Goal: Task Accomplishment & Management: Manage account settings

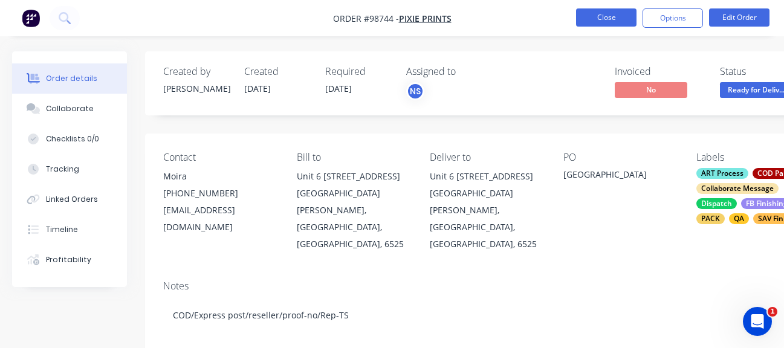
click at [602, 19] on button "Close" at bounding box center [606, 17] width 60 height 18
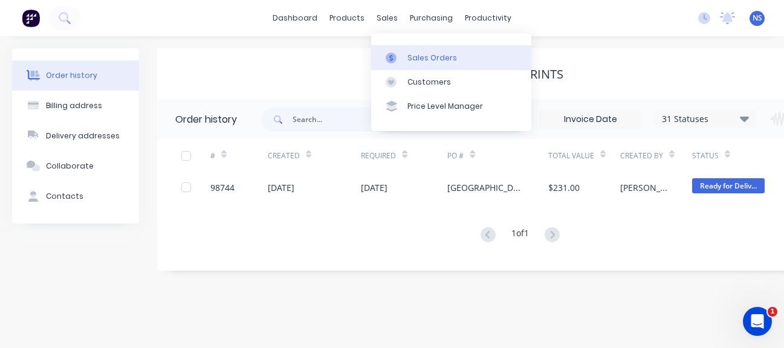
click at [422, 59] on div "Sales Orders" at bounding box center [433, 58] width 50 height 11
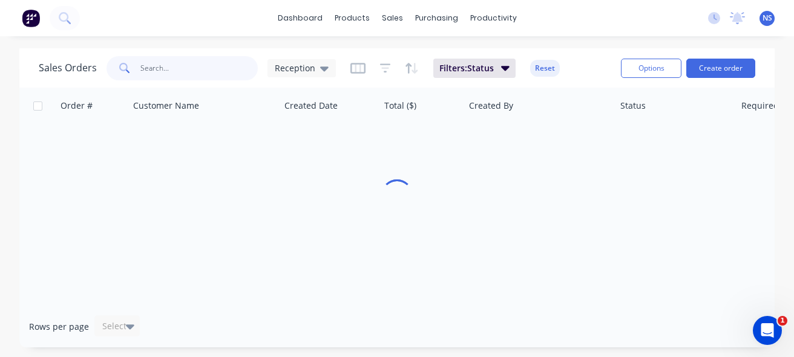
click at [155, 68] on input "text" at bounding box center [199, 68] width 118 height 24
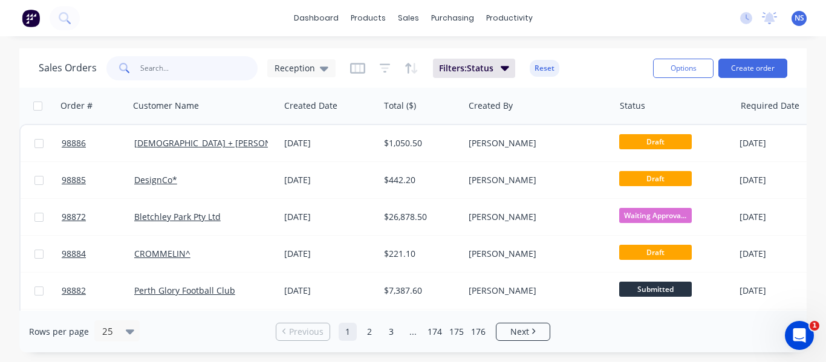
click at [169, 70] on input "text" at bounding box center [199, 68] width 118 height 24
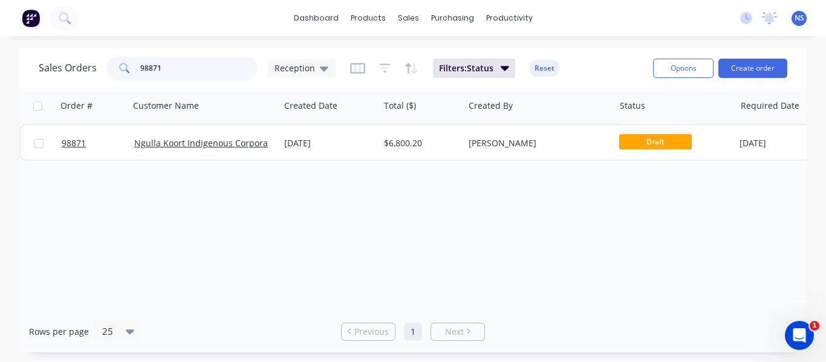
type input "98871"
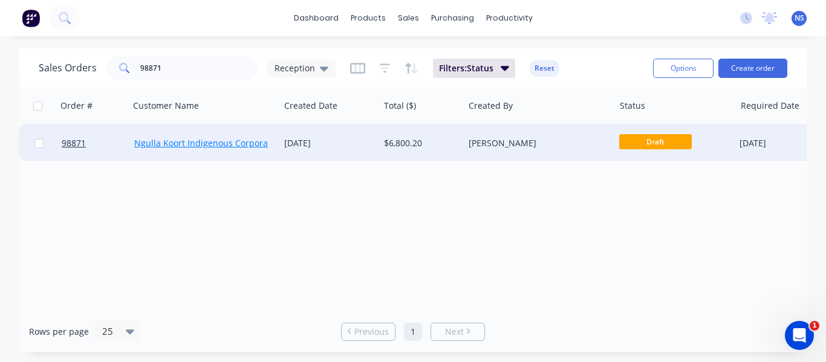
click at [230, 145] on link "Ngulla Koort Indigenous Corporation" at bounding box center [208, 142] width 149 height 11
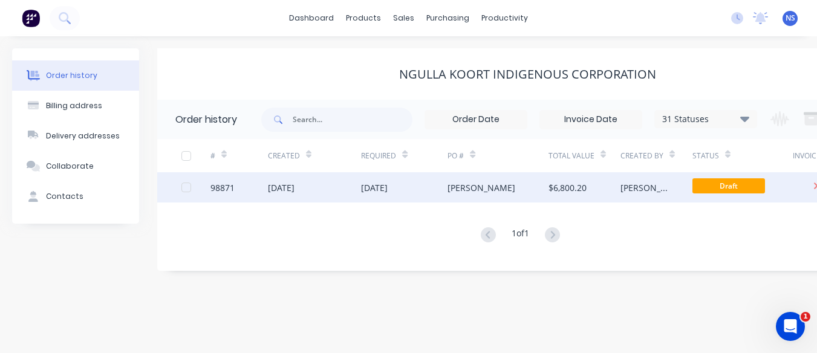
click at [426, 184] on div "24 Oct 2025" at bounding box center [404, 187] width 86 height 30
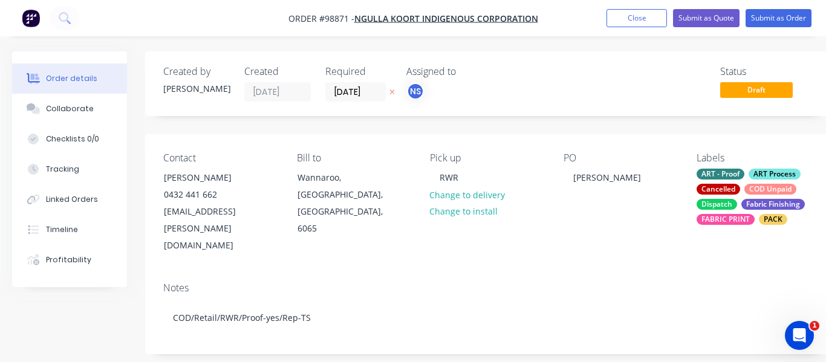
type input "$335.00"
type input "$670.00"
type input "$224.00"
type input "$448.00"
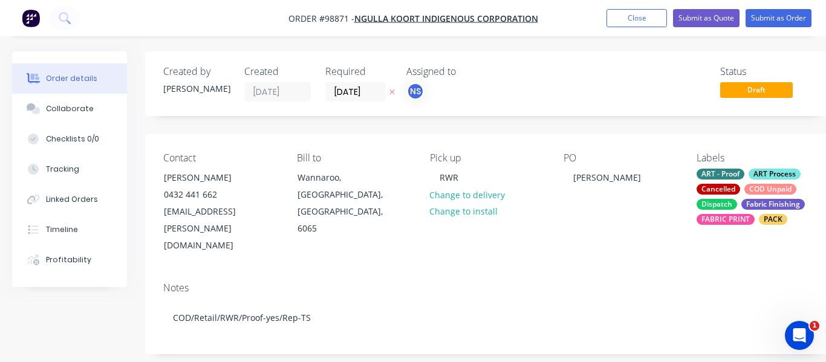
type input "$75.00"
type input "$150.00"
type input "$3,580.00"
type input "$379.00"
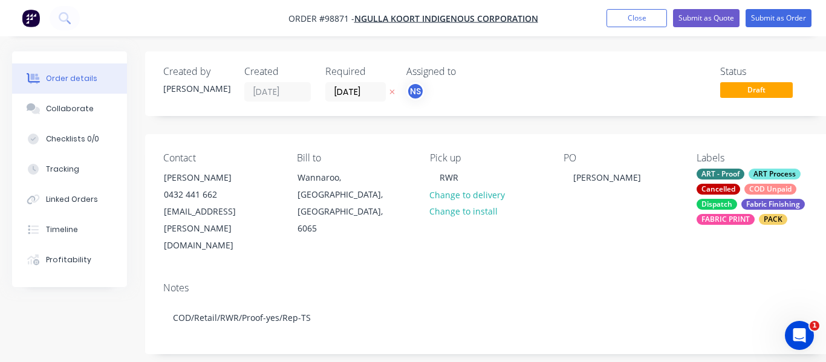
type input "$379.00"
type input "$66.00"
type input "$660.00"
type input "$295.00"
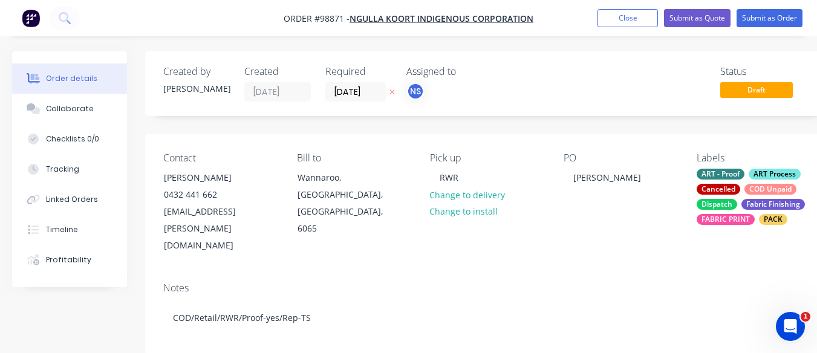
click at [741, 198] on div "ART - Proof ART Process Cancelled COD Unpaid Dispatch Fabric Finishing FABRIC P…" at bounding box center [754, 197] width 114 height 56
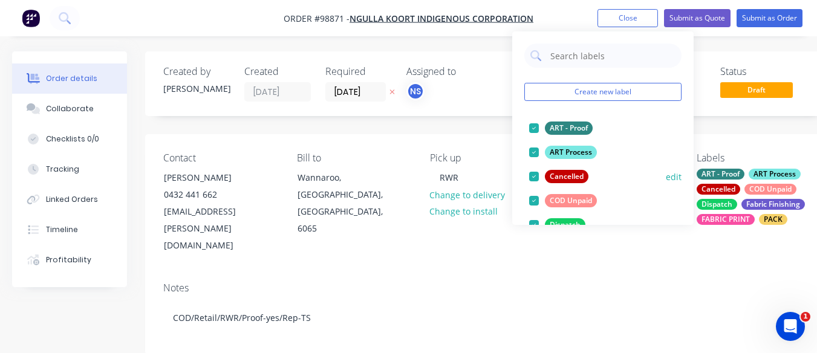
click at [535, 175] on div at bounding box center [534, 177] width 24 height 24
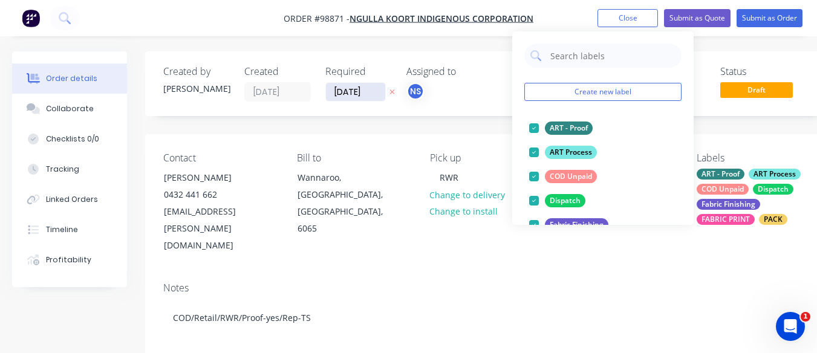
click at [368, 85] on input "24/10/25" at bounding box center [355, 92] width 59 height 18
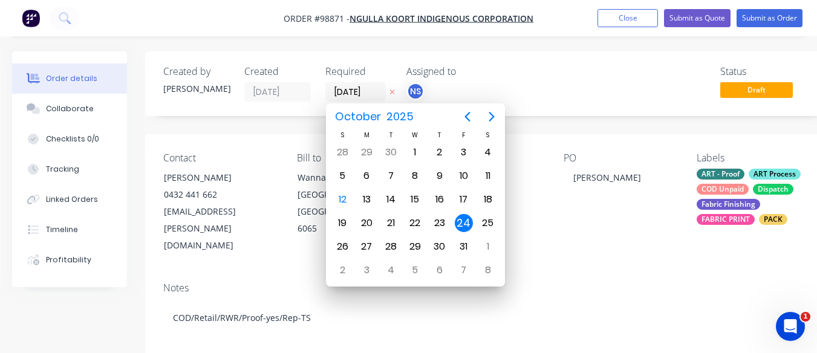
click at [393, 92] on icon "button" at bounding box center [392, 92] width 5 height 5
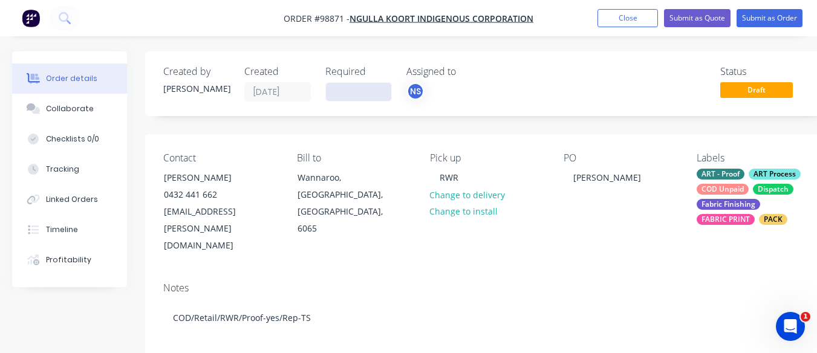
click at [347, 88] on input at bounding box center [358, 92] width 65 height 18
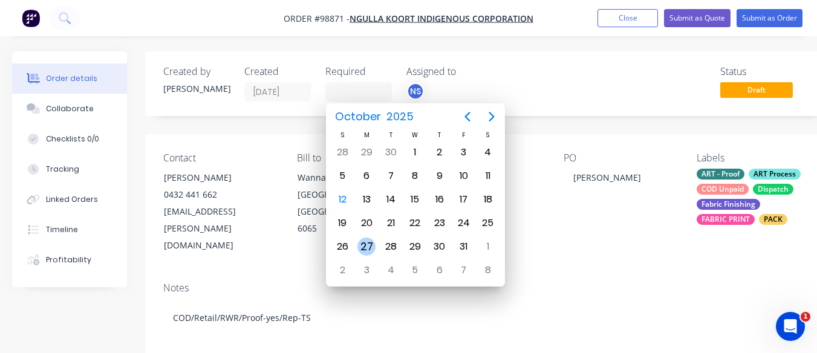
click at [369, 241] on div "27" at bounding box center [366, 247] width 18 height 18
type input "27/10/25"
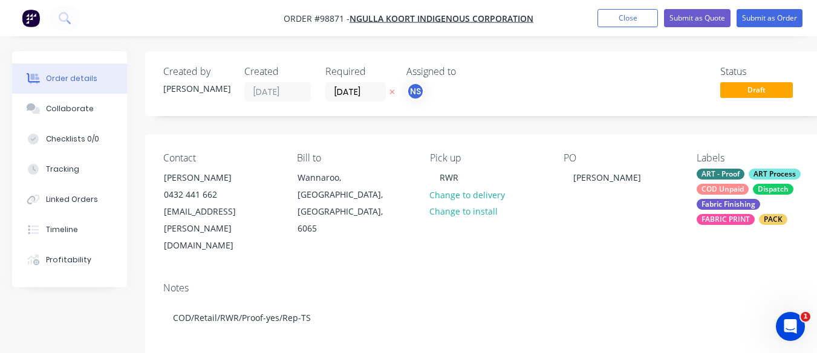
click at [764, 200] on div "ART - Proof ART Process COD Unpaid Dispatch Fabric Finishing FABRIC PRINT PACK" at bounding box center [754, 197] width 114 height 56
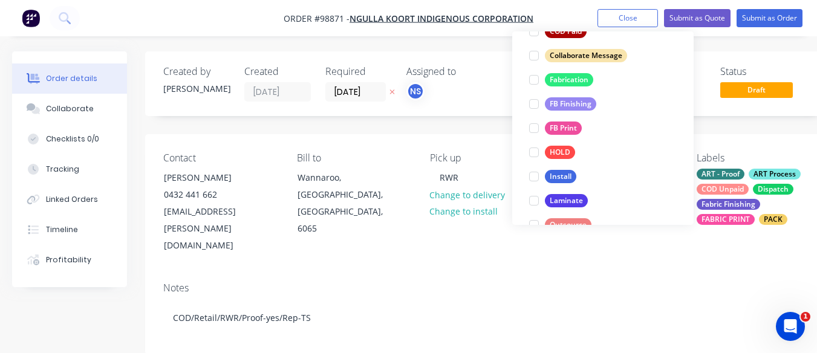
scroll to position [331, 0]
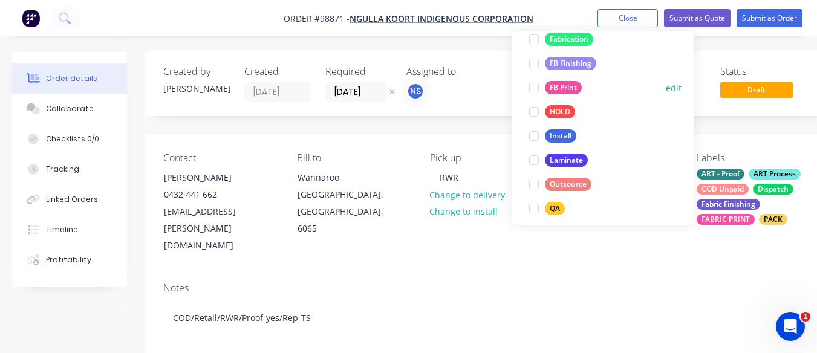
click at [532, 88] on div at bounding box center [534, 88] width 24 height 24
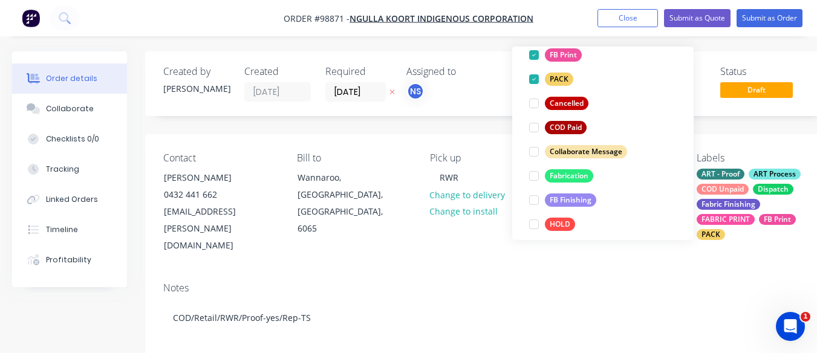
scroll to position [234, 0]
click at [536, 201] on div at bounding box center [534, 199] width 24 height 24
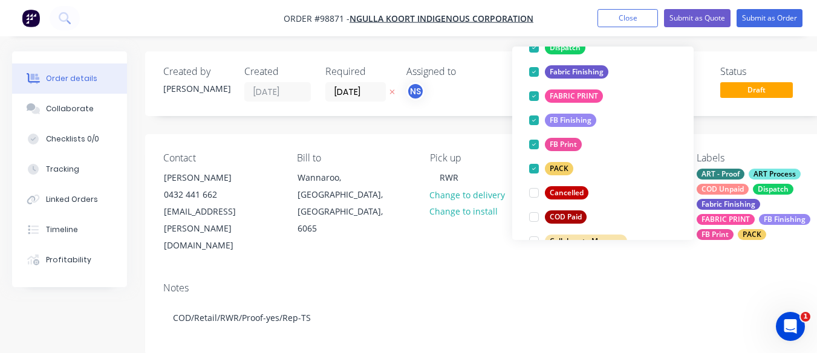
scroll to position [186, 0]
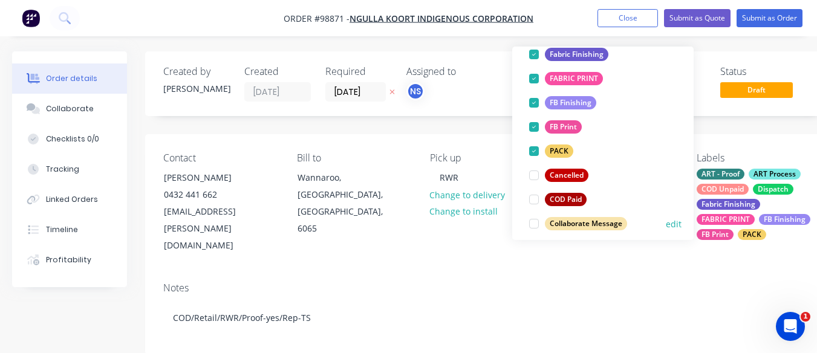
click at [536, 227] on div at bounding box center [534, 224] width 24 height 24
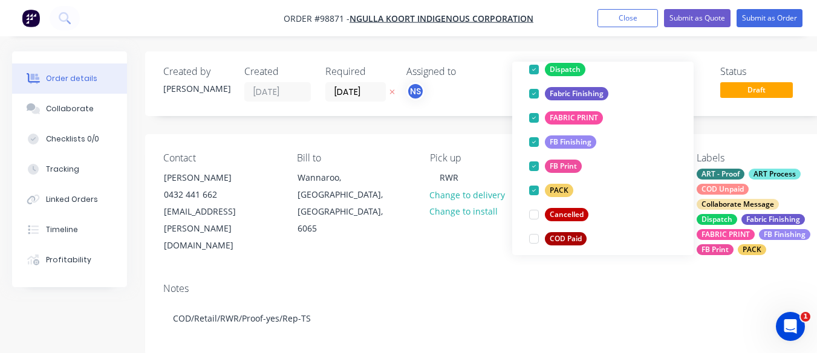
scroll to position [0, 0]
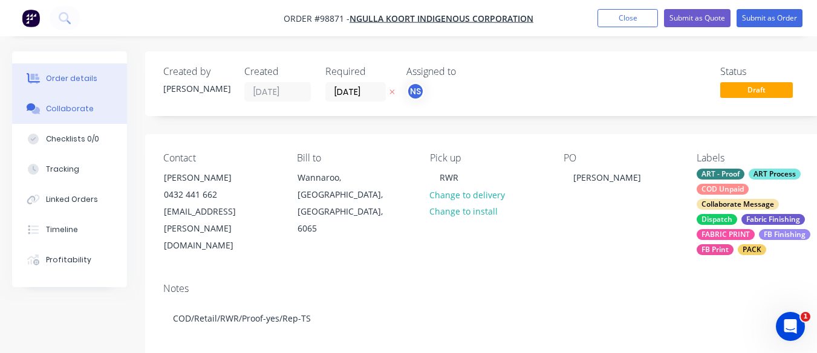
click at [74, 106] on div "Collaborate" at bounding box center [70, 108] width 48 height 11
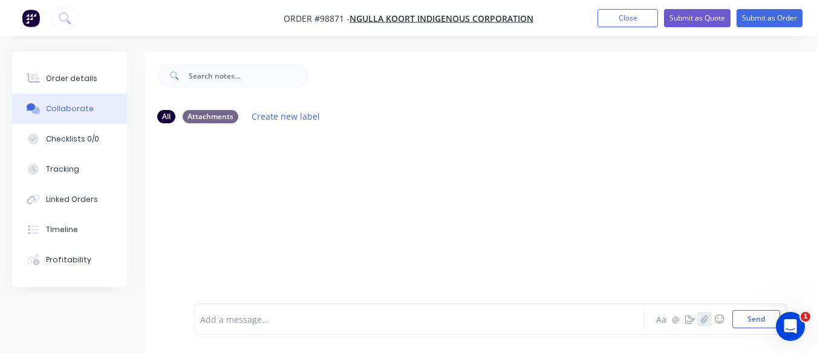
click at [701, 315] on icon "button" at bounding box center [704, 319] width 7 height 8
click at [754, 319] on button "Send" at bounding box center [756, 319] width 48 height 18
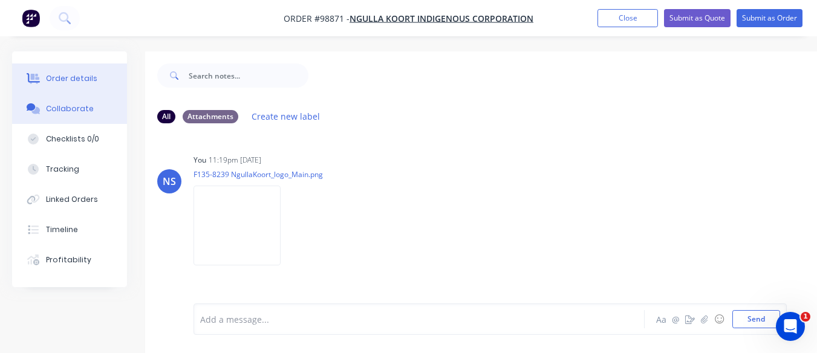
click at [74, 79] on div "Order details" at bounding box center [71, 78] width 51 height 11
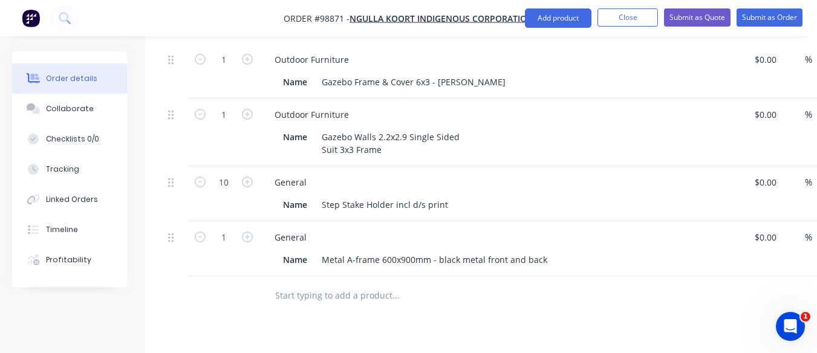
scroll to position [564, 0]
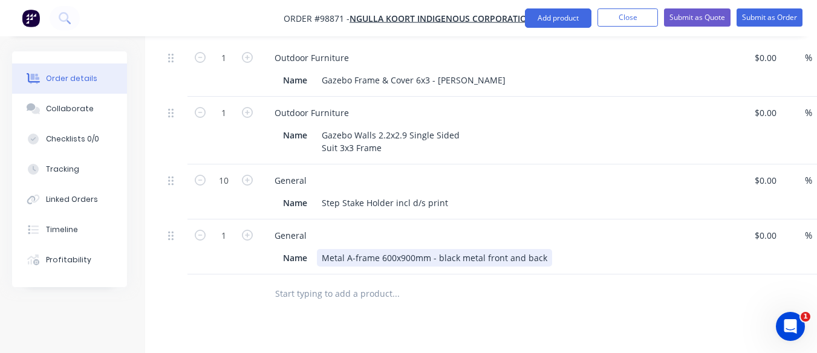
click at [481, 258] on div "Metal A-frame 600x900mm - black metal front and back" at bounding box center [434, 258] width 235 height 18
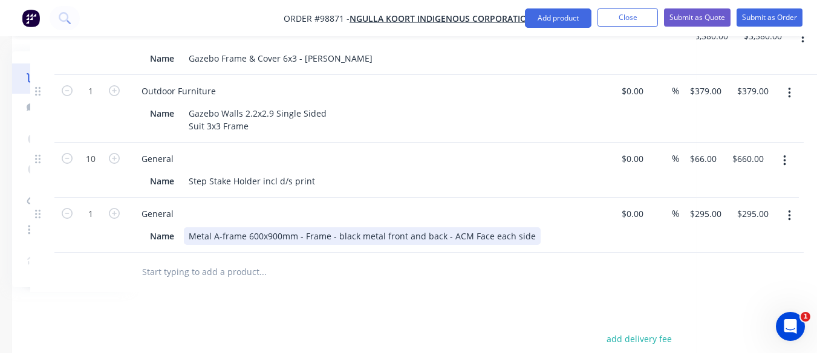
scroll to position [588, 133]
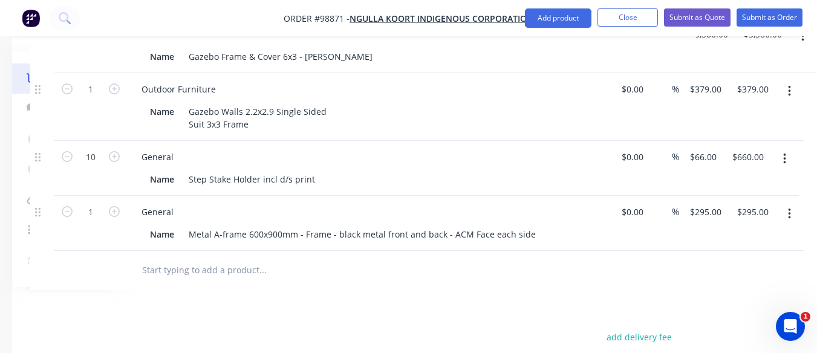
click at [221, 273] on input "text" at bounding box center [263, 270] width 242 height 24
click at [544, 16] on button "Add product" at bounding box center [558, 17] width 67 height 19
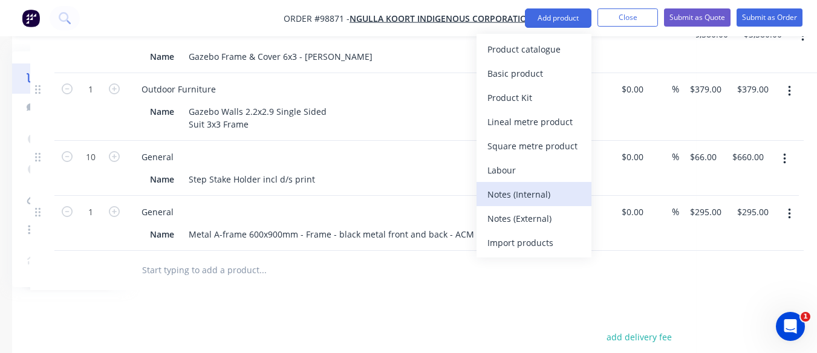
click at [532, 189] on div "Notes (Internal)" at bounding box center [533, 195] width 93 height 18
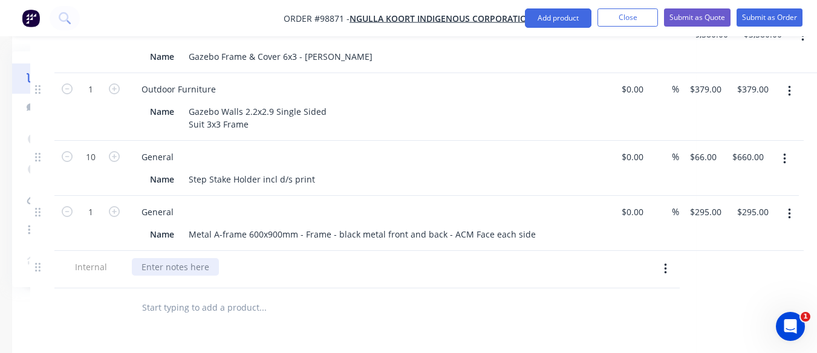
click at [169, 269] on div at bounding box center [175, 267] width 87 height 18
click at [442, 17] on span "Ngulla Koort Indigenous Corporation" at bounding box center [442, 18] width 184 height 11
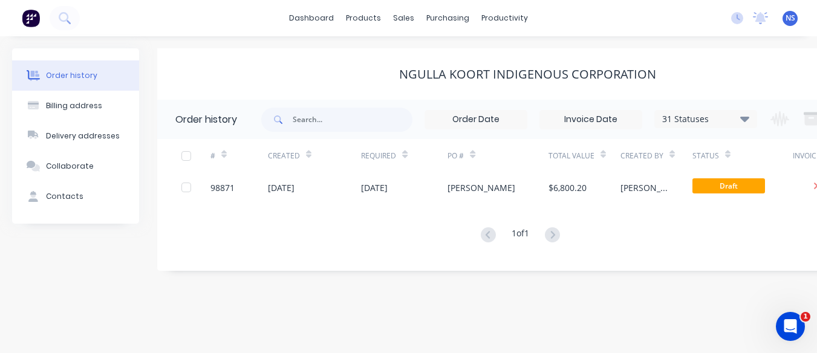
click at [416, 72] on div "Ngulla Koort Indigenous Corporation" at bounding box center [527, 74] width 257 height 15
click at [396, 74] on div "Ngulla Koort Indigenous Corporation" at bounding box center [527, 74] width 740 height 15
click at [465, 76] on div "Ngulla Koort Indigenous Corporation" at bounding box center [527, 74] width 257 height 15
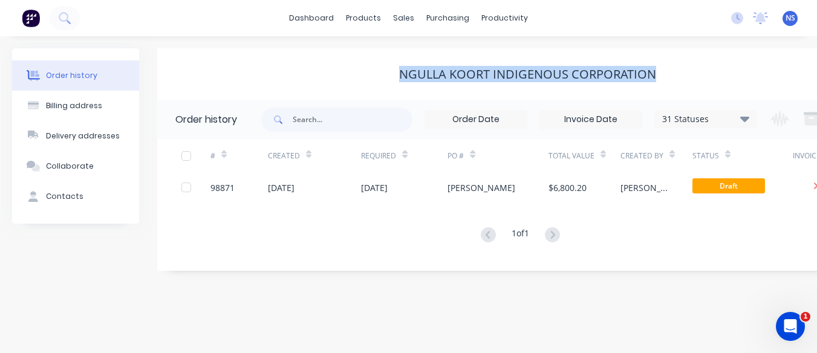
drag, startPoint x: 654, startPoint y: 71, endPoint x: 387, endPoint y: 72, distance: 267.3
click at [387, 72] on div "Ngulla Koort Indigenous Corporation" at bounding box center [527, 74] width 740 height 15
click at [62, 194] on div "Contacts" at bounding box center [64, 196] width 37 height 11
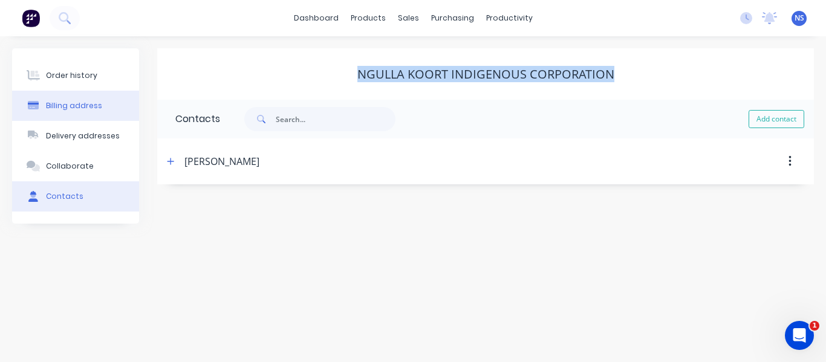
click at [74, 117] on button "Billing address" at bounding box center [75, 106] width 127 height 30
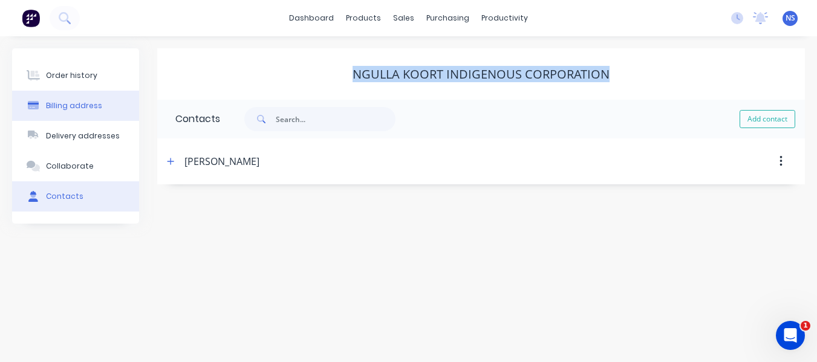
select select "AU"
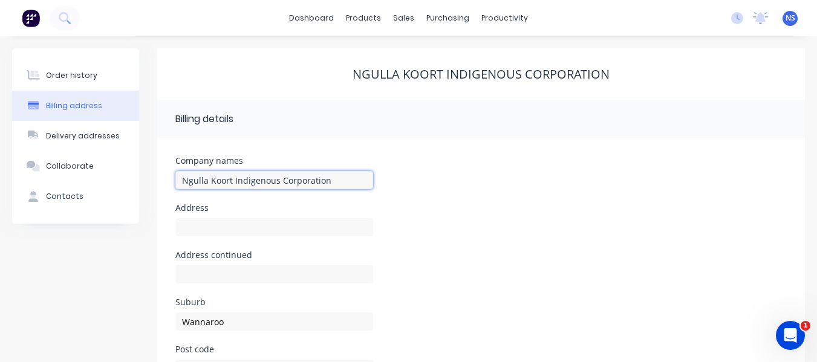
click at [348, 183] on input "Ngulla Koort Indigenous Corporation" at bounding box center [274, 180] width 198 height 18
drag, startPoint x: 348, startPoint y: 183, endPoint x: 85, endPoint y: 193, distance: 263.3
click at [85, 193] on div "Order history Billing address Delivery addresses Collaborate Contacts Ngulla Ko…" at bounding box center [408, 320] width 793 height 545
type input "c"
type input "Connect Group"
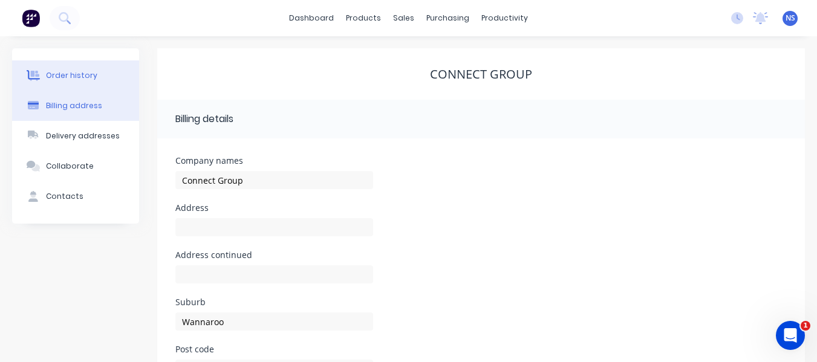
click at [72, 79] on div "Order history" at bounding box center [71, 75] width 51 height 11
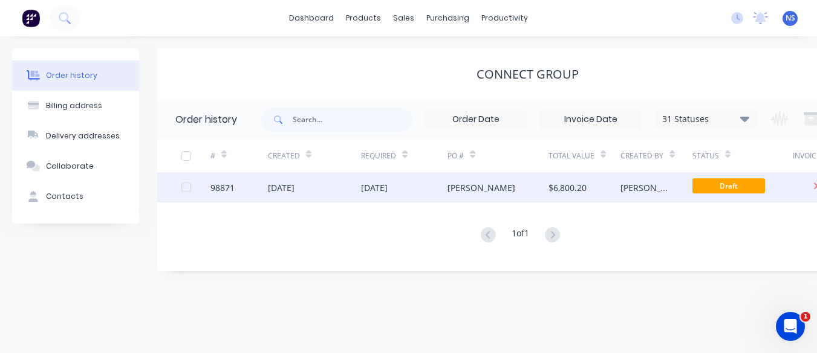
click at [512, 191] on div "Judith" at bounding box center [498, 187] width 101 height 30
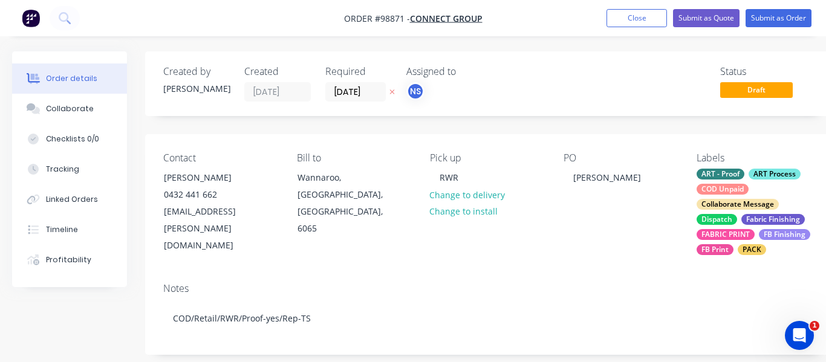
type input "$335.00"
type input "$670.00"
type input "$224.00"
type input "$448.00"
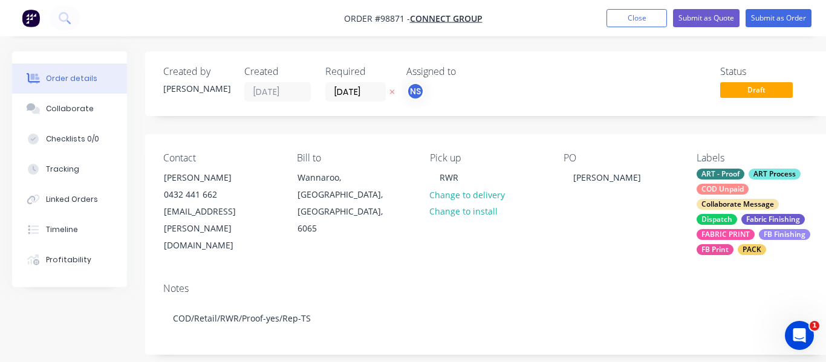
type input "$75.00"
type input "$150.00"
type input "$3,580.00"
type input "$379.00"
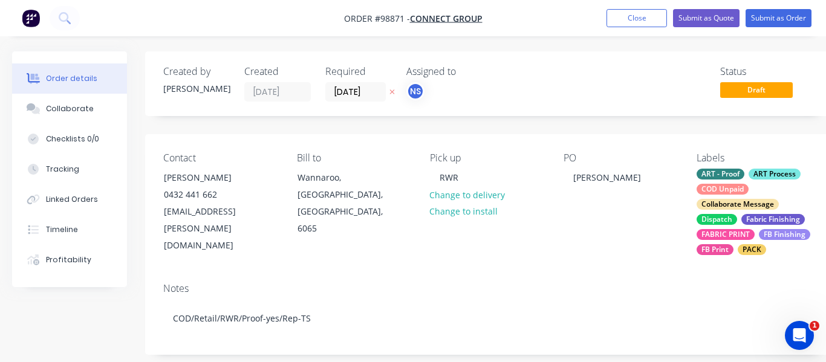
type input "$379.00"
type input "$66.00"
type input "$660.00"
type input "$295.00"
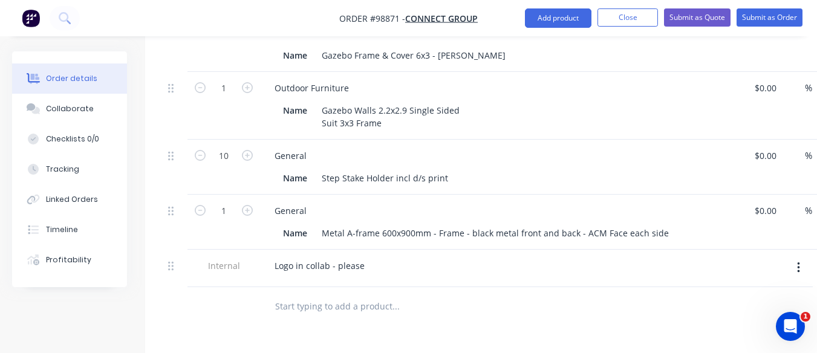
scroll to position [605, 0]
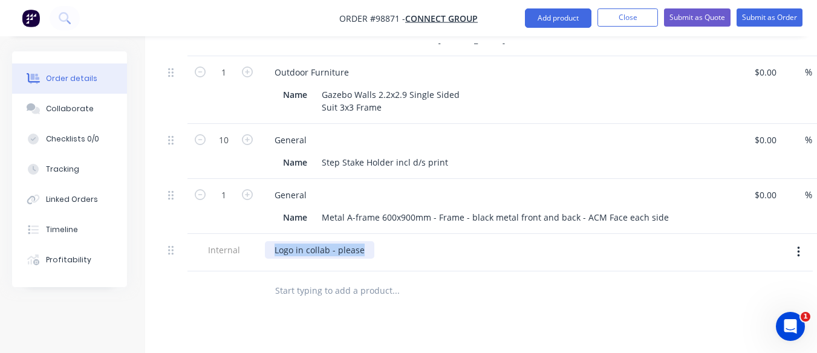
drag, startPoint x: 273, startPoint y: 250, endPoint x: 382, endPoint y: 246, distance: 108.4
click at [382, 246] on div "Logo in collab - please" at bounding box center [502, 250] width 474 height 18
paste div
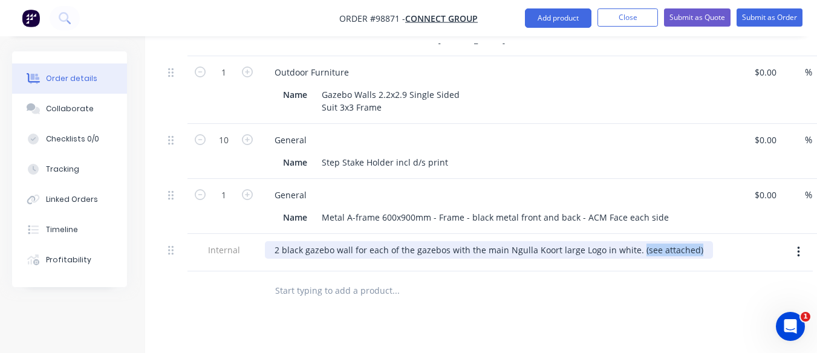
drag, startPoint x: 633, startPoint y: 251, endPoint x: 695, endPoint y: 250, distance: 61.7
click at [695, 250] on div "2 black gazebo wall for each of the gazebos with the main Ngulla Koort large Lo…" at bounding box center [489, 250] width 448 height 18
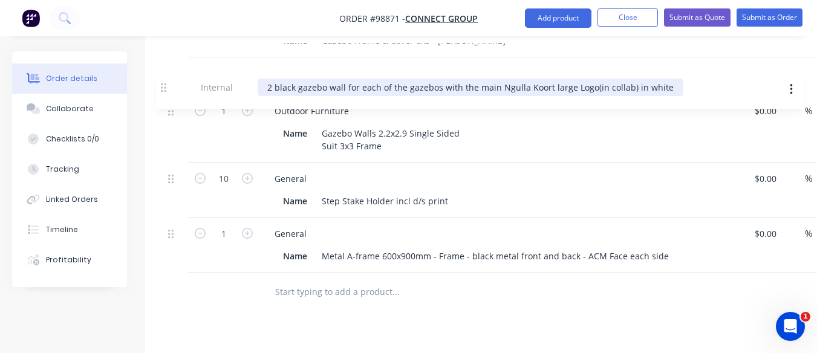
scroll to position [601, 0]
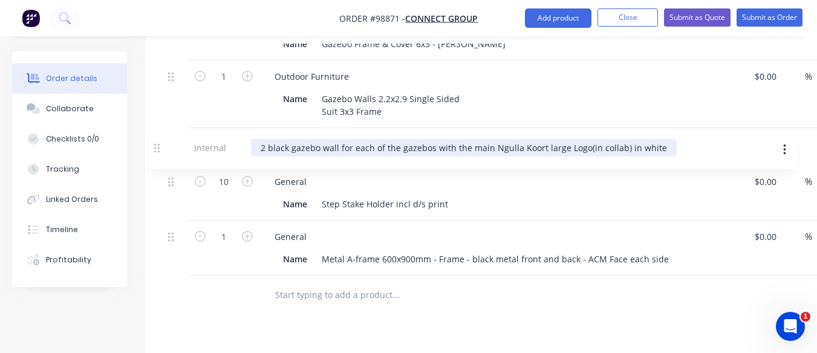
drag, startPoint x: 169, startPoint y: 253, endPoint x: 154, endPoint y: 147, distance: 106.8
click at [154, 147] on div "Qty Cost Markup Price Total 2 Table Cloth 6ft Description Tablecloth - Stretch …" at bounding box center [487, 65] width 684 height 499
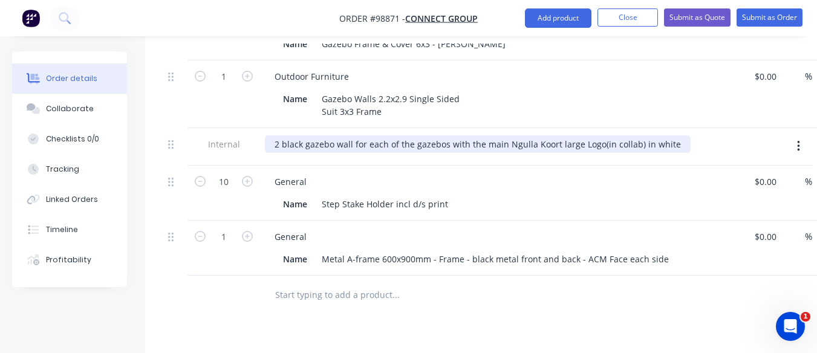
click at [278, 143] on div "2 black gazebo wall for each of the gazebos with the main Ngulla Koort large Lo…" at bounding box center [478, 144] width 426 height 18
click at [444, 145] on div "1 black gazebo wall for each of the gazebos with the main Ngulla Koort large Lo…" at bounding box center [478, 144] width 426 height 18
click at [408, 144] on div "1 black gazebo wall for each of the gazebo with the main Ngulla Koort large Log…" at bounding box center [476, 144] width 422 height 18
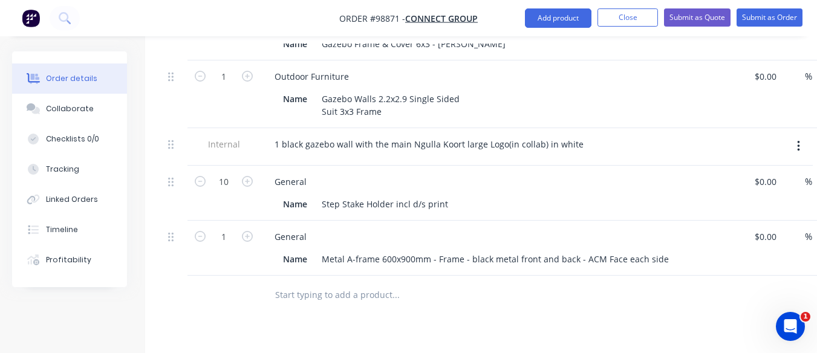
click at [368, 303] on input "text" at bounding box center [396, 295] width 242 height 24
click at [553, 20] on button "Add product" at bounding box center [558, 17] width 67 height 19
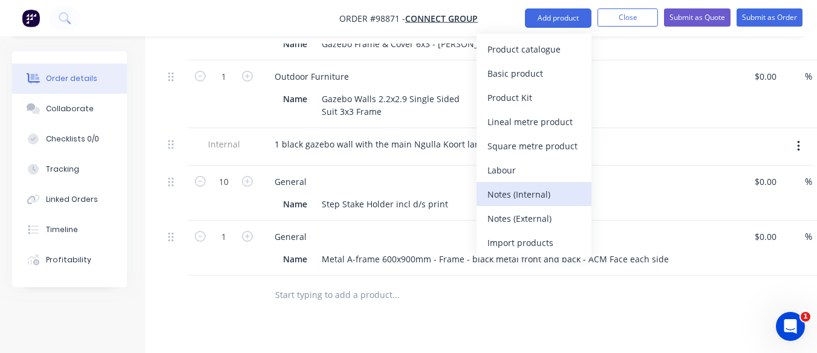
click at [534, 193] on div "Notes (Internal)" at bounding box center [533, 195] width 93 height 18
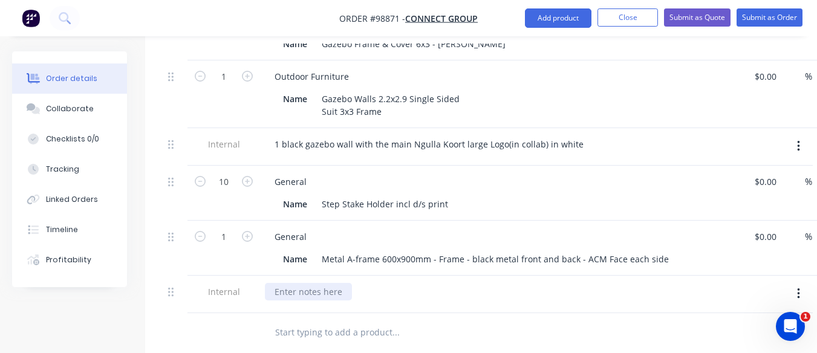
click at [281, 293] on div at bounding box center [308, 292] width 87 height 18
paste div
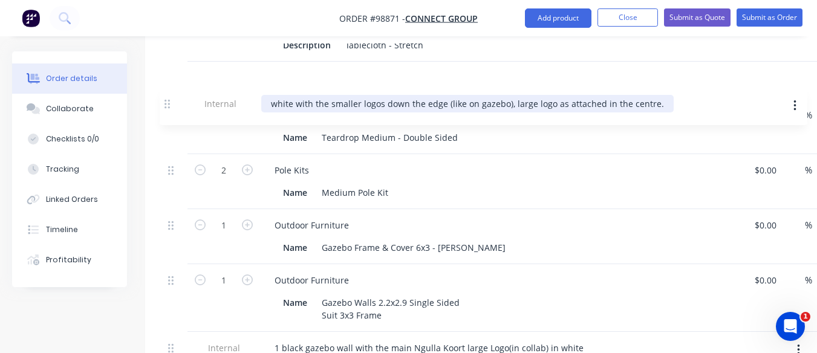
scroll to position [433, 0]
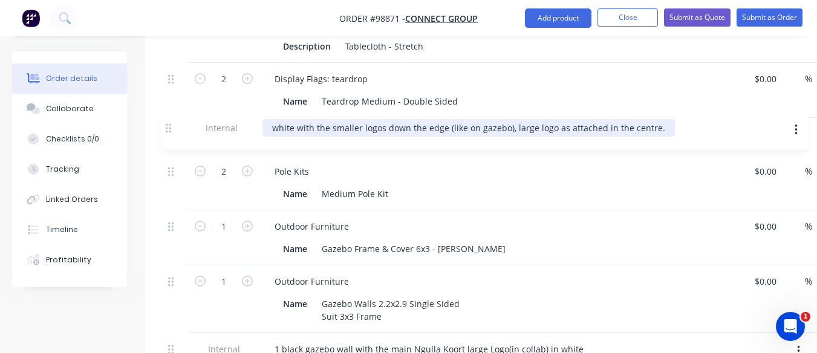
drag, startPoint x: 170, startPoint y: 295, endPoint x: 168, endPoint y: 124, distance: 171.2
click at [168, 124] on div "2 Table Cloth 6ft Description Tablecloth - Stretch $335.00 $335.00 % $335.00 $3…" at bounding box center [487, 244] width 648 height 473
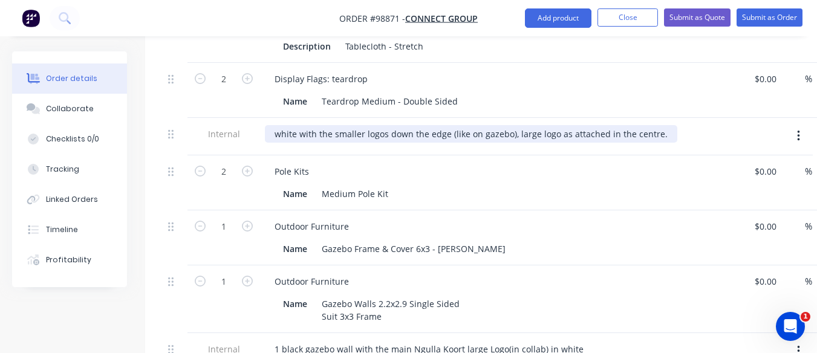
click at [270, 131] on div "white with the smaller logos down the edge (like on gazebo), large logo as atta…" at bounding box center [471, 134] width 412 height 18
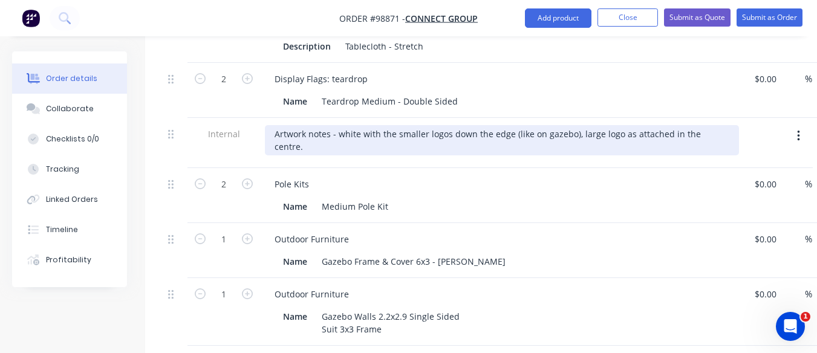
click at [272, 135] on div "Artwork notes - white with the smaller logos down the edge (like on gazebo), la…" at bounding box center [502, 140] width 474 height 30
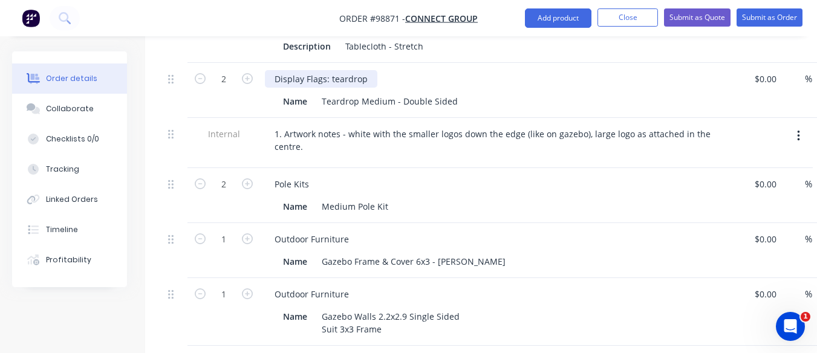
click at [275, 79] on div "Display Flags: teardrop" at bounding box center [321, 79] width 112 height 18
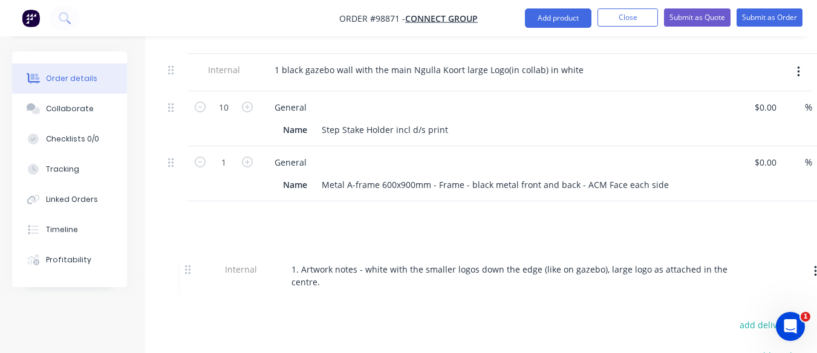
scroll to position [677, 0]
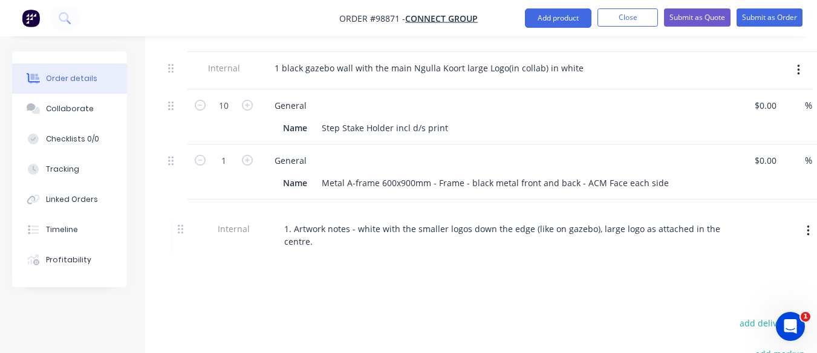
drag, startPoint x: 170, startPoint y: 134, endPoint x: 180, endPoint y: 235, distance: 101.5
click at [180, 235] on div "2 Table Cloth 6ft Description Tablecloth - Stretch $335.00 $335.00 % $335.00 $3…" at bounding box center [487, 0] width 648 height 473
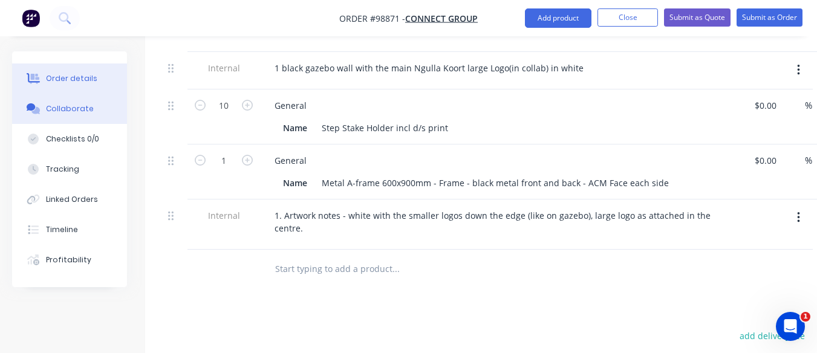
click at [70, 112] on div "Collaborate" at bounding box center [70, 108] width 48 height 11
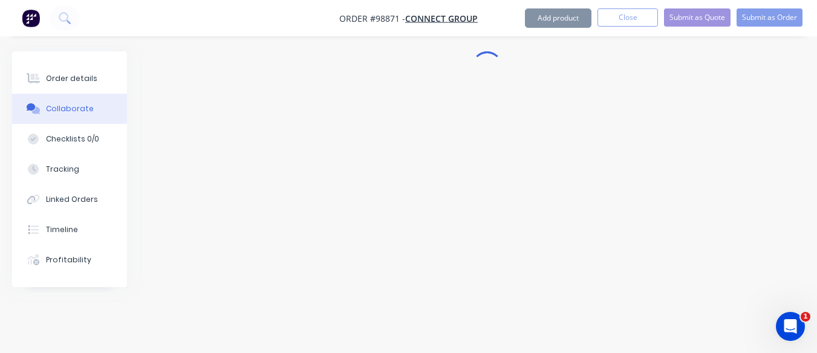
scroll to position [27, 0]
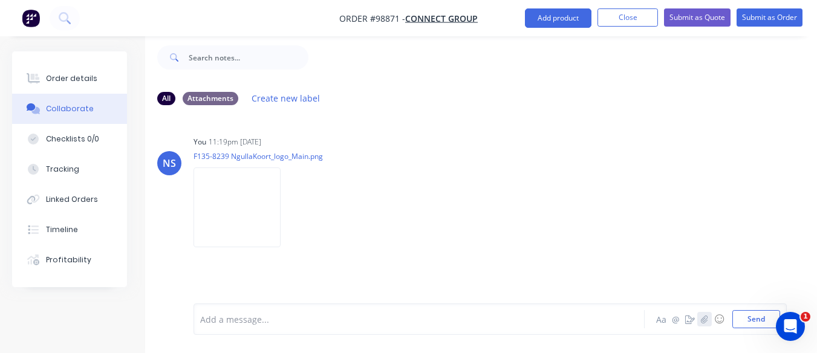
click at [704, 318] on icon "button" at bounding box center [704, 319] width 7 height 8
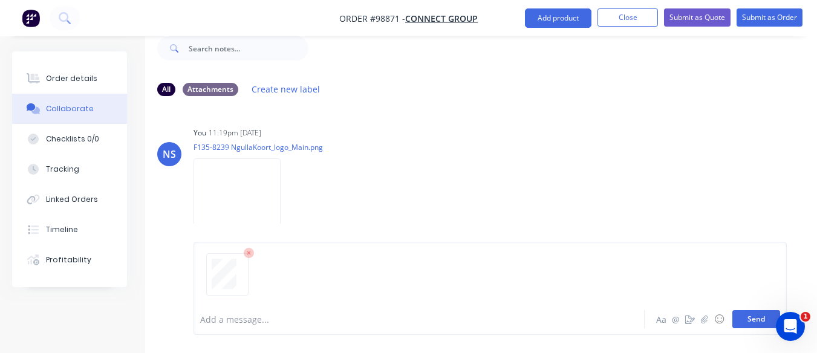
click at [751, 325] on button "Send" at bounding box center [756, 319] width 48 height 18
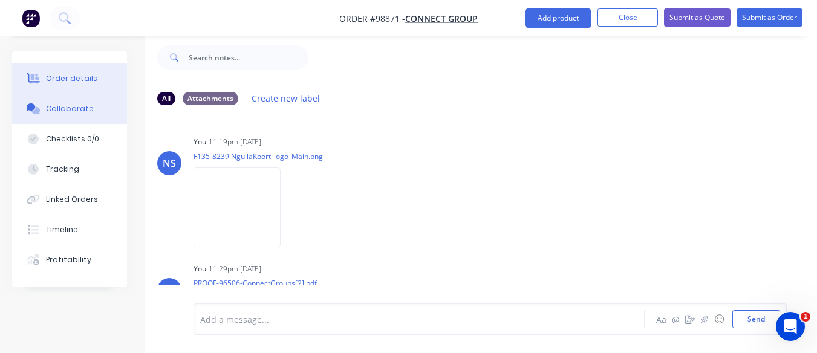
click at [85, 79] on div "Order details" at bounding box center [71, 78] width 51 height 11
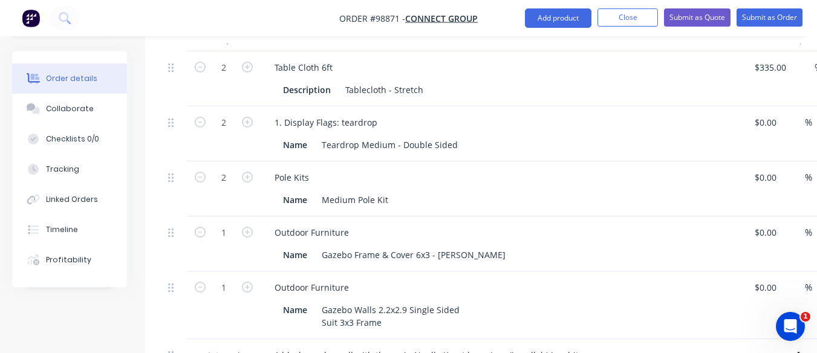
scroll to position [390, 0]
click at [86, 110] on div "Collaborate" at bounding box center [70, 108] width 48 height 11
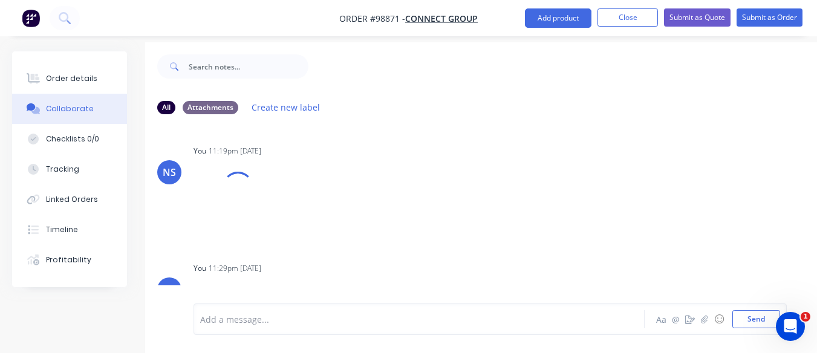
scroll to position [27, 0]
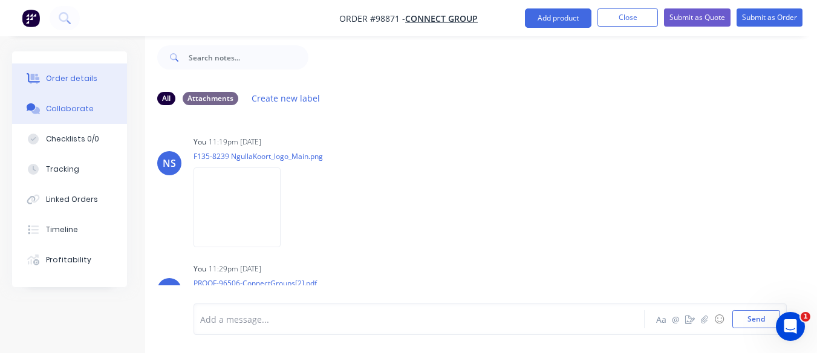
drag, startPoint x: 57, startPoint y: 71, endPoint x: 63, endPoint y: 76, distance: 7.4
click at [63, 76] on button "Order details" at bounding box center [69, 79] width 115 height 30
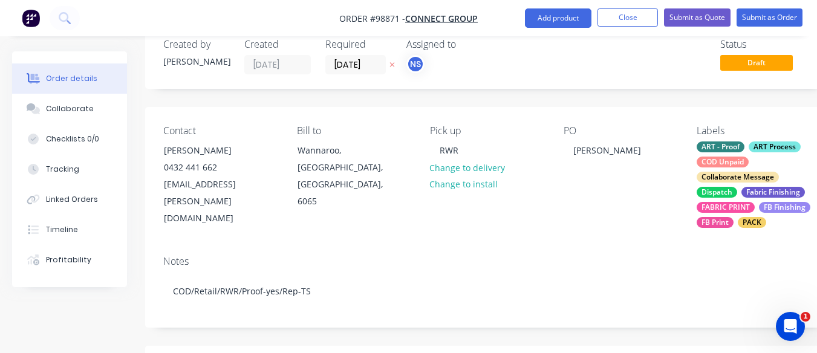
click at [63, 76] on div "Order details" at bounding box center [71, 78] width 51 height 11
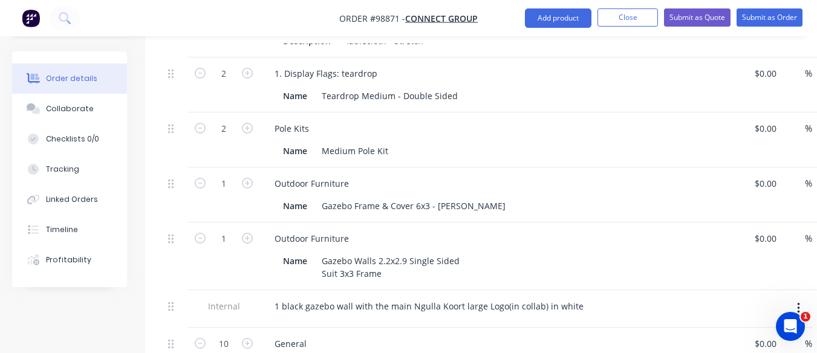
scroll to position [446, 0]
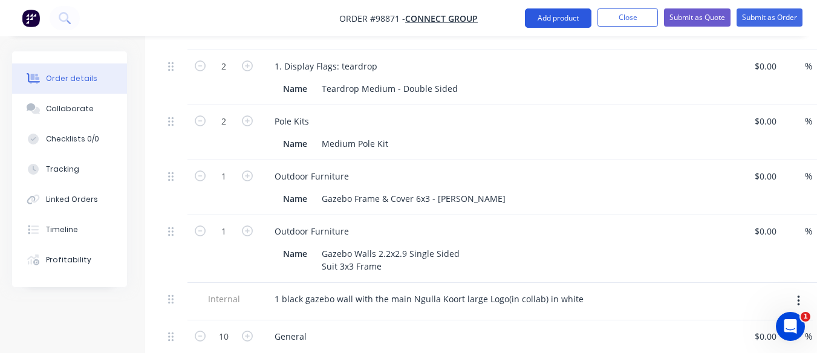
click at [576, 24] on button "Add product" at bounding box center [558, 17] width 67 height 19
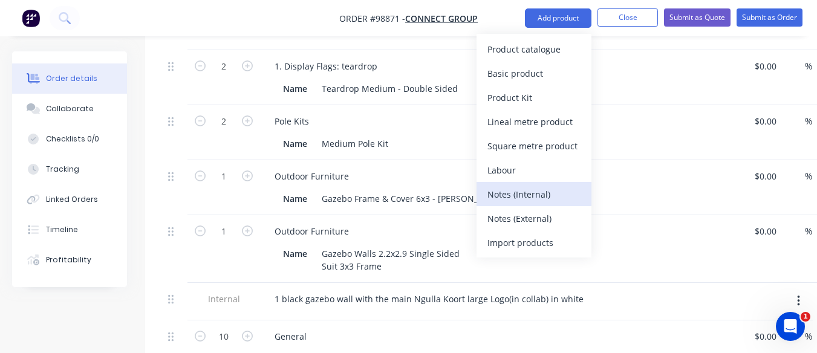
click at [570, 194] on div "Notes (Internal)" at bounding box center [533, 195] width 93 height 18
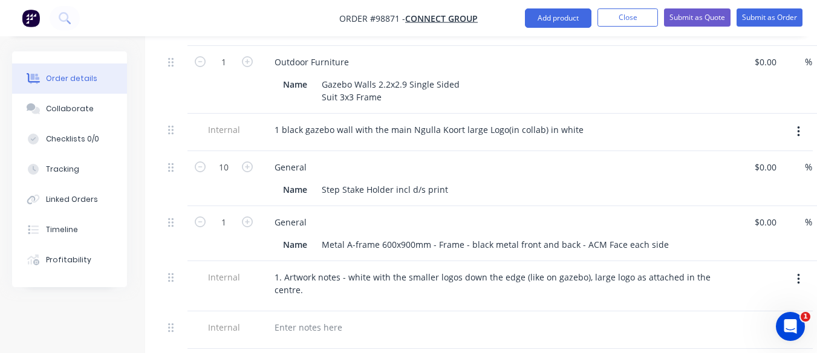
scroll to position [704, 0]
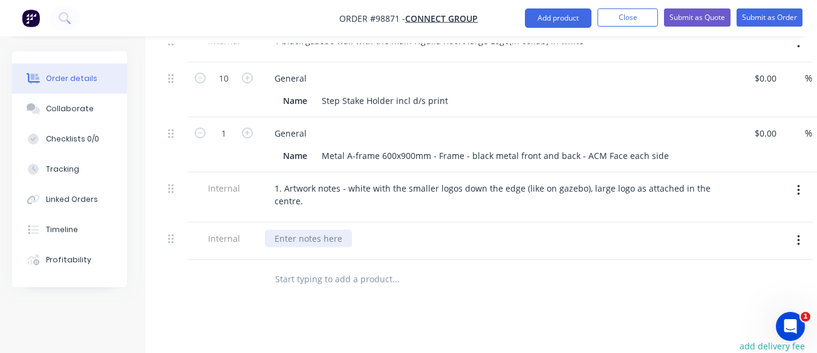
click at [329, 230] on div at bounding box center [308, 239] width 87 height 18
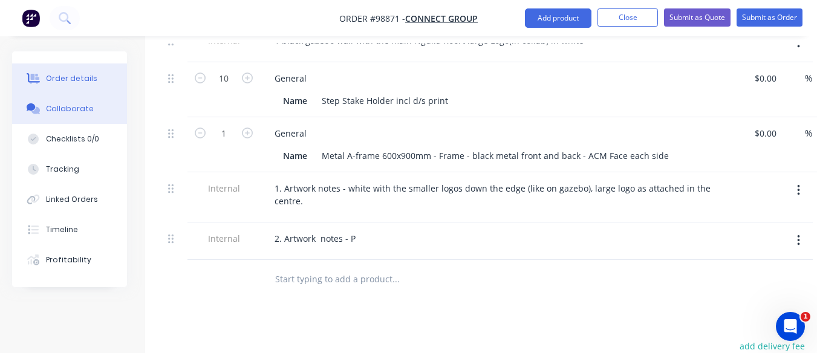
click at [70, 114] on div "Collaborate" at bounding box center [70, 108] width 48 height 11
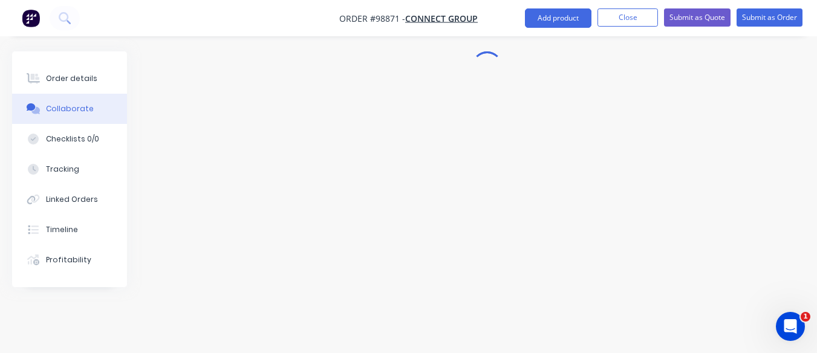
scroll to position [27, 0]
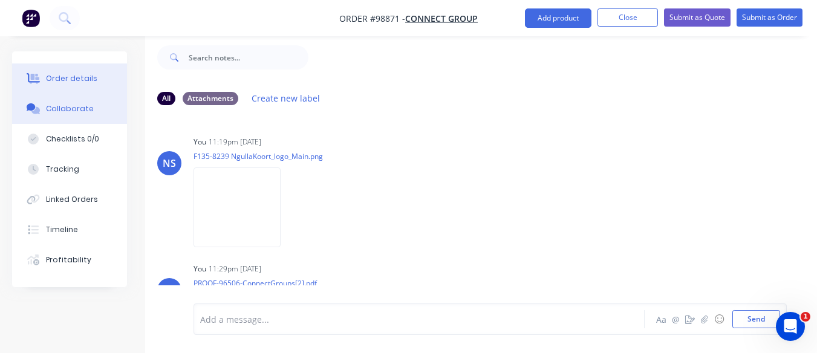
click at [73, 73] on div "Order details" at bounding box center [71, 78] width 51 height 11
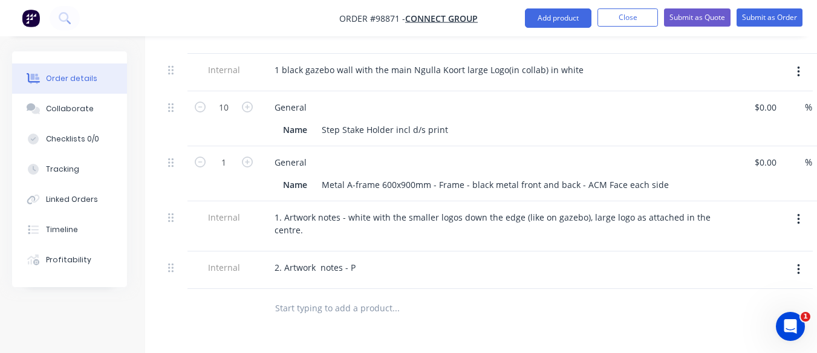
scroll to position [680, 0]
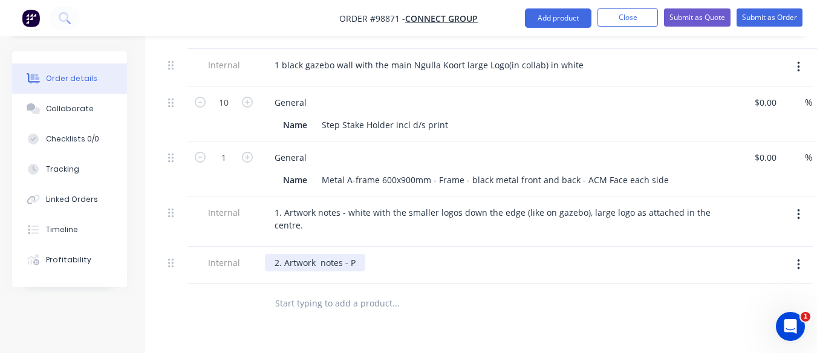
click at [350, 254] on div "2. Artwork notes - P" at bounding box center [315, 263] width 100 height 18
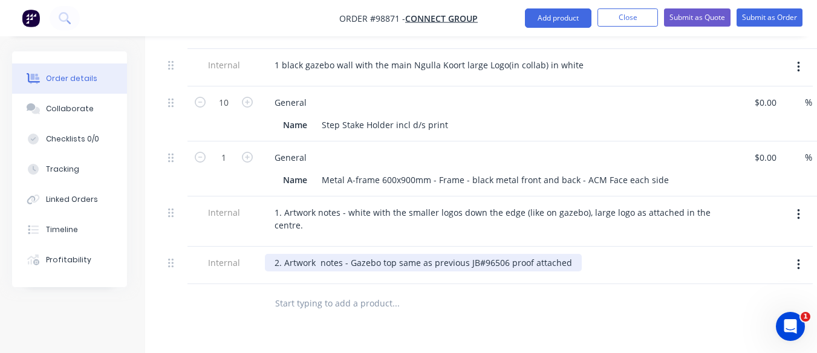
click at [414, 254] on div "2. Artwork notes - Gazebo top same as previous JB#96506 proof attached" at bounding box center [423, 263] width 317 height 18
click at [589, 254] on div "2. Artwork notes - Gazebo top same print as previous JB#96506 proof attached" at bounding box center [434, 263] width 339 height 18
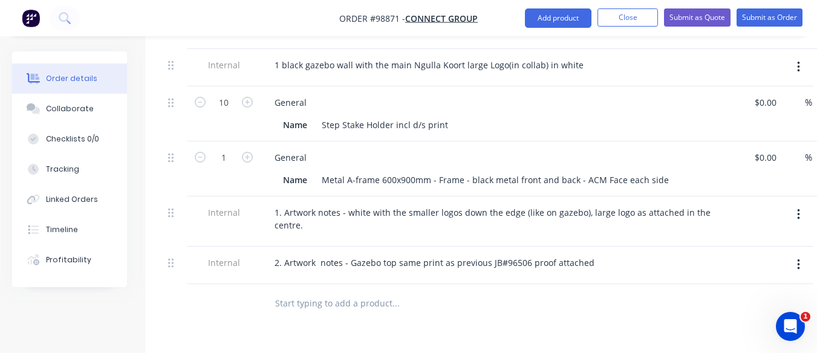
click at [363, 296] on input "text" at bounding box center [396, 304] width 242 height 24
click at [559, 19] on button "Add product" at bounding box center [558, 17] width 67 height 19
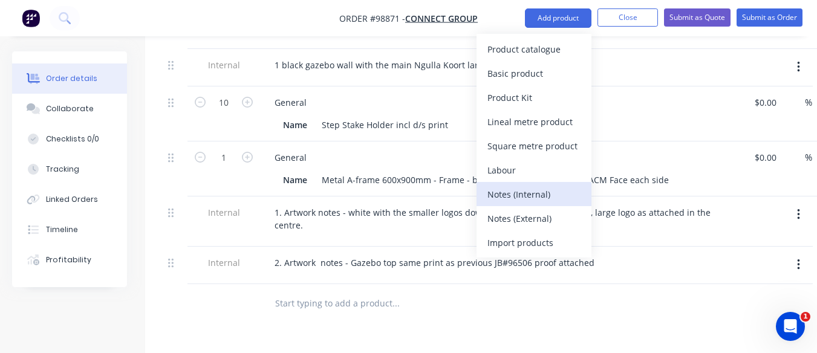
click at [540, 195] on div "Notes (Internal)" at bounding box center [533, 195] width 93 height 18
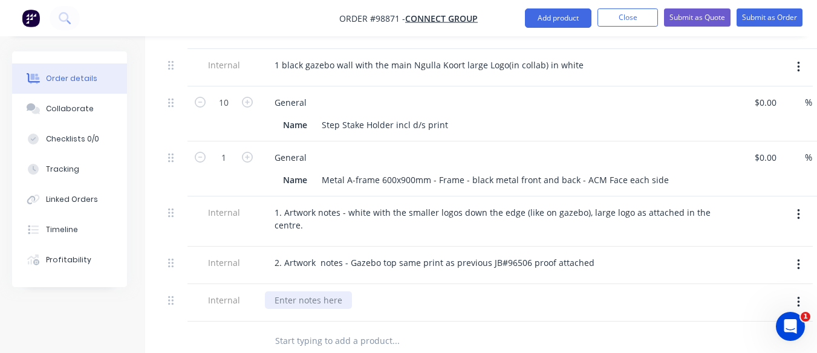
click at [289, 292] on div at bounding box center [308, 301] width 87 height 18
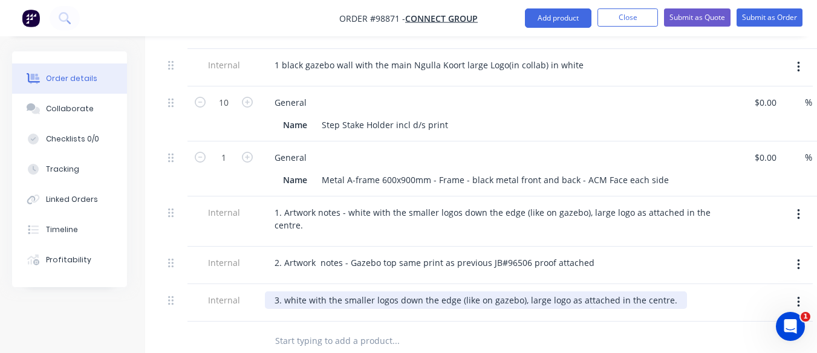
click at [281, 292] on div "3. white with the smaller logos down the edge (like on gazebo), large logo as a…" at bounding box center [476, 301] width 422 height 18
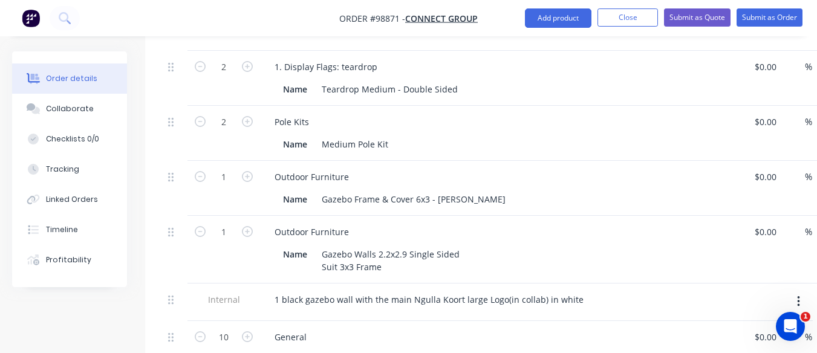
scroll to position [440, 0]
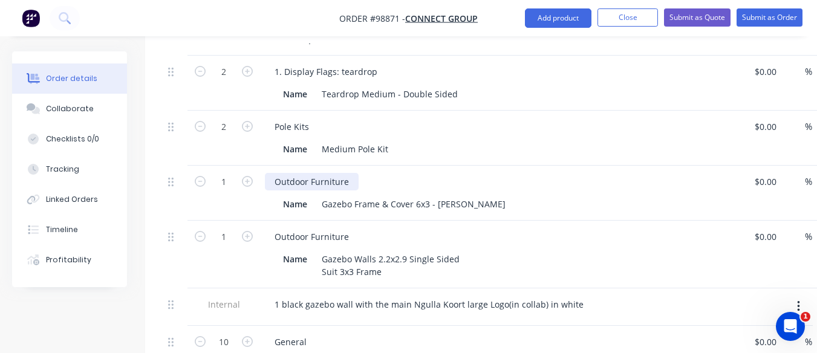
click at [273, 179] on div "Outdoor Furniture" at bounding box center [312, 182] width 94 height 18
click at [275, 238] on div "Outdoor Furniture" at bounding box center [312, 237] width 94 height 18
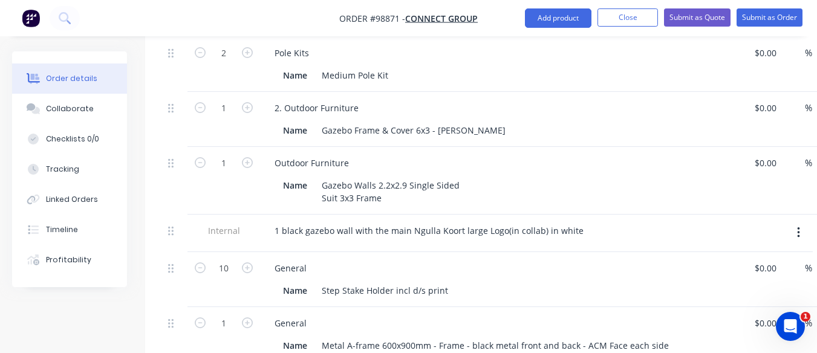
scroll to position [501, 0]
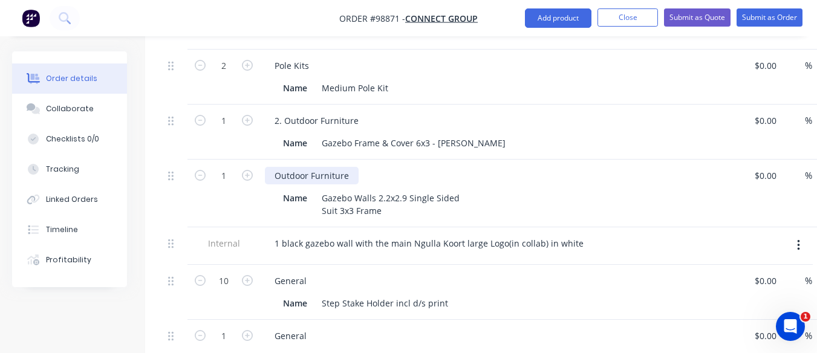
click at [275, 176] on div "Outdoor Furniture" at bounding box center [312, 176] width 94 height 18
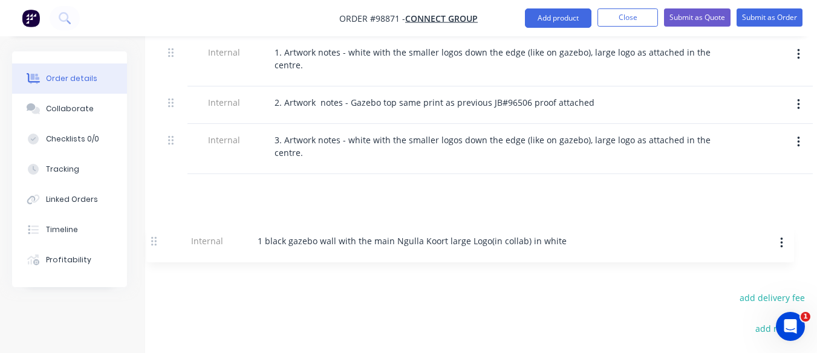
scroll to position [835, 0]
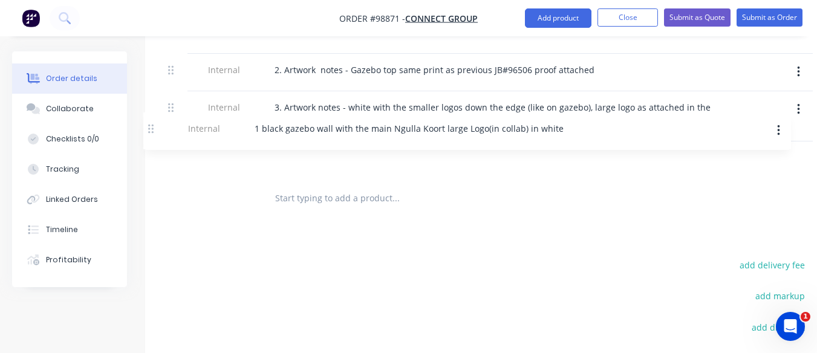
drag, startPoint x: 171, startPoint y: 205, endPoint x: 155, endPoint y: 142, distance: 65.6
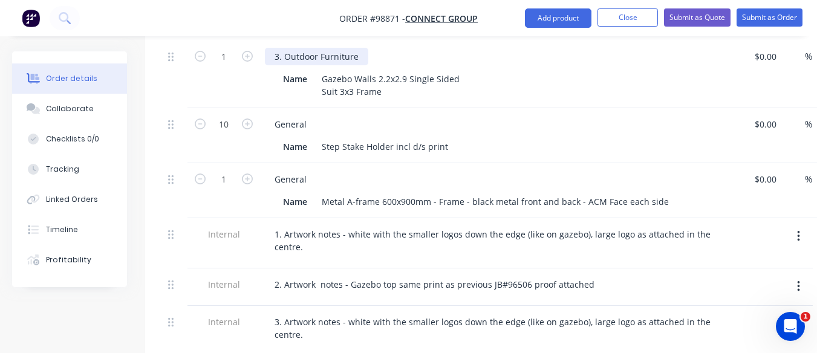
scroll to position [630, 0]
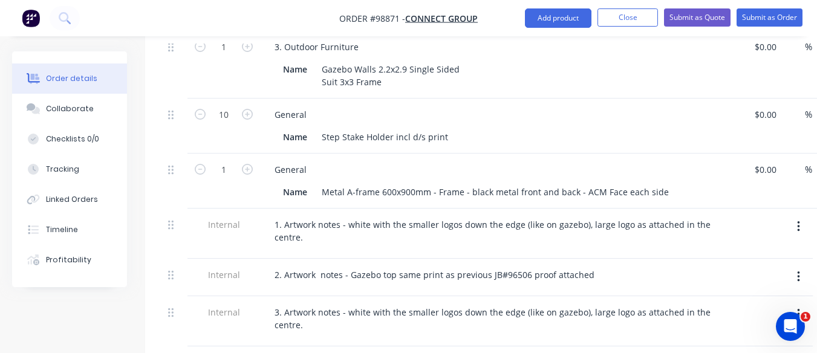
click at [784, 304] on button "button" at bounding box center [798, 315] width 28 height 22
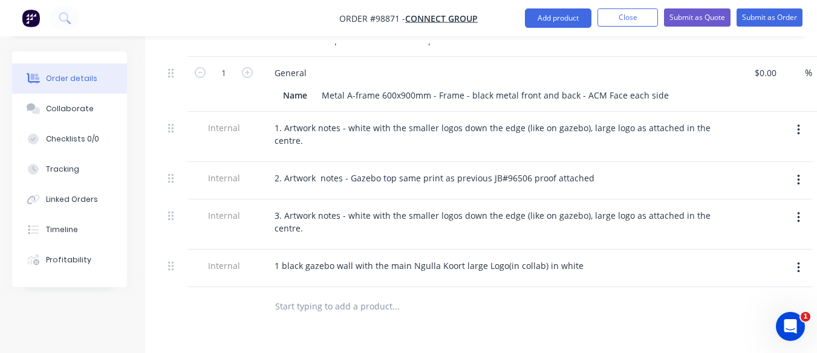
scroll to position [767, 0]
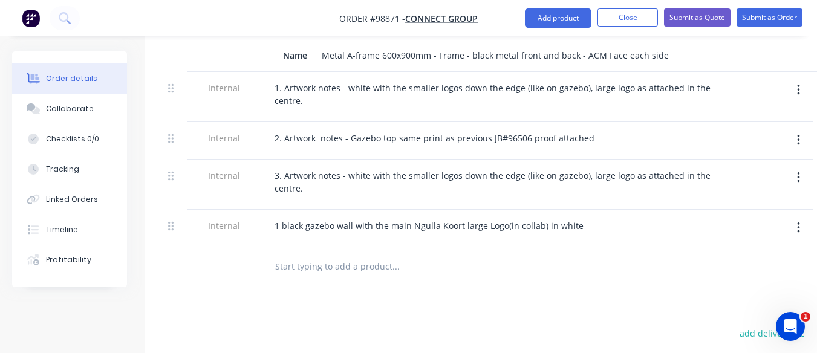
click at [784, 171] on icon "button" at bounding box center [798, 177] width 3 height 13
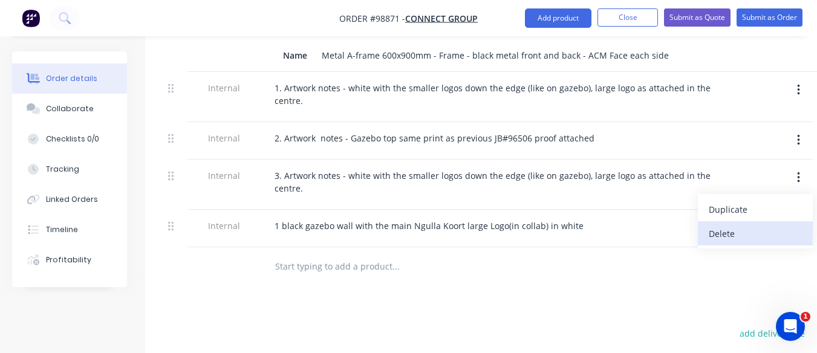
click at [745, 225] on div "Delete" at bounding box center [755, 234] width 93 height 18
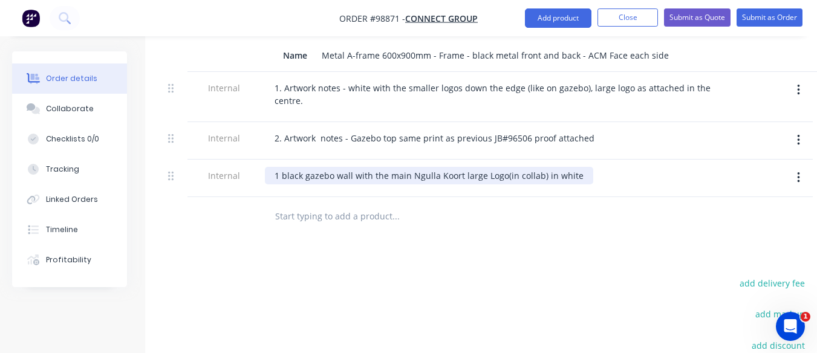
click at [275, 167] on div "1 black gazebo wall with the main Ngulla Koort large Logo(in collab) in white" at bounding box center [429, 176] width 328 height 18
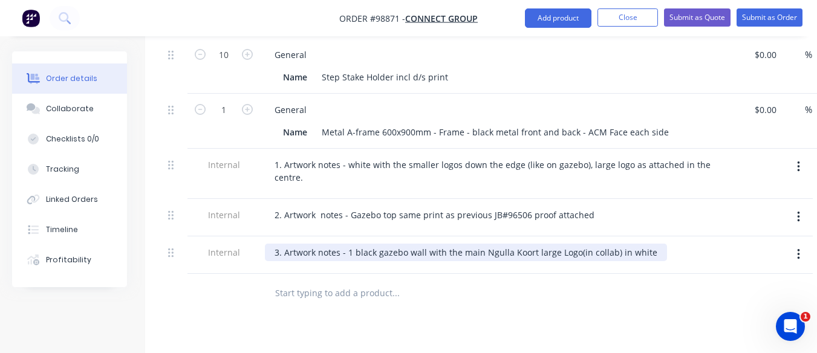
scroll to position [702, 0]
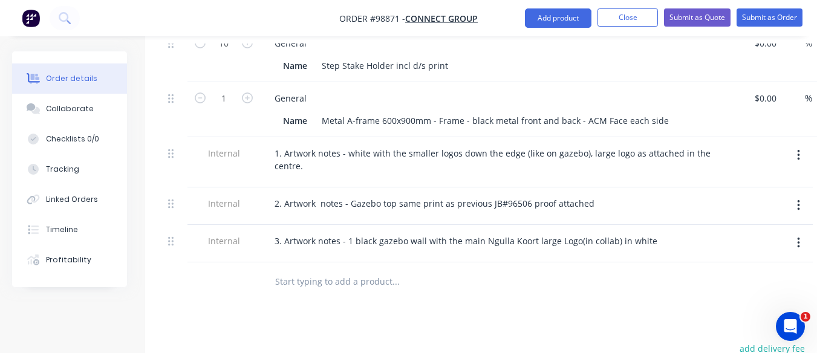
click at [312, 272] on input "text" at bounding box center [396, 282] width 242 height 24
click at [566, 16] on button "Add product" at bounding box center [558, 17] width 67 height 19
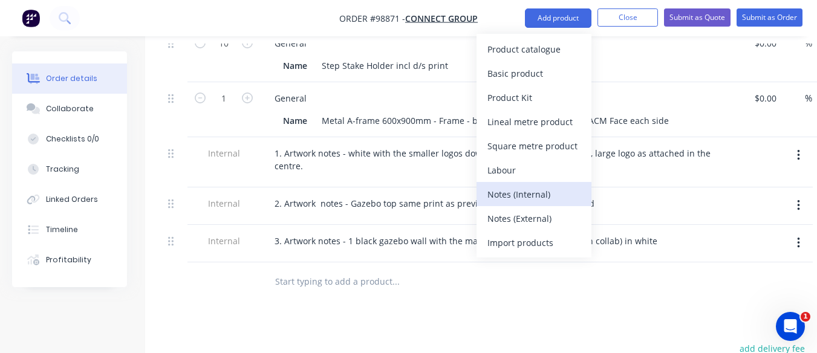
click at [554, 192] on div "Notes (Internal)" at bounding box center [533, 195] width 93 height 18
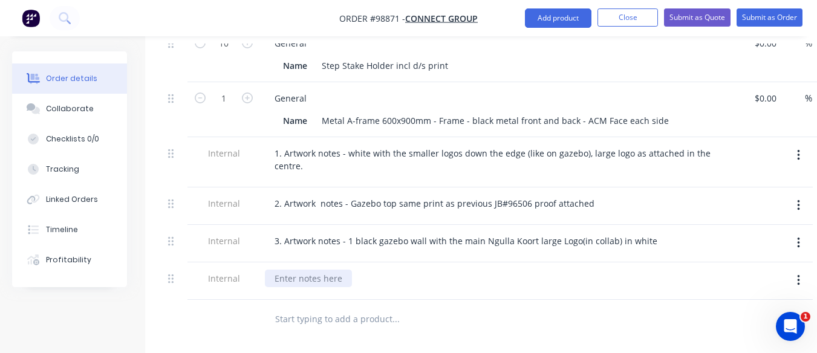
click at [300, 270] on div at bounding box center [308, 279] width 87 height 18
paste div
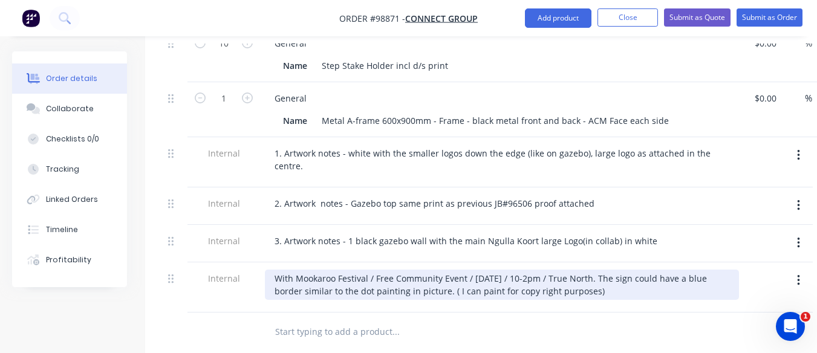
click at [273, 270] on div "With Mookaroo Festival / Free Community Event / This Friday / 10-2pm / True Nor…" at bounding box center [502, 285] width 474 height 30
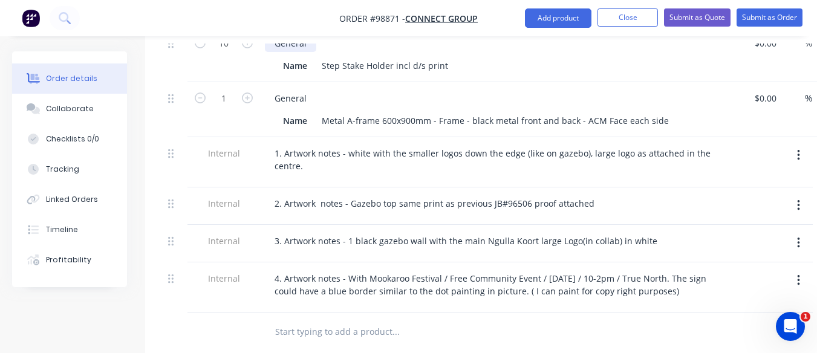
click at [272, 45] on div "General" at bounding box center [290, 43] width 51 height 18
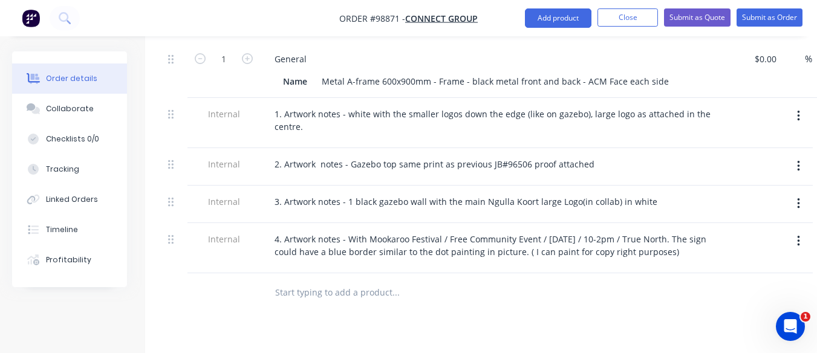
scroll to position [751, 0]
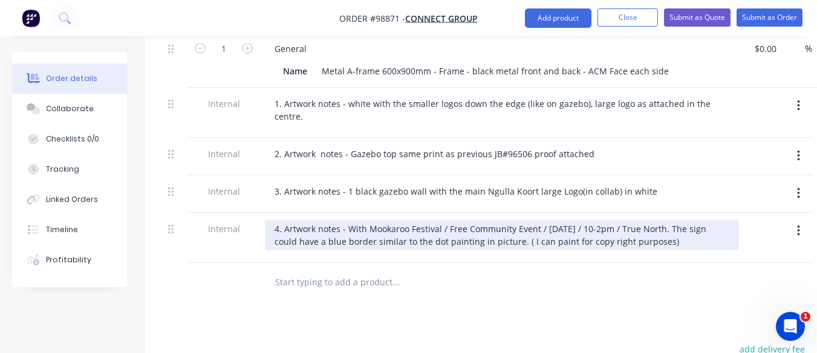
drag, startPoint x: 664, startPoint y: 233, endPoint x: 520, endPoint y: 228, distance: 144.7
click at [520, 228] on div "4. Artwork notes - With Mookaroo Festival / Free Community Event / This Friday …" at bounding box center [502, 235] width 474 height 30
drag, startPoint x: 519, startPoint y: 228, endPoint x: 675, endPoint y: 233, distance: 156.1
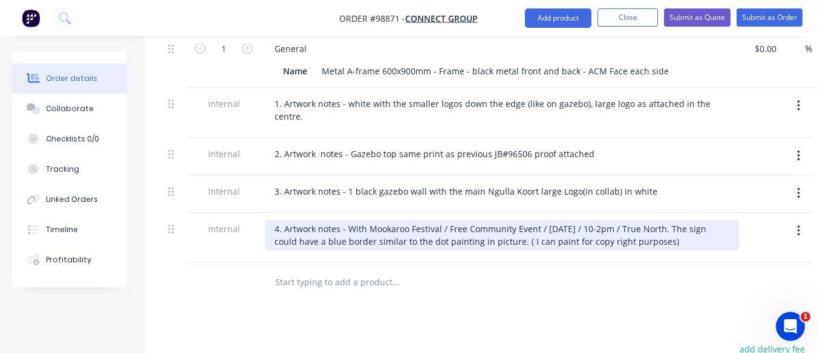
click at [675, 233] on div "4. Artwork notes - With Mookaroo Festival / Free Community Event / This Friday …" at bounding box center [502, 235] width 474 height 30
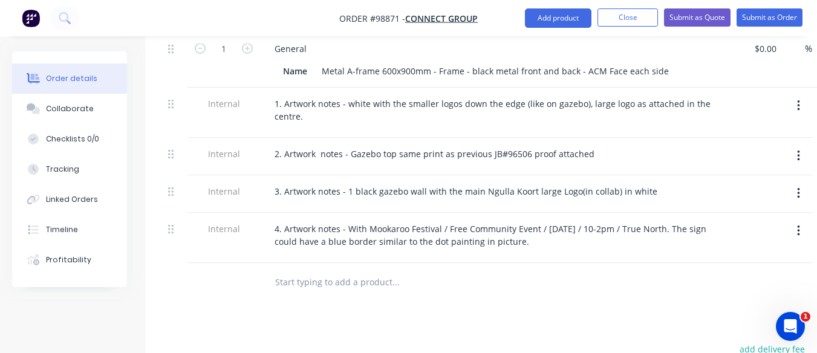
click at [285, 270] on input "text" at bounding box center [396, 282] width 242 height 24
click at [553, 17] on button "Add product" at bounding box center [558, 17] width 67 height 19
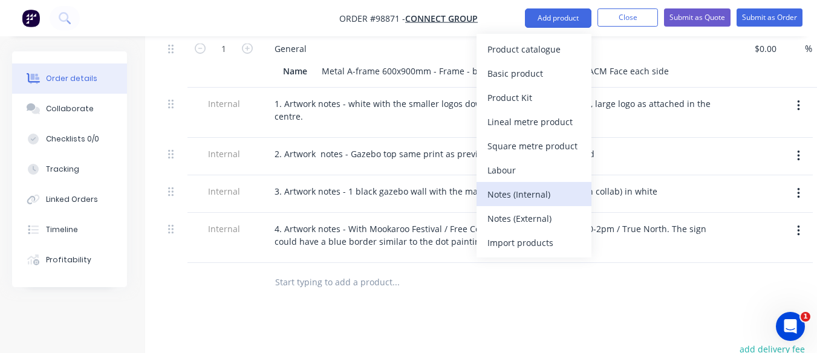
click at [540, 197] on div "Notes (Internal)" at bounding box center [533, 195] width 93 height 18
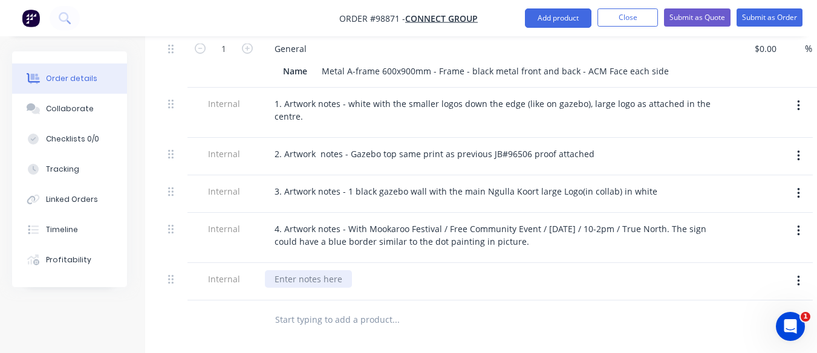
click at [283, 270] on div at bounding box center [308, 279] width 87 height 18
paste div
click at [273, 270] on div "Black table cloth with white main logo on the front" at bounding box center [377, 279] width 224 height 18
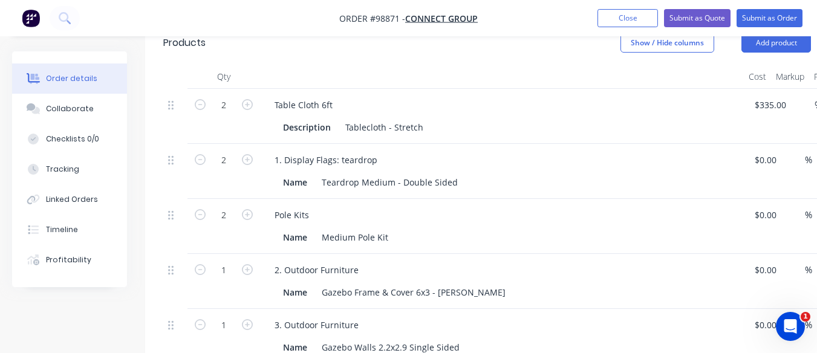
scroll to position [349, 0]
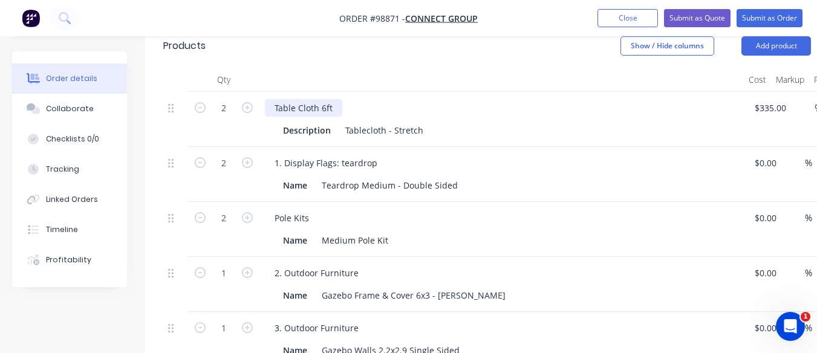
click at [274, 106] on div "Table Cloth 6ft" at bounding box center [303, 108] width 77 height 18
click at [273, 108] on div "5. Table Cloth 6ft" at bounding box center [308, 108] width 87 height 18
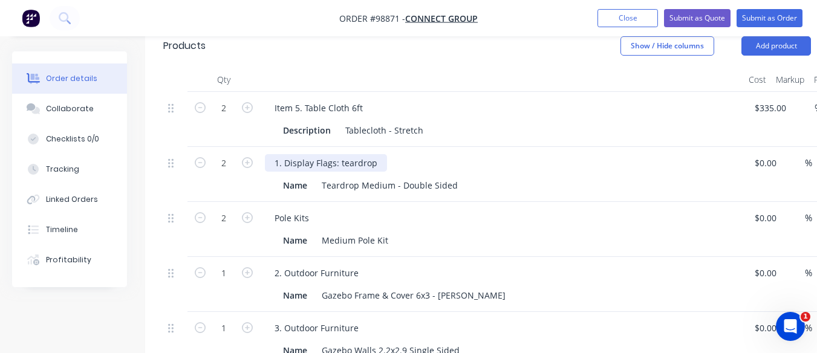
click at [274, 167] on div "1. Display Flags: teardrop" at bounding box center [326, 163] width 122 height 18
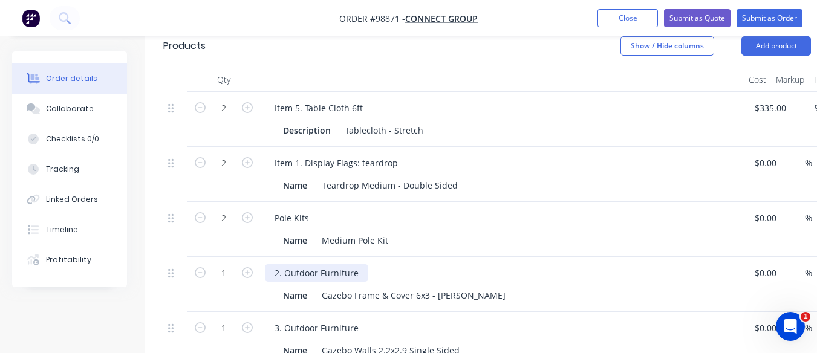
click at [275, 274] on div "2. Outdoor Furniture" at bounding box center [316, 273] width 103 height 18
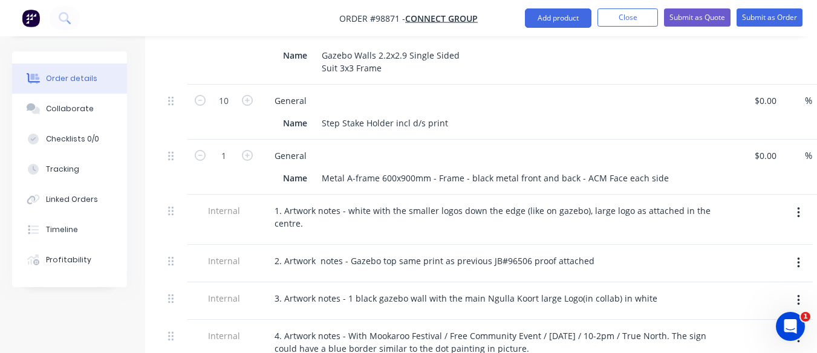
scroll to position [658, 0]
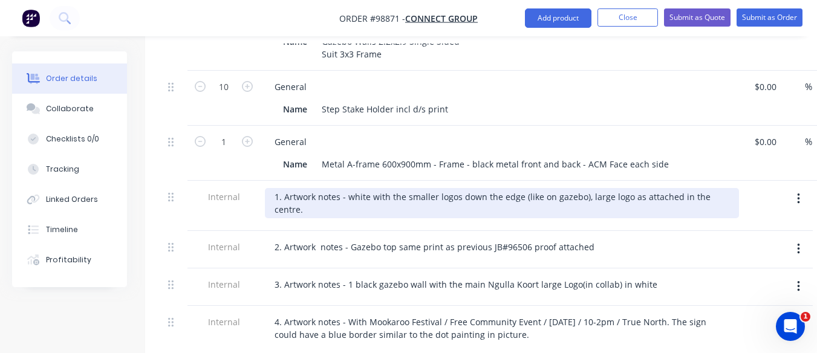
click at [276, 195] on div "1. Artwork notes - white with the smaller logos down the edge (like on gazebo),…" at bounding box center [502, 203] width 474 height 30
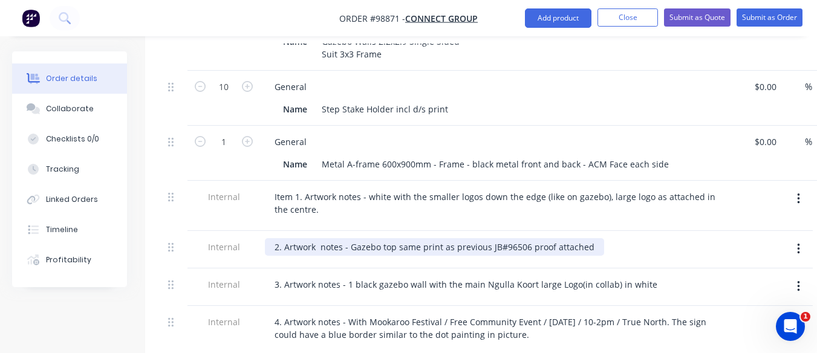
click at [275, 249] on div "2. Artwork notes - Gazebo top same print as previous JB#96506 proof attached" at bounding box center [434, 247] width 339 height 18
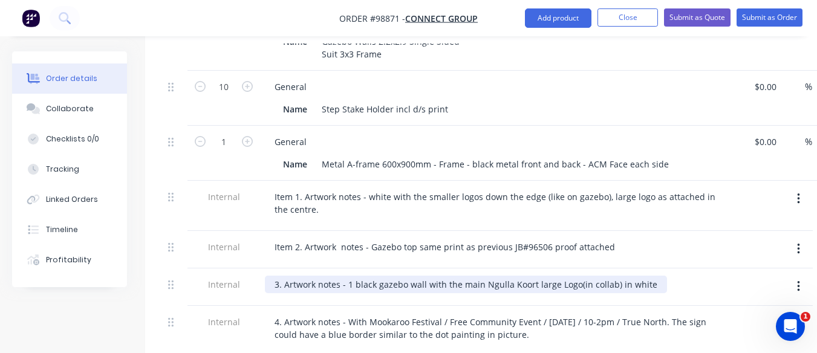
click at [273, 284] on div "3. Artwork notes - 1 black gazebo wall with the main Ngulla Koort large Logo(in…" at bounding box center [466, 285] width 402 height 18
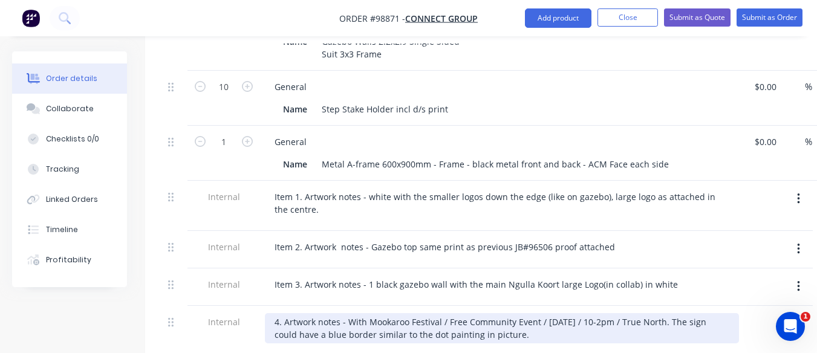
click at [274, 322] on div "4. Artwork notes - With Mookaroo Festival / Free Community Event / This Friday …" at bounding box center [502, 328] width 474 height 30
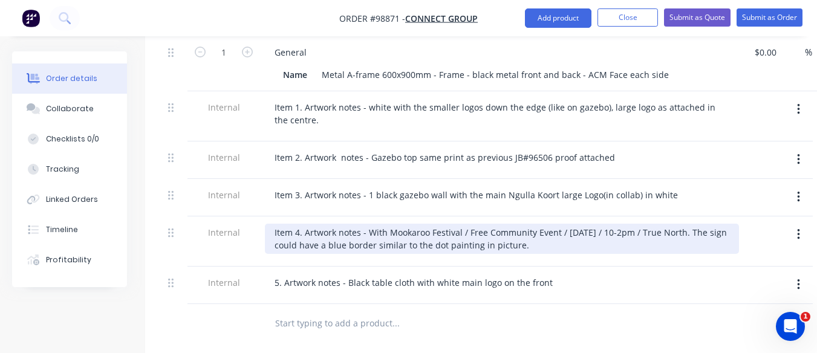
scroll to position [755, 0]
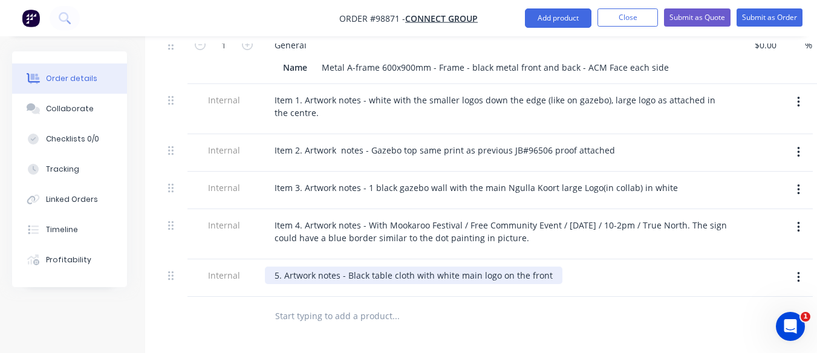
click at [273, 276] on div "5. Artwork notes - Black table cloth with white main logo on the front" at bounding box center [414, 276] width 298 height 18
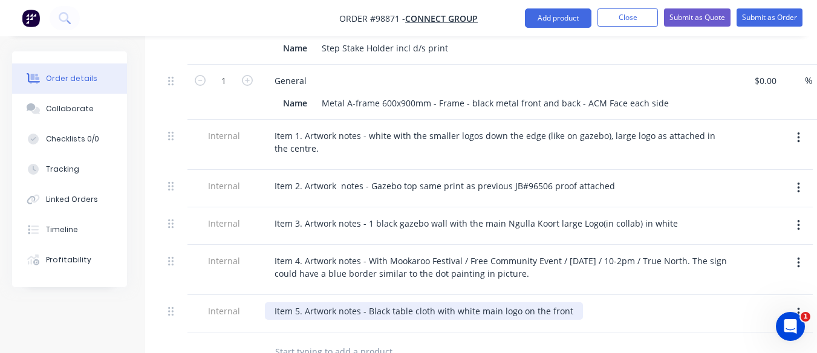
scroll to position [722, 0]
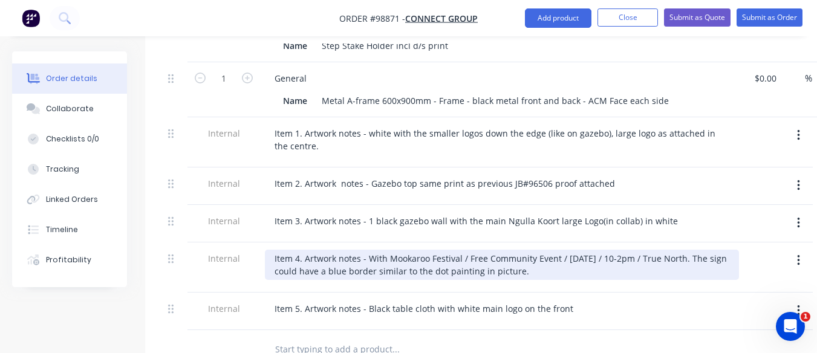
click at [533, 272] on div "Item 4. Artwork notes - With Mookaroo Festival / Free Community Event / This Fr…" at bounding box center [502, 265] width 474 height 30
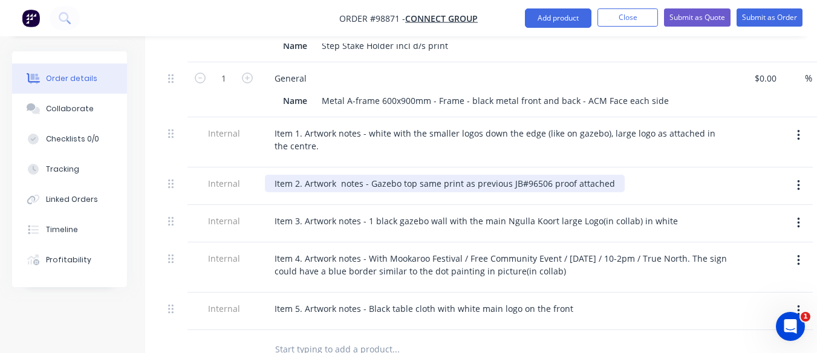
click at [606, 183] on div "Item 2. Artwork notes - Gazebo top same print as previous JB#96506 proof attach…" at bounding box center [445, 184] width 360 height 18
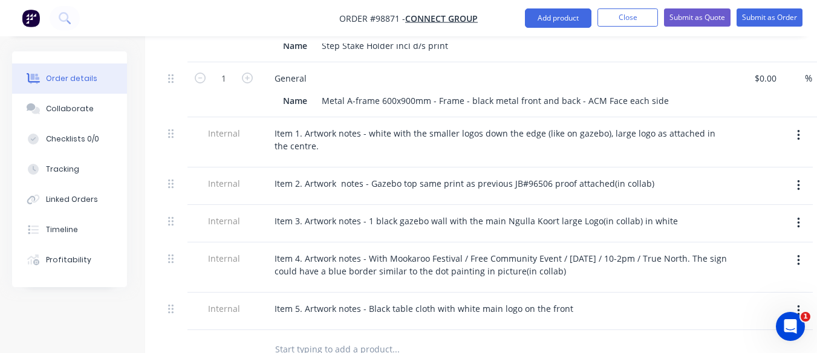
click at [336, 343] on input "text" at bounding box center [396, 349] width 242 height 24
click at [556, 14] on button "Add product" at bounding box center [558, 17] width 67 height 19
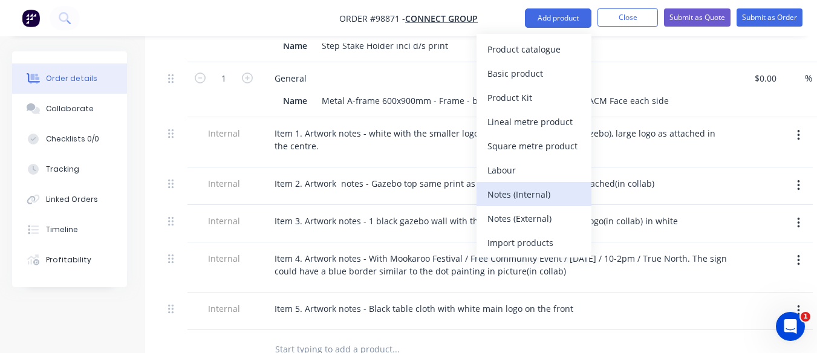
click at [533, 191] on div "Notes (Internal)" at bounding box center [533, 195] width 93 height 18
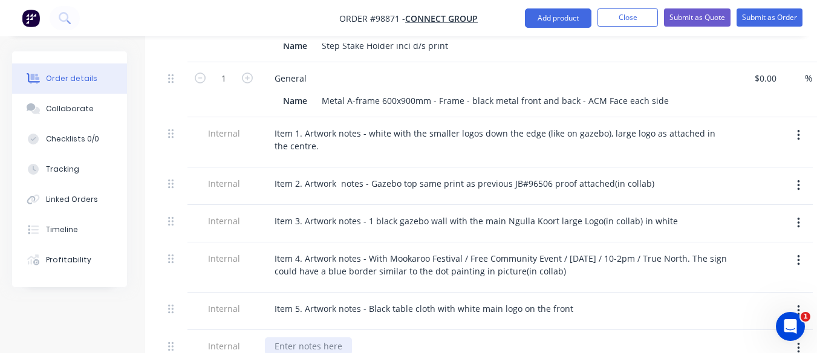
click at [302, 342] on div at bounding box center [308, 346] width 87 height 18
paste div
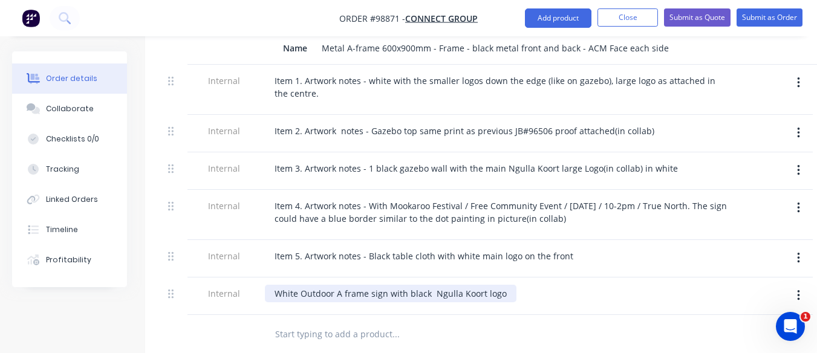
scroll to position [794, 0]
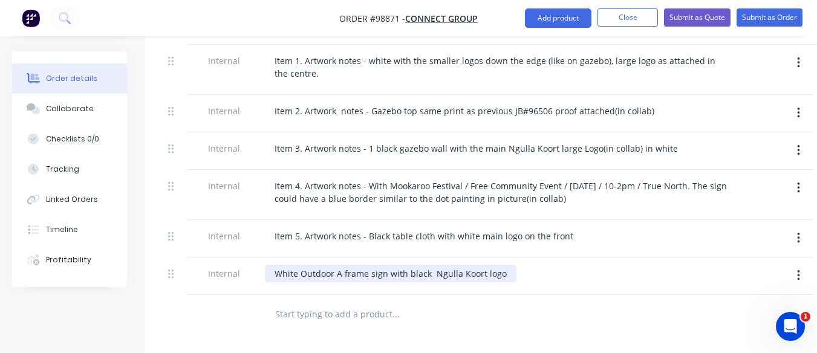
click at [274, 275] on div "White Outdoor A frame sign with black Ngulla Koort logo" at bounding box center [391, 274] width 252 height 18
click at [425, 274] on div "Item 6. Artwork notes - White Outdoor A frame sign with black Ngulla Koort logo" at bounding box center [438, 274] width 346 height 18
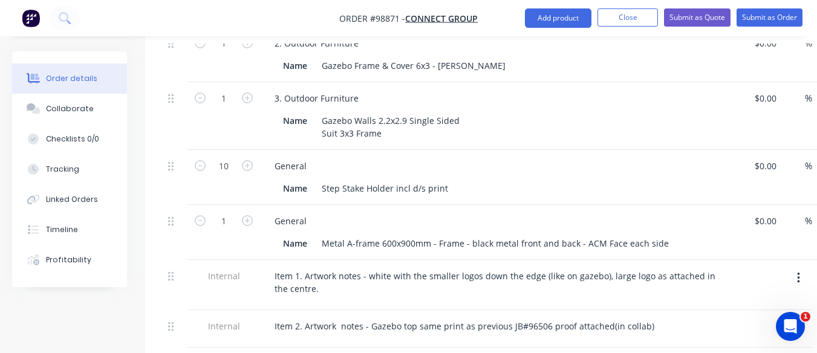
scroll to position [569, 0]
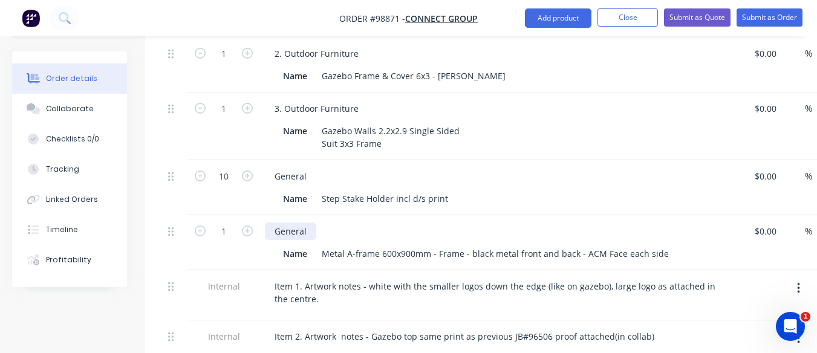
click at [275, 233] on div "General" at bounding box center [290, 232] width 51 height 18
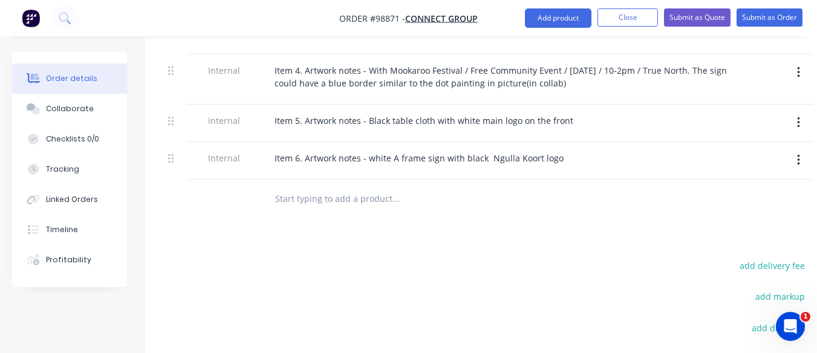
scroll to position [920, 0]
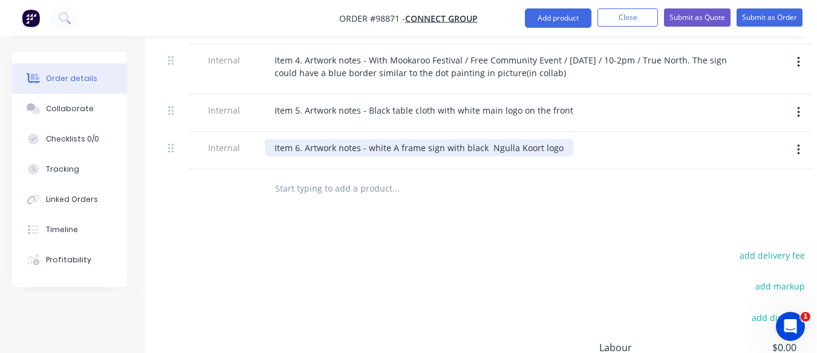
click at [390, 148] on div "Item 6. Artwork notes - white A frame sign with black Ngulla Koort logo" at bounding box center [419, 148] width 308 height 18
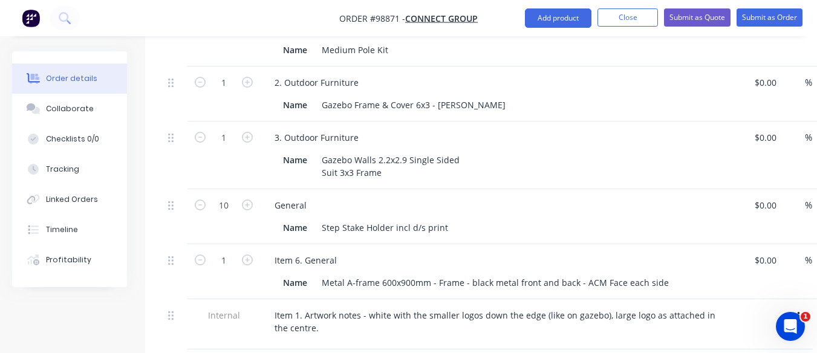
scroll to position [537, 0]
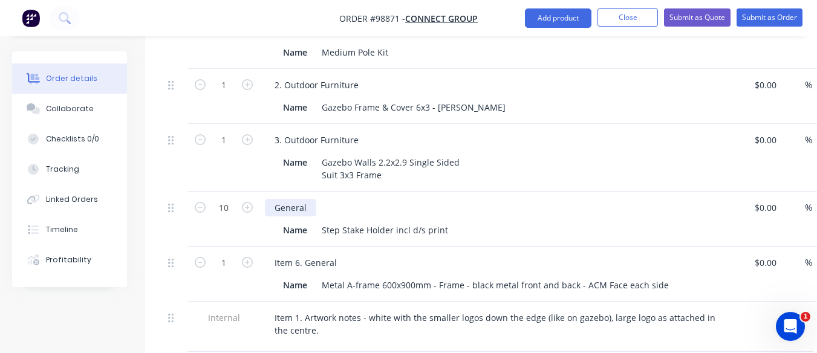
click at [272, 207] on div "General" at bounding box center [290, 208] width 51 height 18
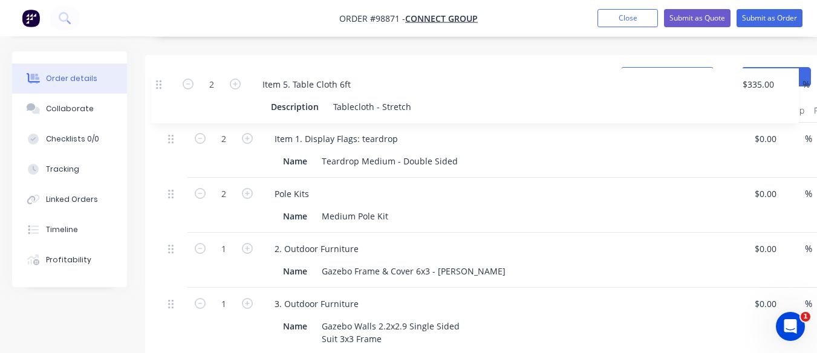
scroll to position [315, 0]
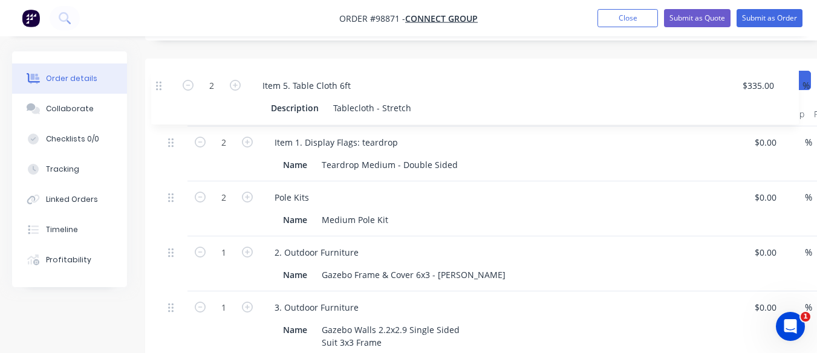
drag, startPoint x: 169, startPoint y: 145, endPoint x: 157, endPoint y: 94, distance: 51.6
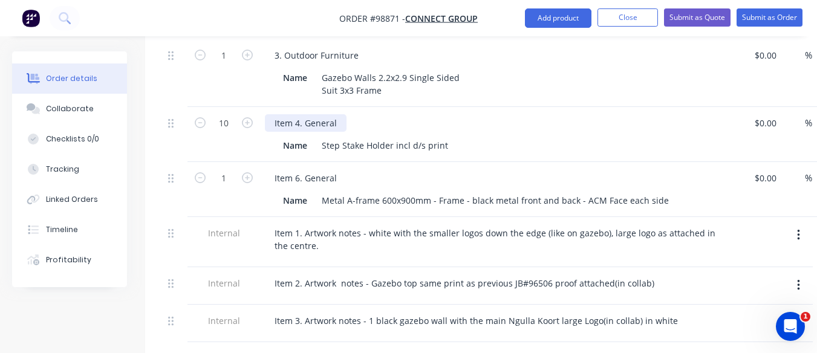
scroll to position [619, 0]
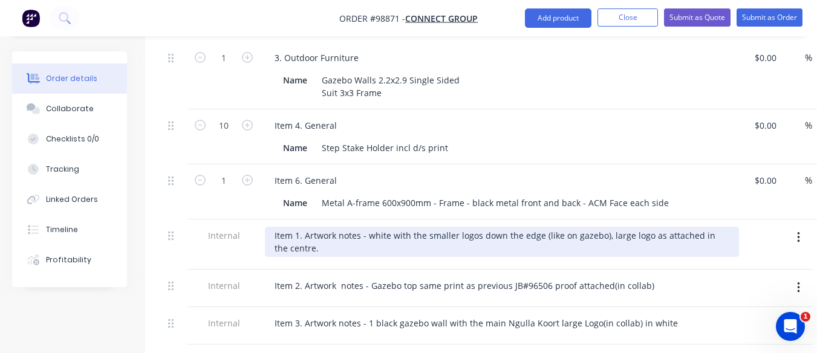
click at [599, 239] on div "Item 1. Artwork notes - white with the smaller logos down the edge (like on gaz…" at bounding box center [502, 242] width 474 height 30
click at [647, 235] on div "Item 1. Artwork notes - white with the smaller logos down the edge (like on gaz…" at bounding box center [502, 242] width 474 height 30
click at [654, 236] on div "Item 1. Artwork notes - white with the smaller logos down the edge (like on gaz…" at bounding box center [502, 242] width 474 height 30
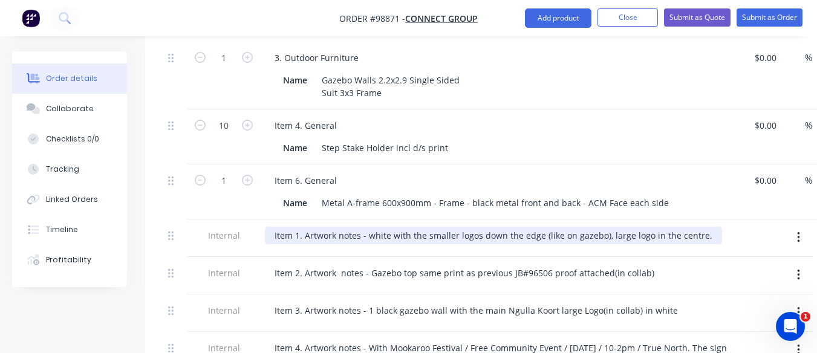
click at [624, 236] on div "Item 1. Artwork notes - white with the smaller logos down the edge (like on gaz…" at bounding box center [493, 236] width 457 height 18
click at [643, 236] on div "Item 1. Artwork notes - white with the smaller logos down the edge (like on gaz…" at bounding box center [493, 236] width 457 height 18
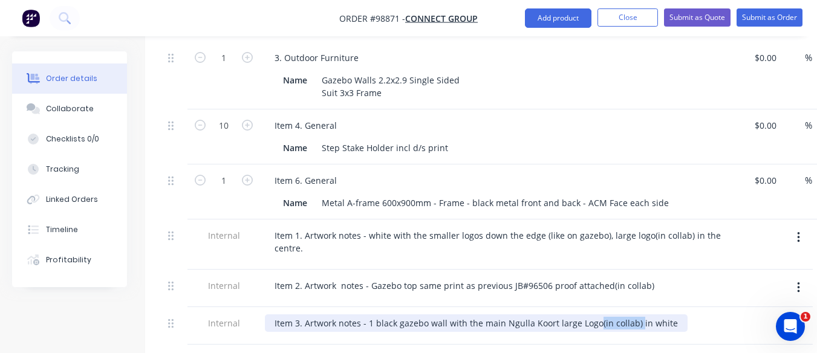
drag, startPoint x: 593, startPoint y: 325, endPoint x: 633, endPoint y: 319, distance: 41.0
click at [633, 319] on div "Item 3. Artwork notes - 1 black gazebo wall with the main Ngulla Koort large Lo…" at bounding box center [476, 324] width 423 height 18
click at [630, 322] on div "Item 3. Artwork notes - 1 black gazebo wall with the main Ngulla Koort large Lo…" at bounding box center [456, 324] width 383 height 18
click at [630, 325] on div "Item 3. Artwork notes - 1 black gazebo wall with the main Ngulla Koort large Lo…" at bounding box center [477, 324] width 425 height 18
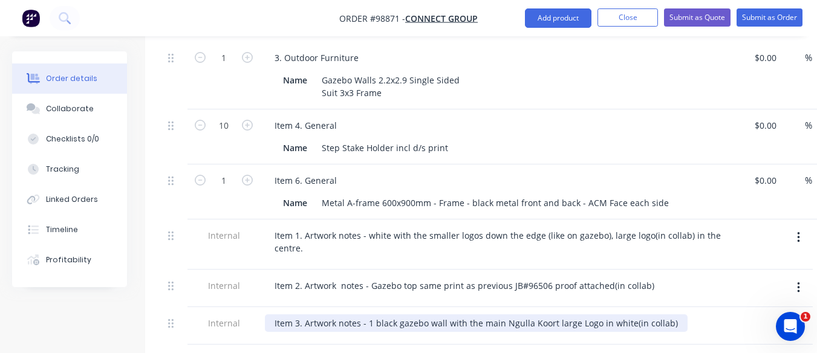
click at [373, 324] on div "Item 3. Artwork notes - 1 black gazebo wall with the main Ngulla Koort large Lo…" at bounding box center [476, 324] width 423 height 18
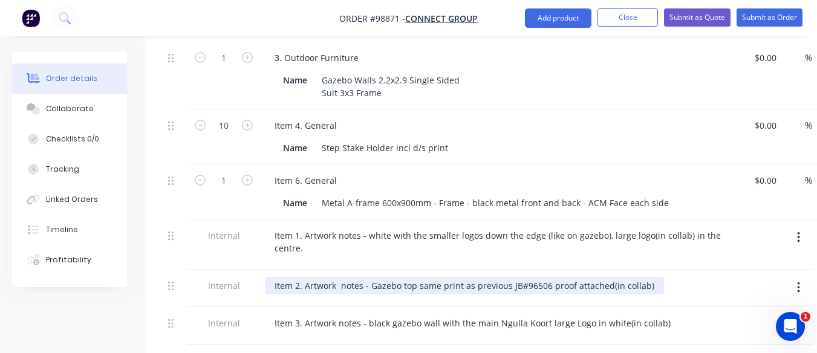
click at [606, 285] on div "Item 2. Artwork notes - Gazebo top same print as previous JB#96506 proof attach…" at bounding box center [464, 286] width 399 height 18
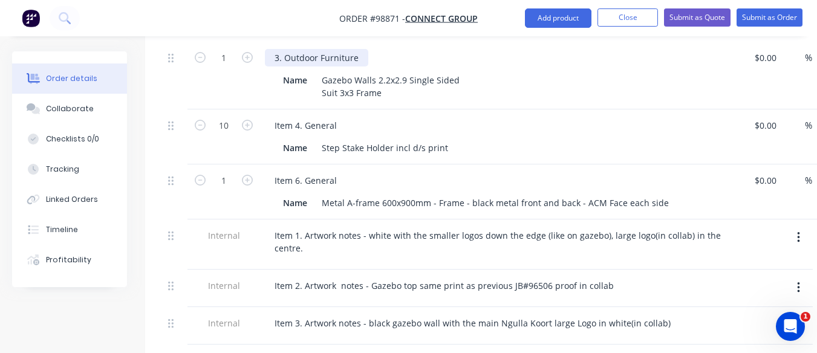
click at [275, 57] on div "3. Outdoor Furniture" at bounding box center [316, 58] width 103 height 18
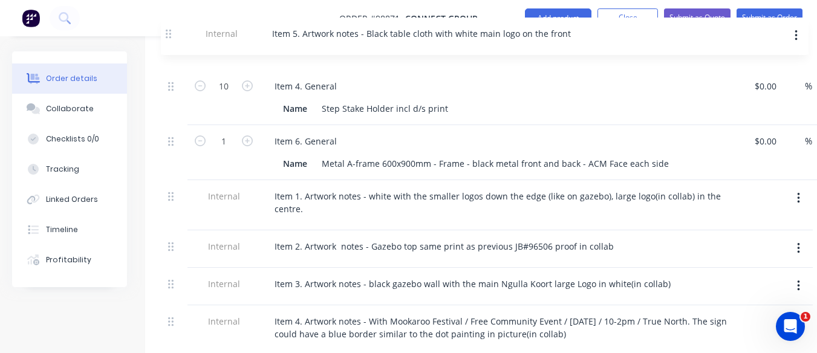
scroll to position [689, 0]
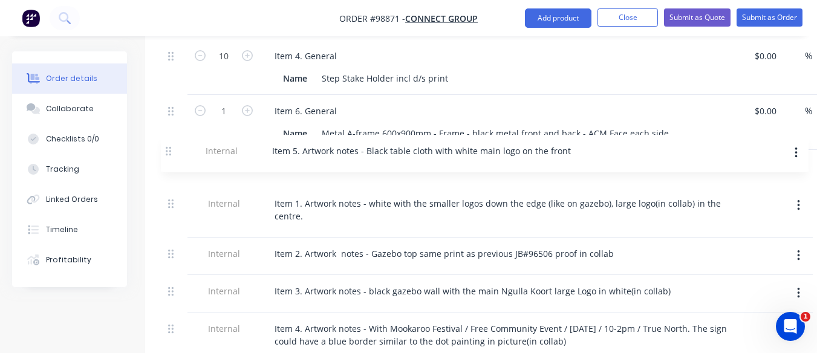
drag, startPoint x: 171, startPoint y: 224, endPoint x: 168, endPoint y: 158, distance: 66.0
click at [168, 158] on div "2 Item 5. Table Cloth 6ft Description Tablecloth - Stretch $335.00 $335.00 % $3…" at bounding box center [487, 76] width 648 height 648
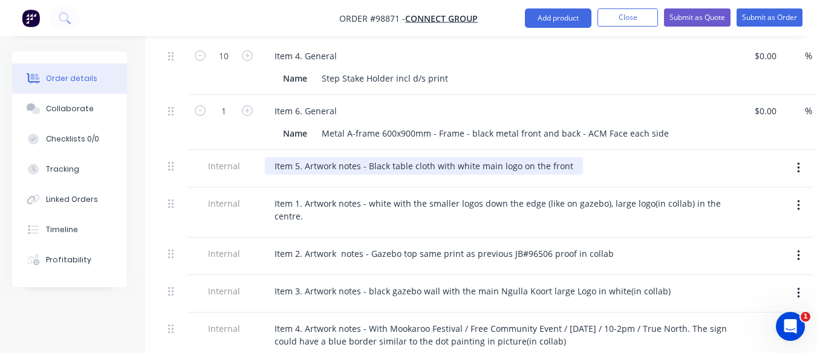
click at [296, 170] on div "Item 5. Artwork notes - Black table cloth with white main logo on the front" at bounding box center [424, 166] width 318 height 18
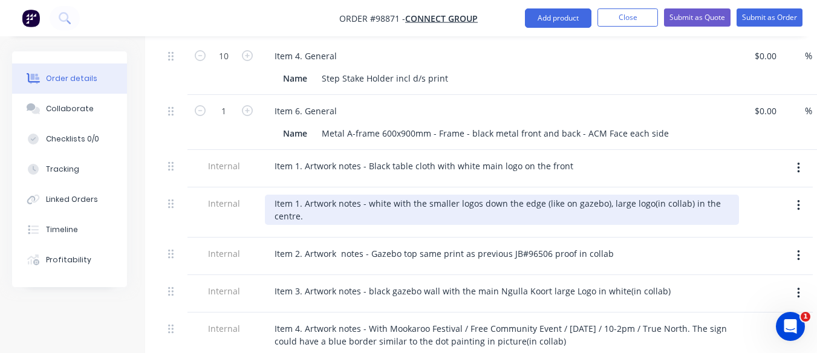
click at [298, 202] on div "Item 1. Artwork notes - white with the smaller logos down the edge (like on gaz…" at bounding box center [502, 210] width 474 height 30
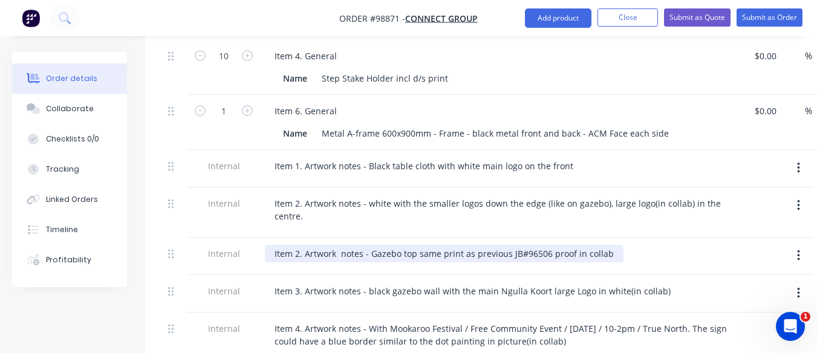
click at [298, 255] on div "Item 2. Artwork notes - Gazebo top same print as previous JB#96506 proof in col…" at bounding box center [444, 254] width 359 height 18
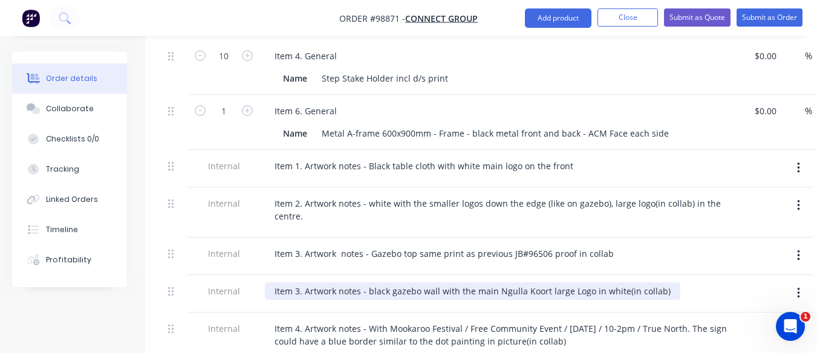
click at [299, 295] on div "Item 3. Artwork notes - black gazebo wall with the main Ngulla Koort large Logo…" at bounding box center [473, 291] width 416 height 18
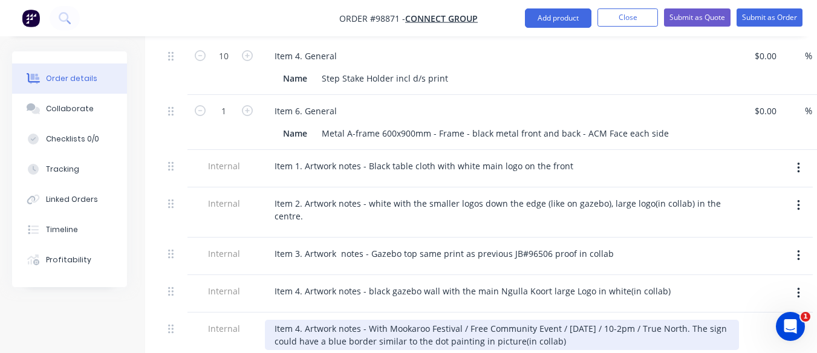
click at [298, 327] on div "Item 4. Artwork notes - With Mookaroo Festival / Free Community Event / This Fr…" at bounding box center [502, 335] width 474 height 30
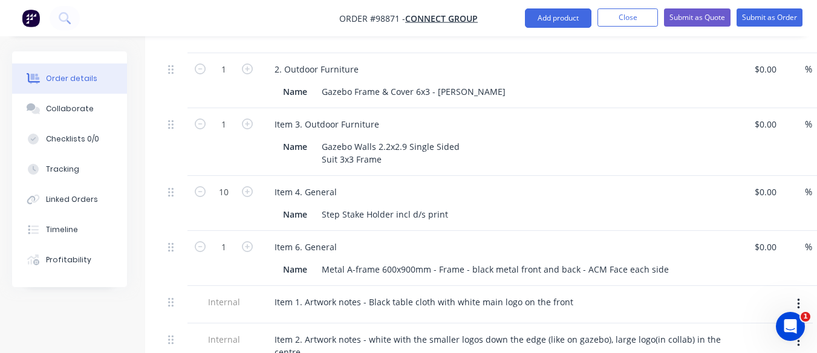
scroll to position [543, 0]
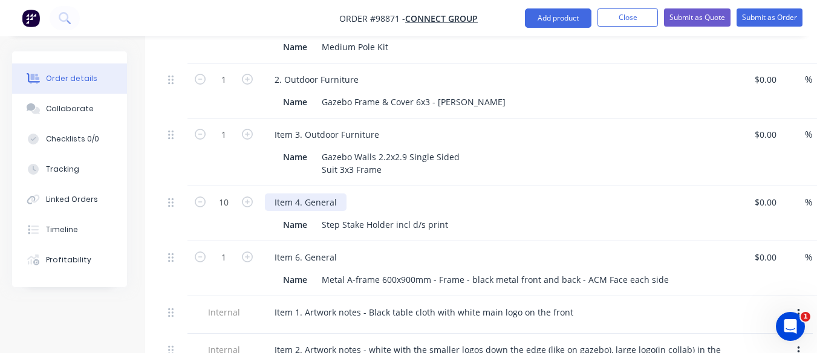
click at [298, 203] on div "Item 4. General" at bounding box center [306, 203] width 82 height 18
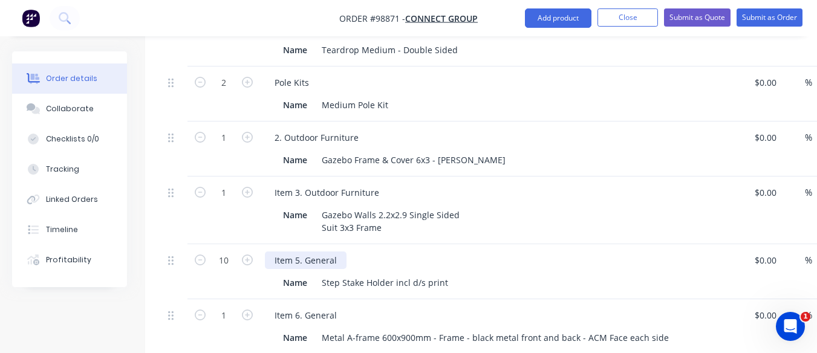
scroll to position [492, 0]
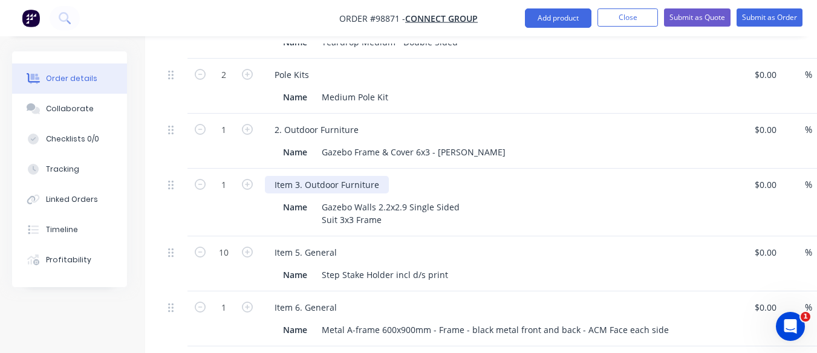
click at [299, 184] on div "Item 3. Outdoor Furniture" at bounding box center [327, 185] width 124 height 18
click at [298, 184] on div "Item 3. Outdoor Furniture" at bounding box center [327, 185] width 124 height 18
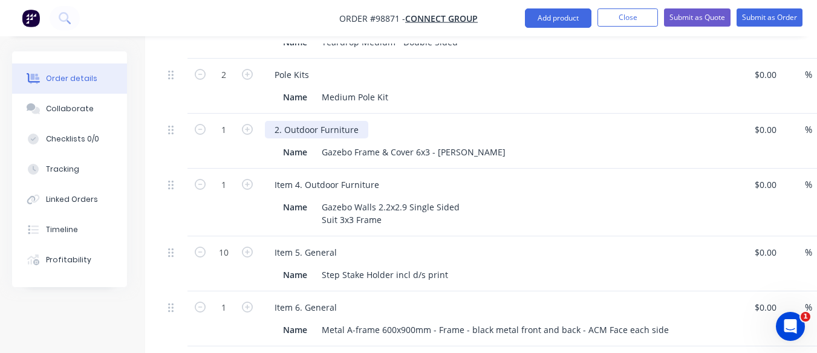
click at [278, 129] on div "2. Outdoor Furniture" at bounding box center [316, 130] width 103 height 18
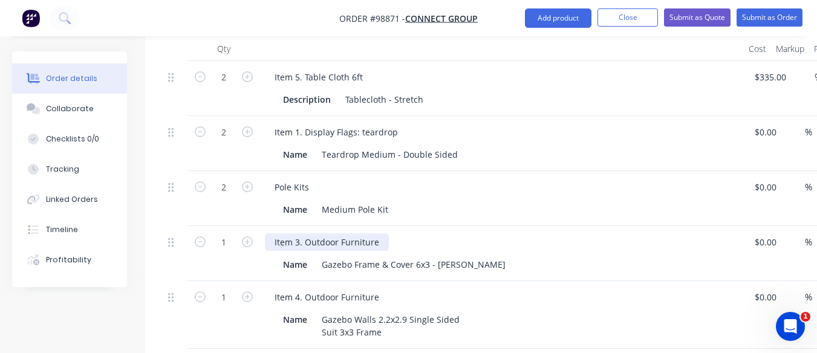
scroll to position [374, 0]
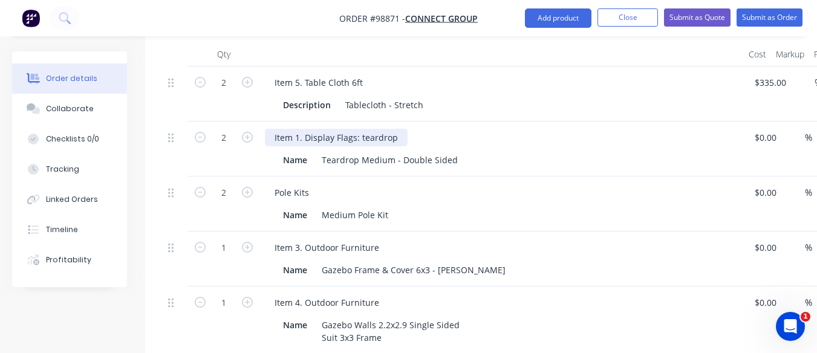
click at [299, 139] on div "Item 1. Display Flags: teardrop" at bounding box center [336, 138] width 143 height 18
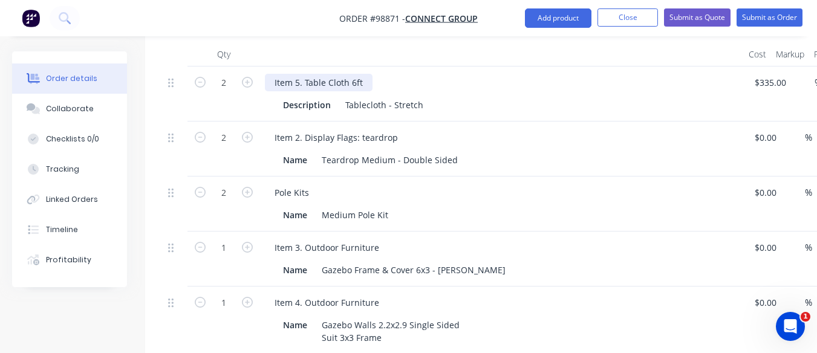
click at [299, 83] on div "Item 5. Table Cloth 6ft" at bounding box center [319, 83] width 108 height 18
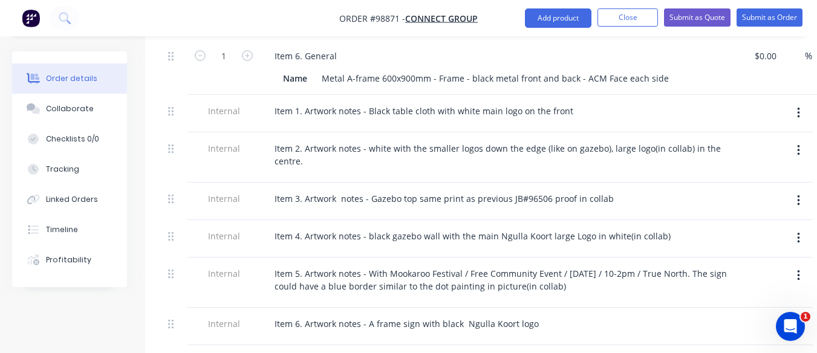
scroll to position [745, 0]
click at [536, 177] on div "Item 2. Artwork notes - white with the smaller logos down the edge (like on gaz…" at bounding box center [502, 156] width 484 height 50
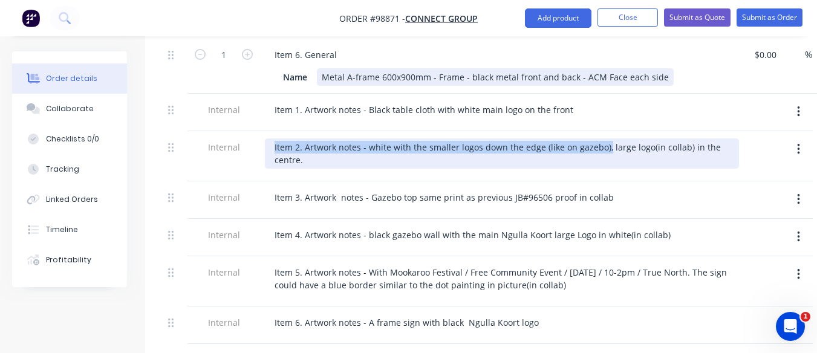
drag, startPoint x: 274, startPoint y: 146, endPoint x: 627, endPoint y: 83, distance: 358.9
click at [627, 83] on div "2 Item 1. Table Cloth 6ft Description Tablecloth - Stretch $335.00 $335.00 % $3…" at bounding box center [487, 20] width 648 height 648
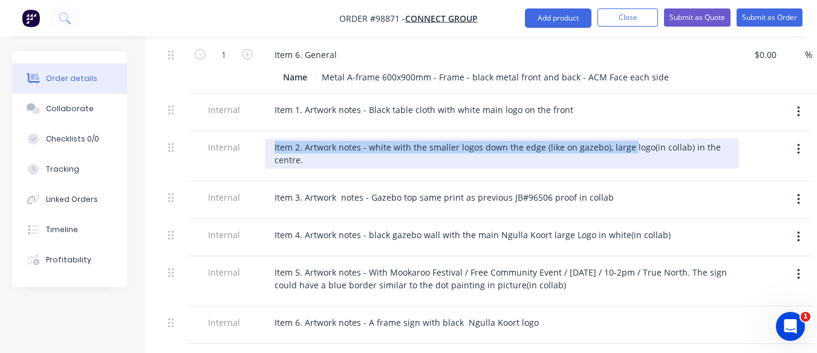
click at [269, 150] on div "Item 2. Artwork notes - white with the smaller logos down the edge (like on gaz…" at bounding box center [502, 154] width 474 height 30
drag, startPoint x: 272, startPoint y: 148, endPoint x: 400, endPoint y: 158, distance: 129.2
click at [400, 158] on div "Item 2. Artwork notes - white with the smaller logos down the edge (like on gaz…" at bounding box center [502, 154] width 474 height 30
copy div "Item 2. Artwork notes - white with the smaller logos down the edge (like on gaz…"
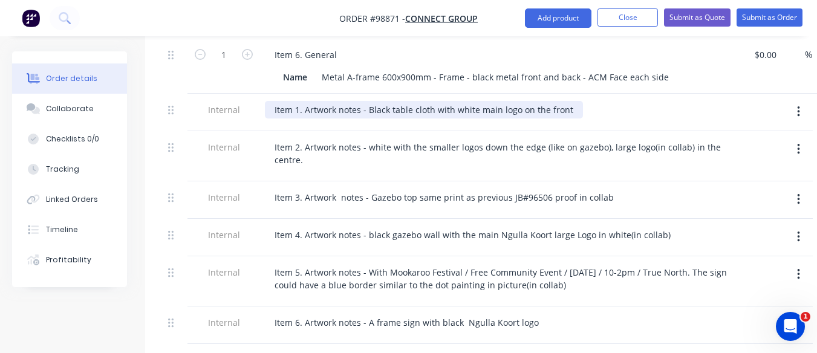
click at [567, 106] on div "Item 1. Artwork notes - Black table cloth with white main logo on the front" at bounding box center [424, 110] width 318 height 18
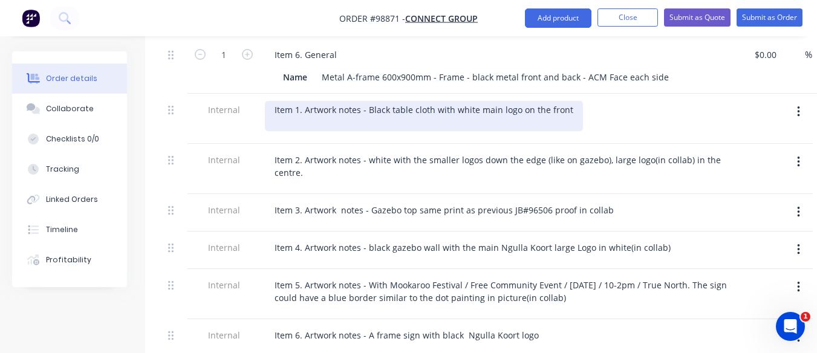
drag, startPoint x: 567, startPoint y: 106, endPoint x: 284, endPoint y: 120, distance: 284.0
click at [284, 120] on div "Item 1. Artwork notes - Black table cloth with white main logo on the front" at bounding box center [424, 116] width 318 height 30
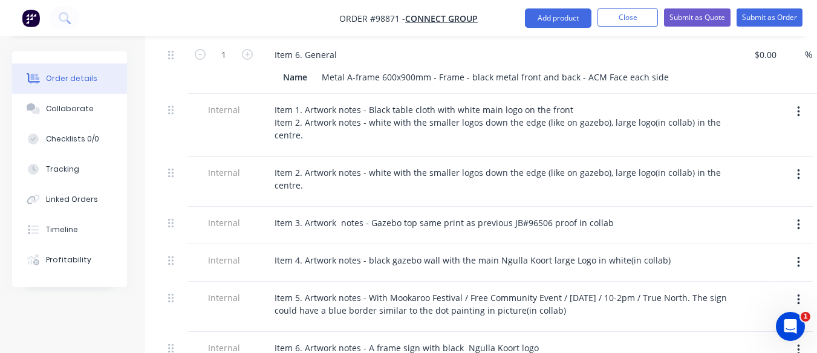
click at [784, 166] on button "button" at bounding box center [798, 175] width 28 height 22
click at [737, 232] on div "Delete" at bounding box center [755, 231] width 93 height 18
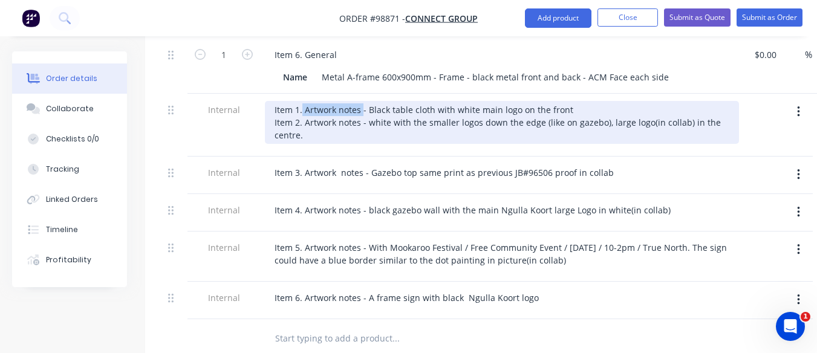
drag, startPoint x: 302, startPoint y: 108, endPoint x: 361, endPoint y: 116, distance: 59.8
click at [361, 116] on div "Item 1. Artwork notes - Black table cloth with white main logo on the front Ite…" at bounding box center [502, 122] width 474 height 43
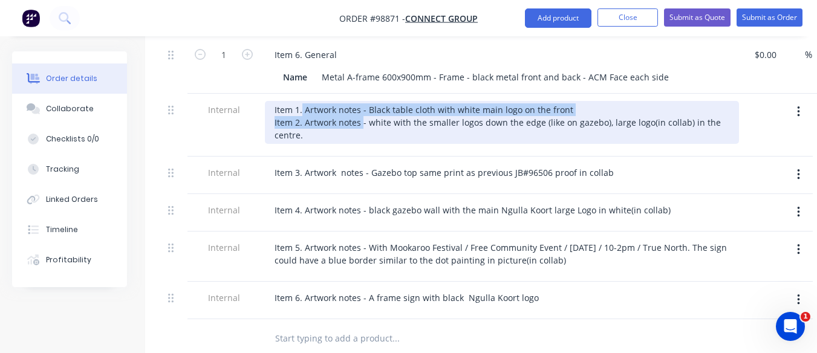
click at [361, 116] on div "Item 1. Artwork notes - Black table cloth with white main logo on the front Ite…" at bounding box center [502, 122] width 474 height 43
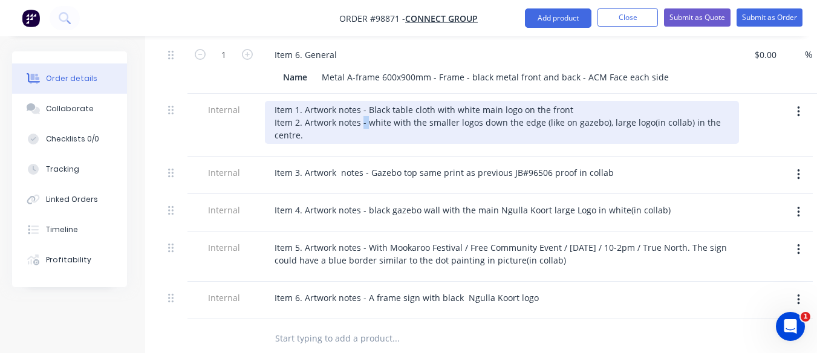
click at [361, 116] on div "Item 1. Artwork notes - Black table cloth with white main logo on the front Ite…" at bounding box center [502, 122] width 474 height 43
drag, startPoint x: 359, startPoint y: 123, endPoint x: 305, endPoint y: 123, distance: 53.8
click at [305, 123] on div "Item 1. Artwork notes - Black table cloth with white main logo on the front Ite…" at bounding box center [502, 122] width 474 height 43
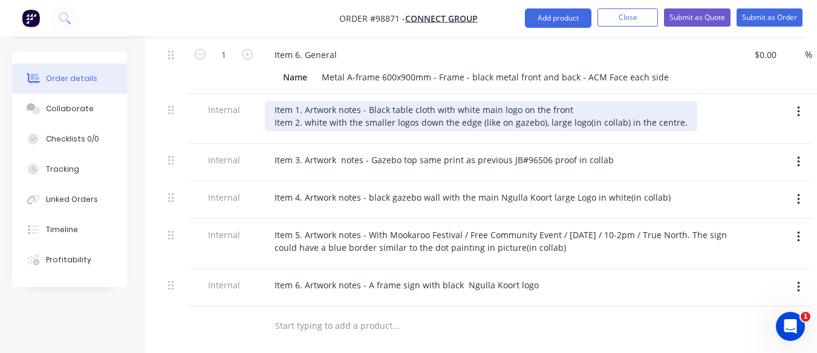
click at [364, 109] on div "Item 1. Artwork notes - Black table cloth with white main logo on the front Ite…" at bounding box center [481, 116] width 432 height 30
click at [311, 122] on div "Item 1. Black table cloth with white main logo on the front Item 2. white with …" at bounding box center [481, 116] width 432 height 30
click at [679, 123] on div "Item 1. Black table cloth with white main logo on the front Item 2. White with …" at bounding box center [482, 116] width 434 height 30
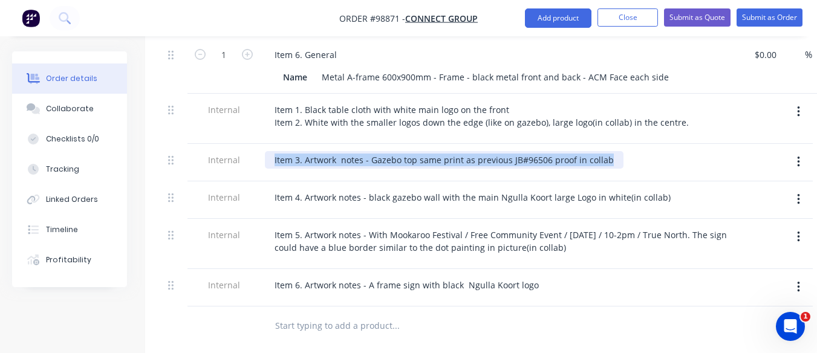
drag, startPoint x: 272, startPoint y: 160, endPoint x: 604, endPoint y: 163, distance: 332.1
click at [604, 163] on div "Item 3. Artwork notes - Gazebo top same print as previous JB#96506 proof in col…" at bounding box center [444, 160] width 359 height 18
copy div "Item 3. Artwork notes - Gazebo top same print as previous JB#96506 proof in col…"
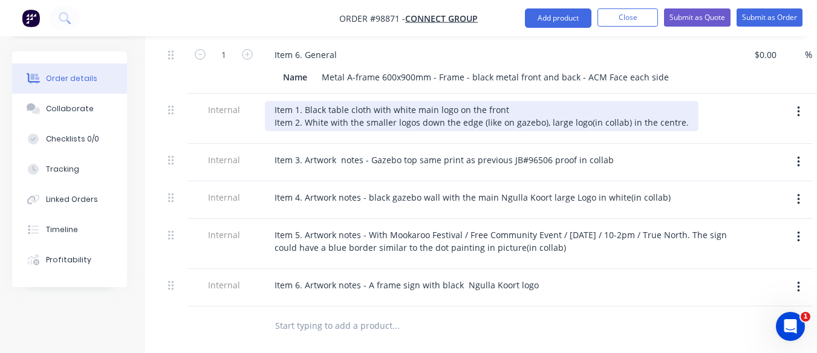
click at [674, 122] on div "Item 1. Black table cloth with white main logo on the front Item 2. White with …" at bounding box center [482, 116] width 434 height 30
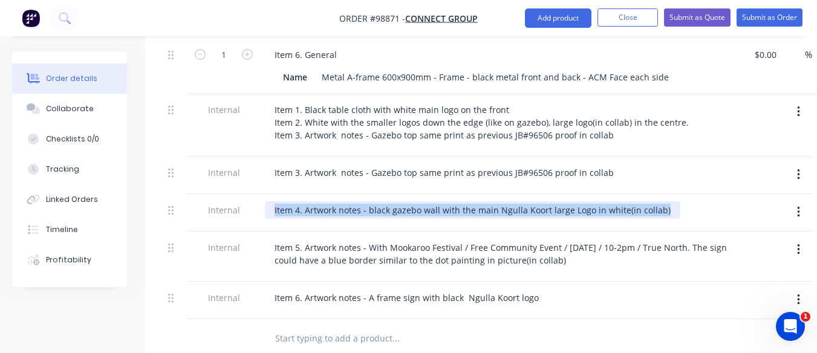
drag, startPoint x: 271, startPoint y: 211, endPoint x: 702, endPoint y: 205, distance: 430.7
click at [702, 205] on div "Item 4. Artwork notes - black gazebo wall with the main Ngulla Koort large Logo…" at bounding box center [502, 210] width 474 height 18
copy div "Item 4. Artwork notes - black gazebo wall with the main Ngulla Koort large Logo…"
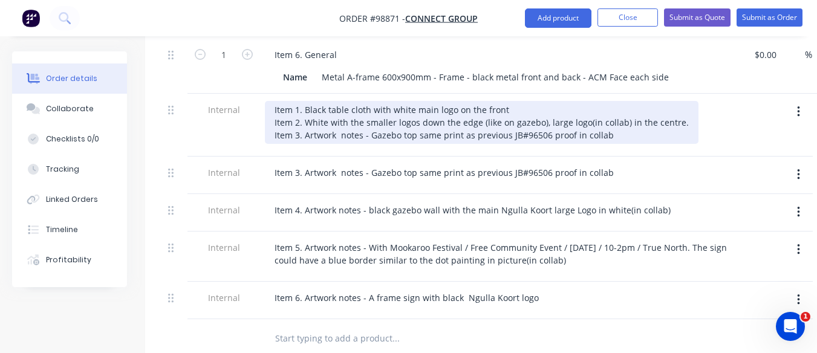
click at [616, 141] on div "Item 1. Black table cloth with white main logo on the front Item 2. White with …" at bounding box center [482, 122] width 434 height 43
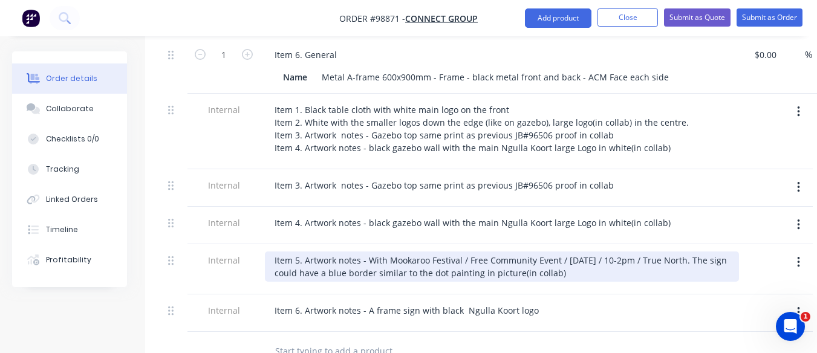
drag, startPoint x: 273, startPoint y: 264, endPoint x: 593, endPoint y: 286, distance: 321.3
click at [593, 286] on div "Item 5. Artwork notes - With Mookaroo Festival / Free Community Event / This Fr…" at bounding box center [502, 269] width 484 height 50
copy div "Item 5. Artwork notes - With Mookaroo Festival / Free Community Event / This Fr…"
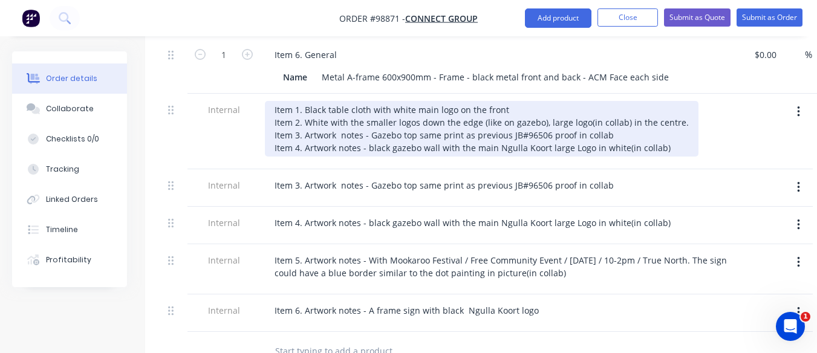
click at [668, 149] on div "Item 1. Black table cloth with white main logo on the front Item 2. White with …" at bounding box center [482, 129] width 434 height 56
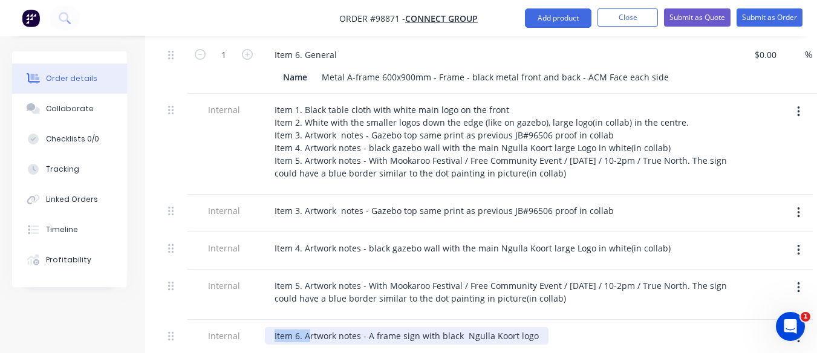
scroll to position [771, 0]
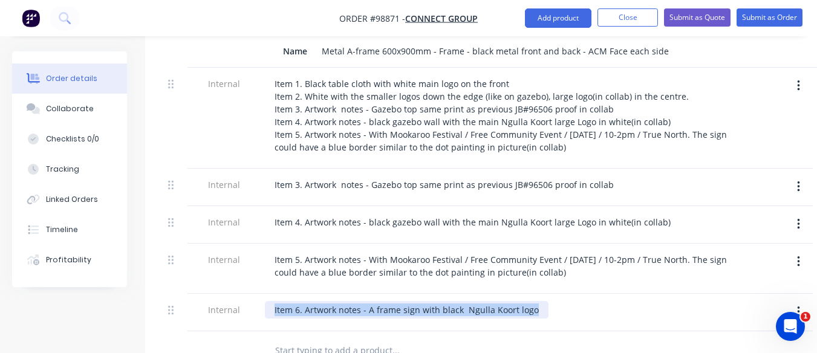
drag, startPoint x: 273, startPoint y: 345, endPoint x: 538, endPoint y: 292, distance: 270.8
click at [538, 292] on div "2 Item 1. Table Cloth 6ft Description Tablecloth - Stretch $335.00 $335.00 % $3…" at bounding box center [487, 1] width 648 height 662
copy div "Item 6. Artwork notes - A frame sign with black Ngulla Koort logo"
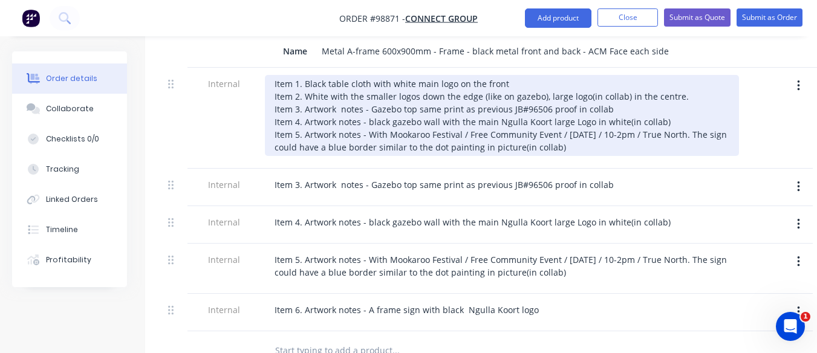
click at [587, 152] on div "Item 1. Black table cloth with white main logo on the front Item 2. White with …" at bounding box center [502, 115] width 474 height 81
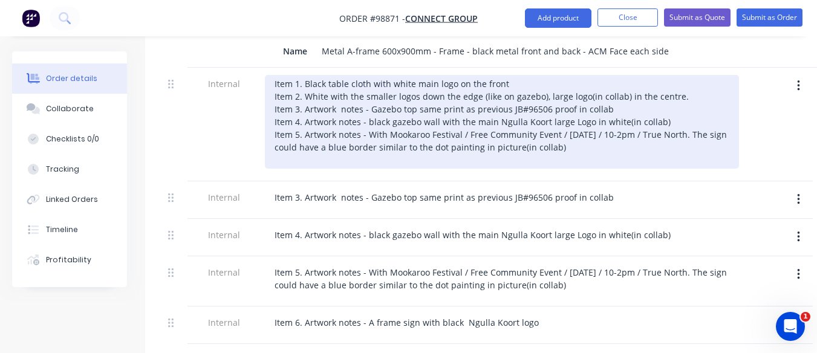
click at [274, 160] on div "Item 1. Black table cloth with white main logo on the front Item 2. White with …" at bounding box center [502, 122] width 474 height 94
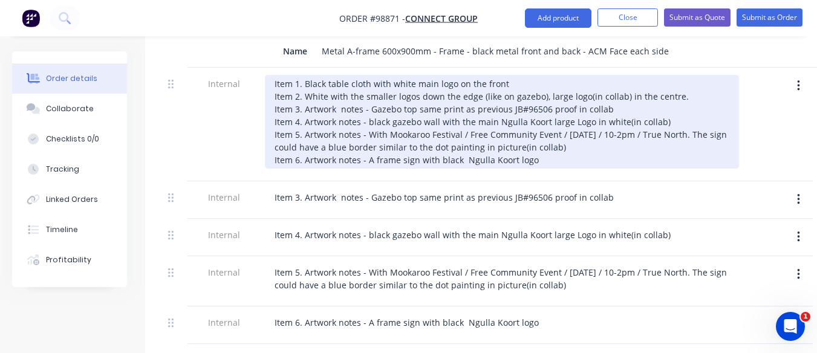
click at [272, 84] on div "Item 1. Black table cloth with white main logo on the front Item 2. White with …" at bounding box center [502, 122] width 474 height 94
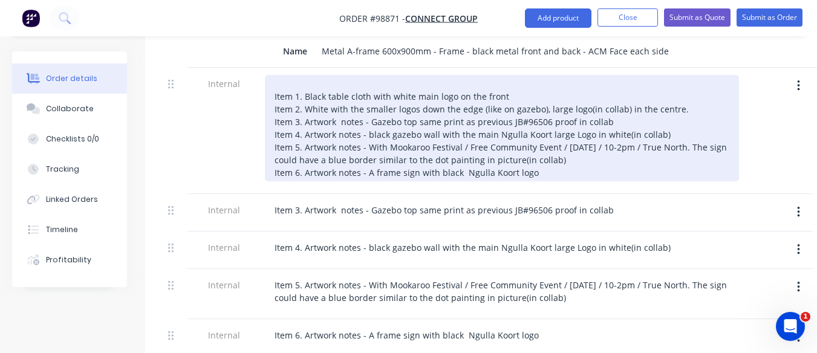
click at [302, 108] on div "Item 1. Black table cloth with white main logo on the front Item 2. White with …" at bounding box center [502, 128] width 474 height 106
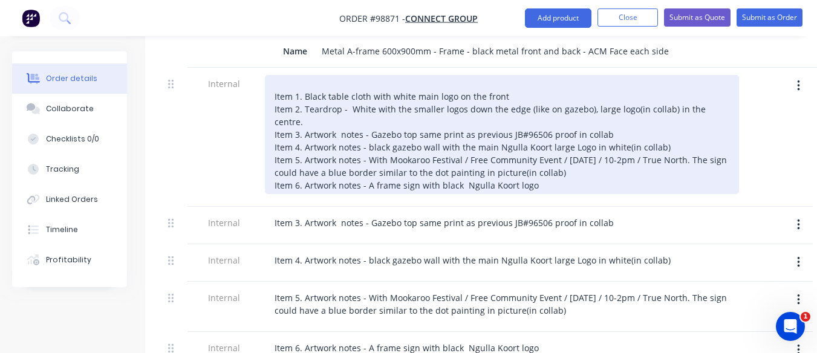
click at [366, 122] on div "Item 1. Black table cloth with white main logo on the front Item 2. Teardrop - …" at bounding box center [502, 134] width 474 height 119
click at [371, 134] on div "Item 1. Black table cloth with white main logo on the front Item 2. Teardrop - …" at bounding box center [502, 134] width 474 height 119
click at [365, 148] on div "Item 1. Black table cloth with white main logo on the front Item 2. Teardrop - …" at bounding box center [502, 134] width 474 height 119
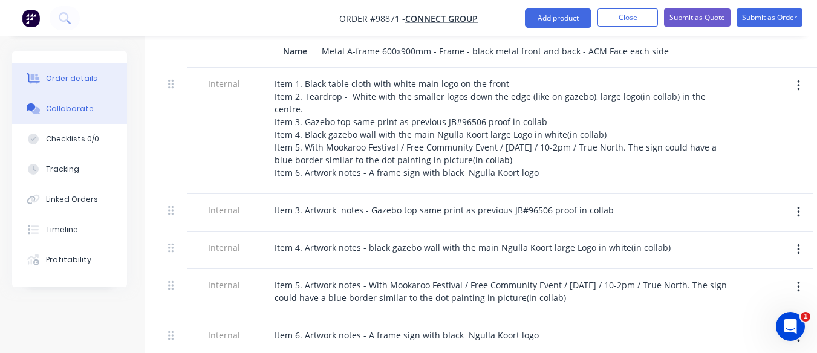
click at [94, 108] on button "Collaborate" at bounding box center [69, 109] width 115 height 30
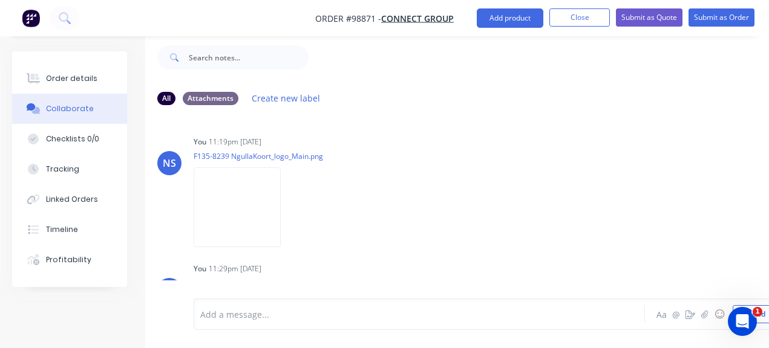
scroll to position [27, 0]
click at [704, 316] on icon "button" at bounding box center [704, 314] width 7 height 8
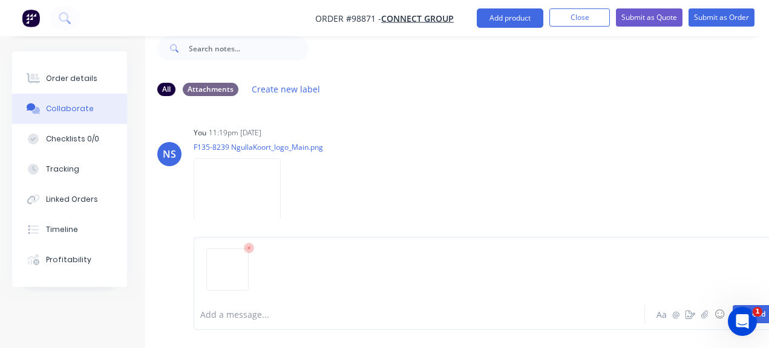
click at [766, 319] on button "Send" at bounding box center [756, 314] width 48 height 18
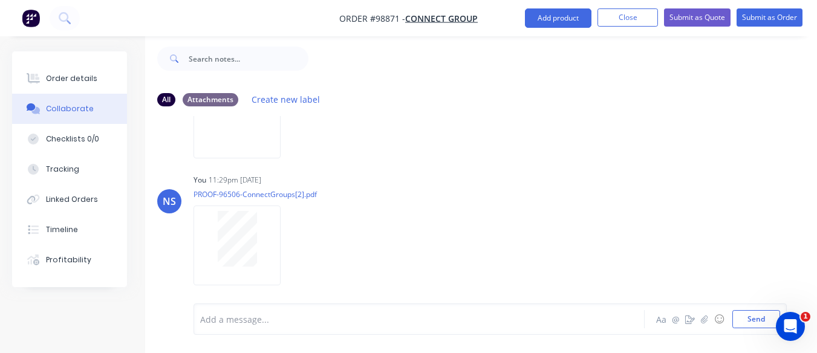
scroll to position [0, 0]
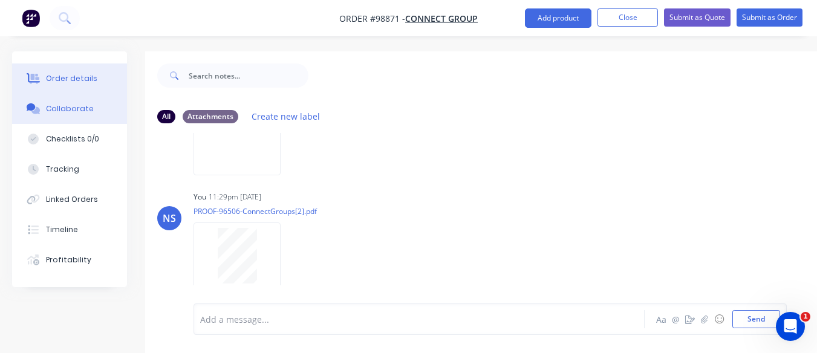
click at [81, 77] on div "Order details" at bounding box center [71, 78] width 51 height 11
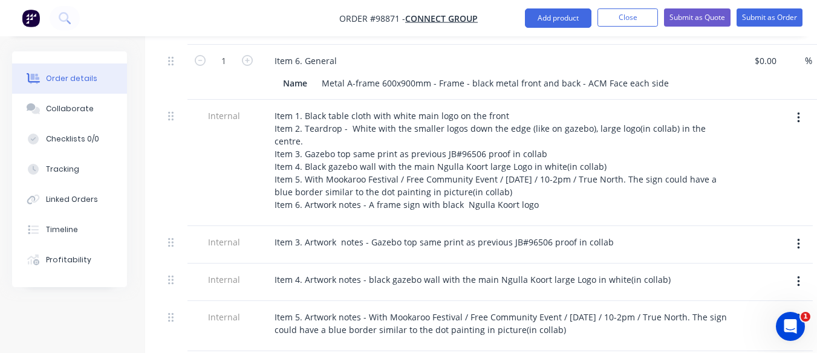
scroll to position [745, 0]
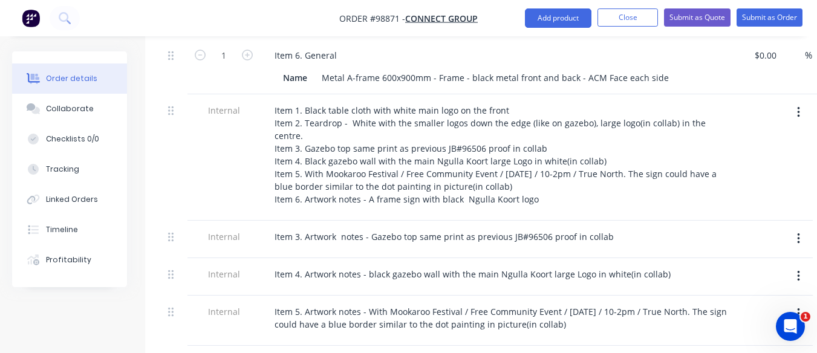
click at [784, 233] on icon "button" at bounding box center [798, 238] width 2 height 11
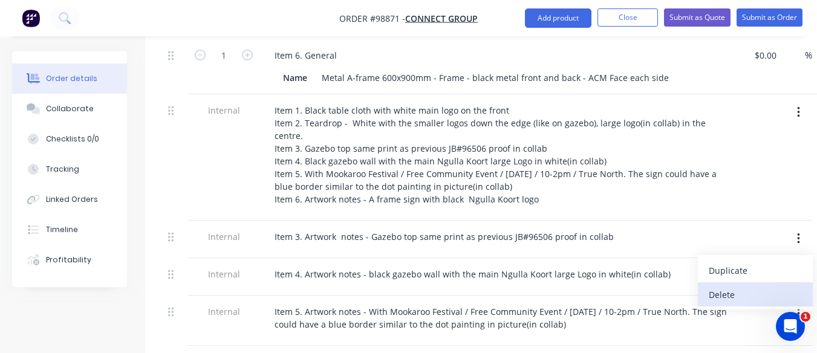
click at [751, 286] on div "Delete" at bounding box center [755, 295] width 93 height 18
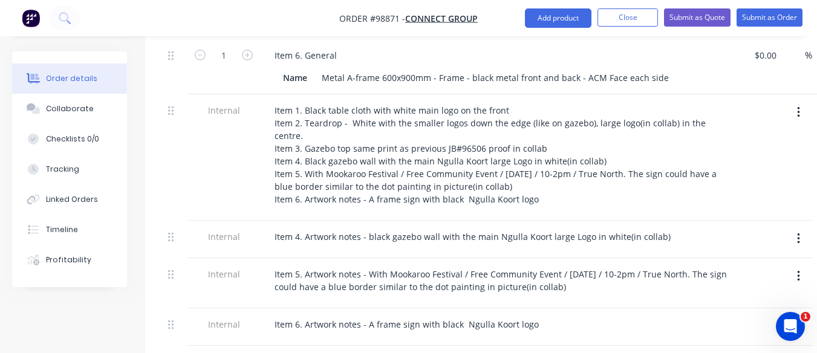
click at [784, 228] on button "button" at bounding box center [798, 239] width 28 height 22
click at [740, 286] on div "Delete" at bounding box center [755, 295] width 93 height 18
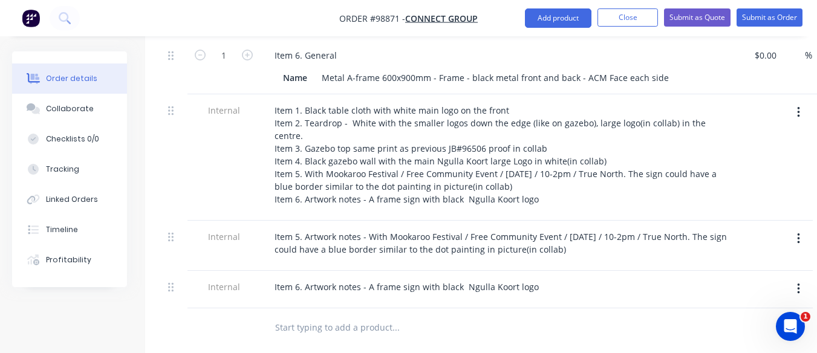
click at [784, 233] on icon "button" at bounding box center [798, 238] width 2 height 11
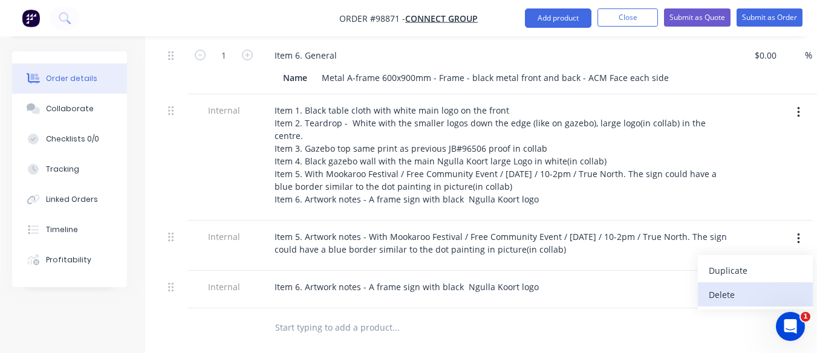
click at [728, 287] on div "Delete" at bounding box center [755, 295] width 93 height 18
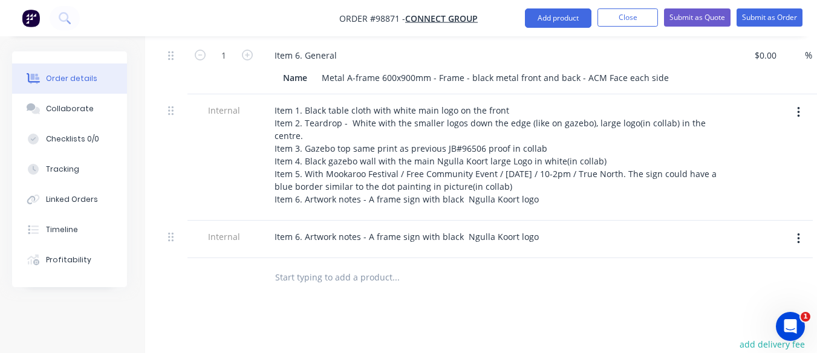
click at [784, 233] on icon "button" at bounding box center [798, 238] width 2 height 11
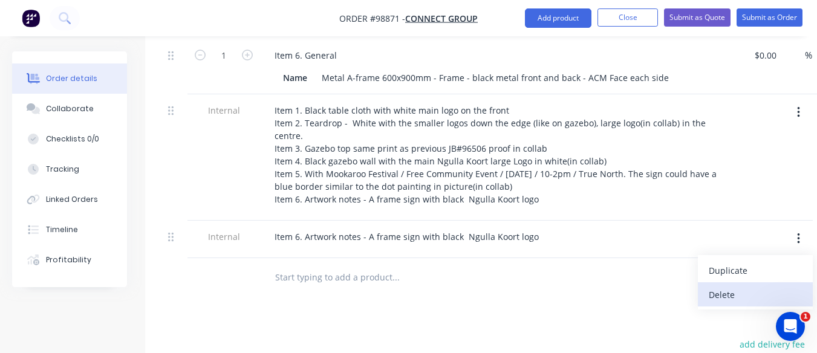
click at [735, 286] on div "Delete" at bounding box center [755, 295] width 93 height 18
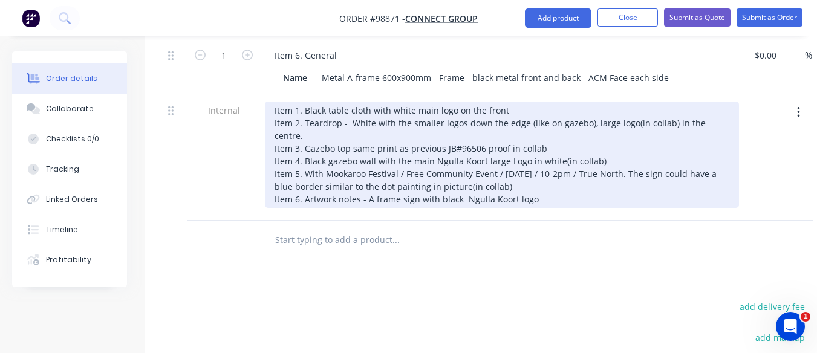
click at [274, 111] on div "Item 1. Black table cloth with white main logo on the front Item 2. Teardrop - …" at bounding box center [502, 155] width 474 height 106
drag, startPoint x: 365, startPoint y: 200, endPoint x: 305, endPoint y: 198, distance: 60.5
click at [305, 198] on div "Artwork notes - Item 1. Black table cloth with white main logo on the front Ite…" at bounding box center [502, 155] width 474 height 106
click at [341, 111] on div "Artwork notes - Item 1. Black table cloth with white main logo on the front Ite…" at bounding box center [502, 155] width 474 height 106
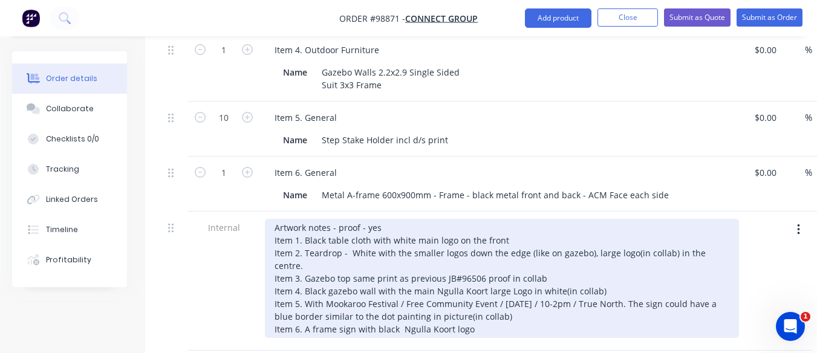
scroll to position [632, 0]
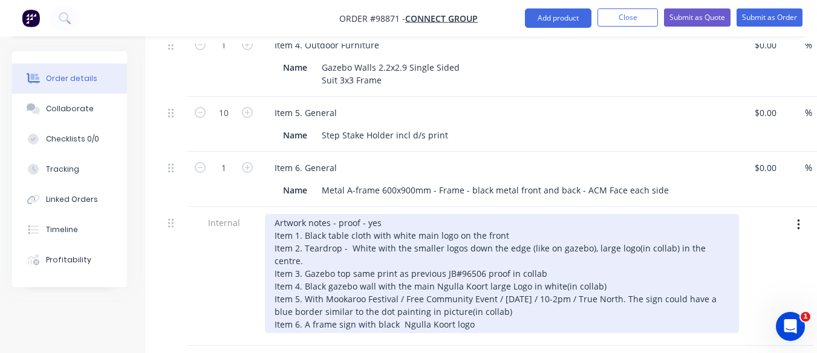
click at [301, 287] on div "Artwork notes - proof - yes Item 1. Black table cloth with white main logo on t…" at bounding box center [502, 273] width 474 height 119
click at [302, 263] on div "Artwork notes - proof - yes Item 1. Black table cloth with white main logo on t…" at bounding box center [502, 273] width 474 height 119
click at [300, 261] on div "Artwork notes - proof - yes Item 1. Black table cloth with white main logo on t…" at bounding box center [502, 273] width 474 height 119
click at [370, 247] on div "Artwork notes - proof - yes Item 1. Black table cloth with white main logo on t…" at bounding box center [502, 273] width 474 height 119
click at [308, 262] on div "Artwork notes - proof - yes Item 1. Black table cloth with white main logo on t…" at bounding box center [502, 273] width 474 height 119
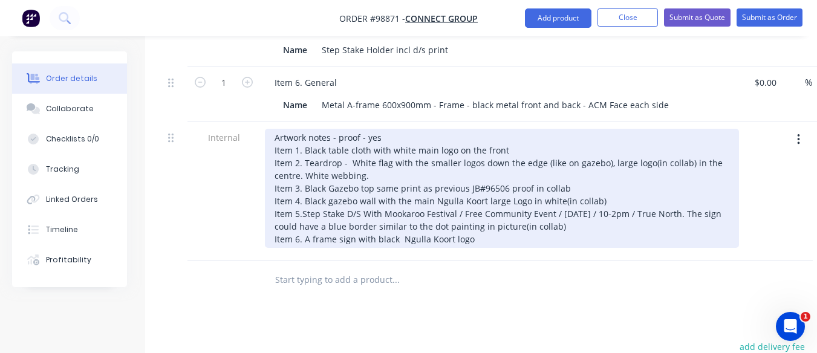
scroll to position [901, 0]
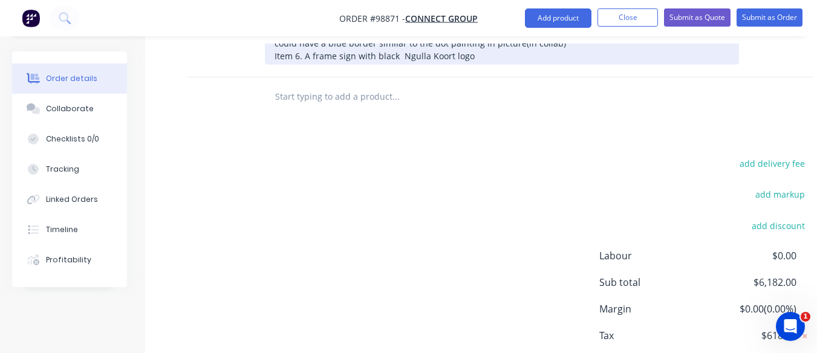
drag, startPoint x: 273, startPoint y: 225, endPoint x: 462, endPoint y: 69, distance: 245.3
click at [462, 69] on div "Artwork notes - proof - yes Item 1. Black table cloth with white main logo on t…" at bounding box center [502, 7] width 484 height 139
copy div "Artwork notes - proof - yes Item 1. Black table cloth with white main logo on t…"
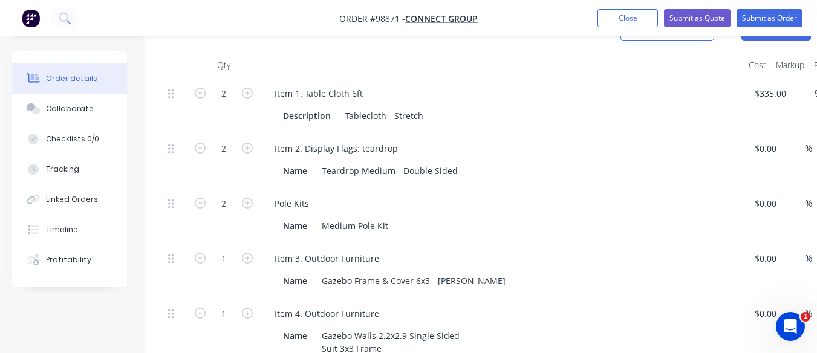
scroll to position [361, 0]
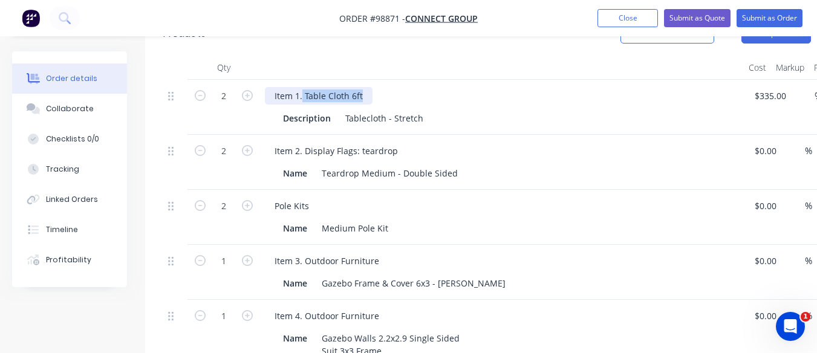
drag, startPoint x: 302, startPoint y: 94, endPoint x: 369, endPoint y: 94, distance: 67.1
click at [369, 94] on div "Item 1. Table Cloth 6ft" at bounding box center [319, 96] width 108 height 18
drag, startPoint x: 344, startPoint y: 119, endPoint x: 417, endPoint y: 118, distance: 73.8
click at [417, 118] on div "Tablecloth - Stretch" at bounding box center [385, 118] width 88 height 18
drag, startPoint x: 417, startPoint y: 118, endPoint x: 340, endPoint y: 116, distance: 77.5
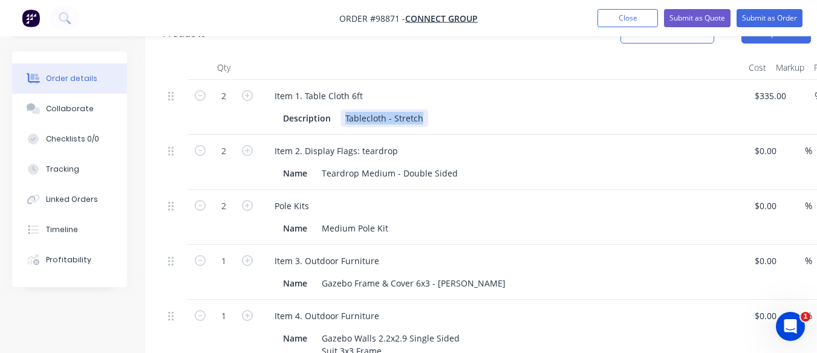
click at [341, 116] on div "Tablecloth - Stretch" at bounding box center [385, 118] width 88 height 18
copy div "Tablecloth - Stretch"
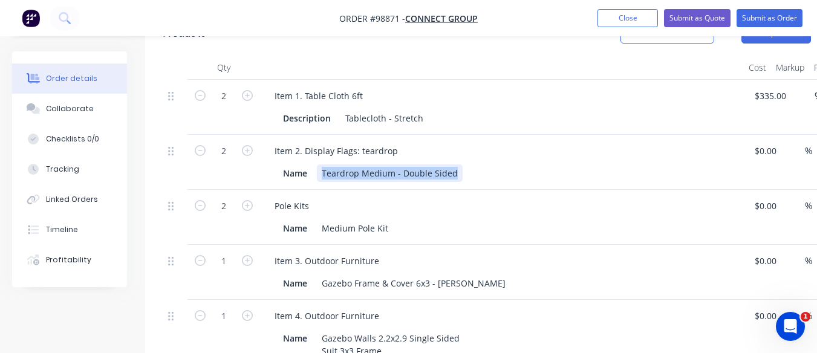
drag, startPoint x: 323, startPoint y: 174, endPoint x: 454, endPoint y: 174, distance: 131.3
click at [454, 174] on div "Teardrop Medium - Double Sided" at bounding box center [390, 174] width 146 height 18
copy div "Teardrop Medium - Double Sided"
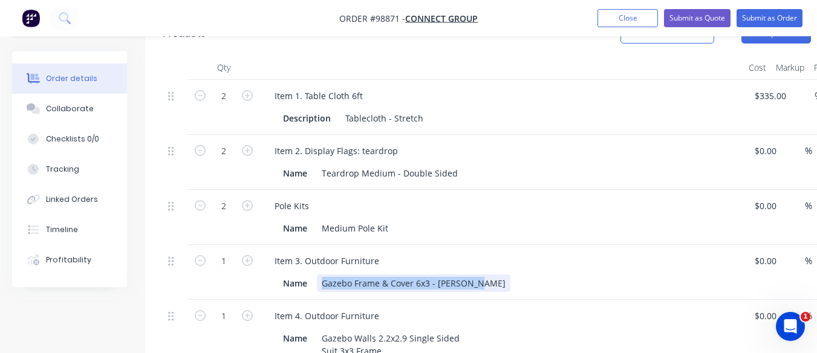
drag, startPoint x: 320, startPoint y: 281, endPoint x: 472, endPoint y: 282, distance: 151.8
click at [472, 282] on div "Gazebo Frame & Cover 6x3 - Ali Frame" at bounding box center [414, 284] width 194 height 18
copy div "Gazebo Frame & Cover 6x3 - Ali Frame"
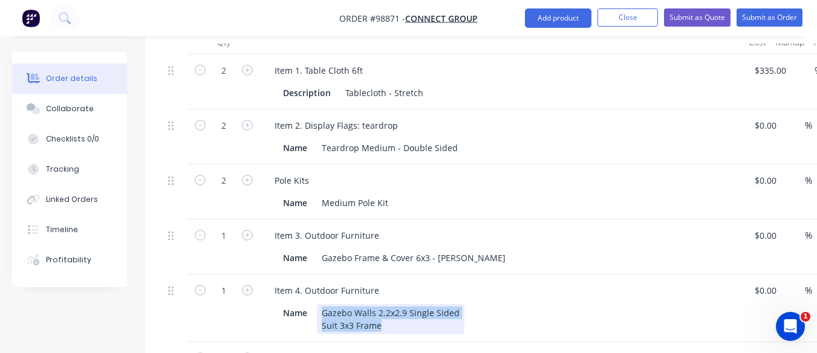
scroll to position [391, 0]
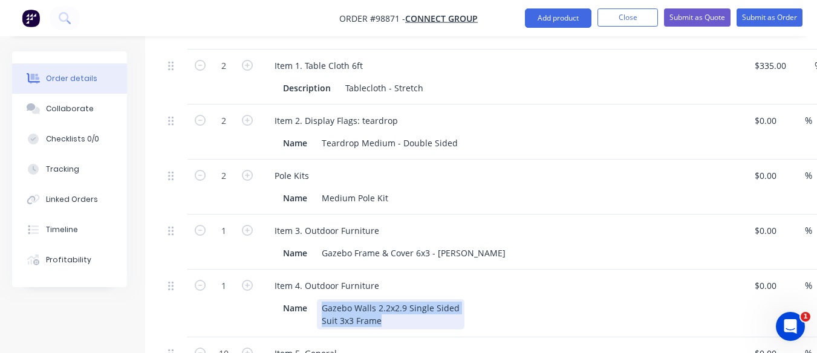
drag, startPoint x: 322, startPoint y: 338, endPoint x: 458, endPoint y: 317, distance: 137.7
click at [458, 317] on div "Gazebo Walls 2.2x2.9 Single Sided Suit 3x3 Frame" at bounding box center [391, 314] width 148 height 30
copy div "Gazebo Walls 2.2x2.9 Single Sided Suit 3x3 Frame"
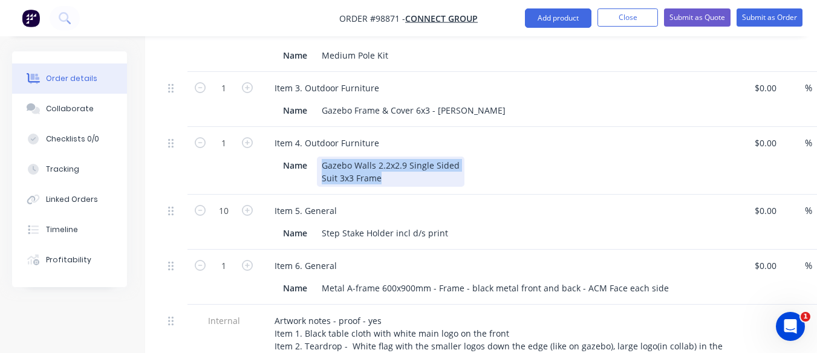
scroll to position [544, 0]
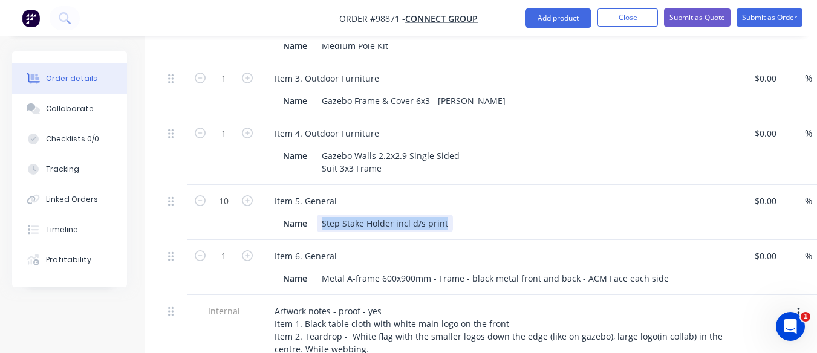
drag, startPoint x: 322, startPoint y: 223, endPoint x: 448, endPoint y: 220, distance: 126.4
click at [448, 220] on div "Step Stake Holder incl d/s print" at bounding box center [385, 224] width 136 height 18
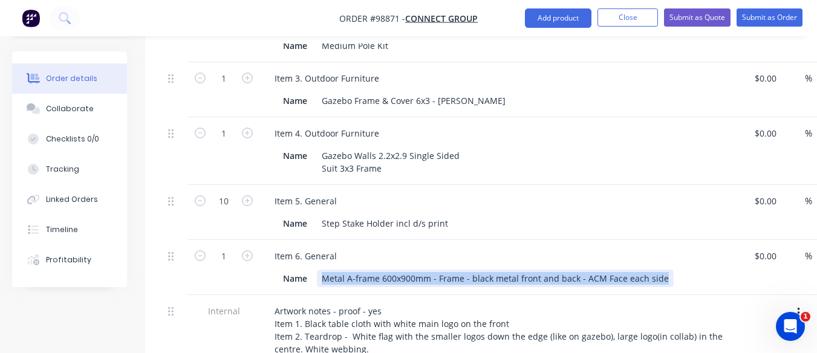
drag, startPoint x: 324, startPoint y: 277, endPoint x: 675, endPoint y: 278, distance: 351.4
click at [675, 278] on div "Name Metal A-frame 600x900mm - Frame - black metal front and back - ACM Face ea…" at bounding box center [499, 279] width 443 height 18
click at [627, 13] on button "Close" at bounding box center [628, 17] width 60 height 18
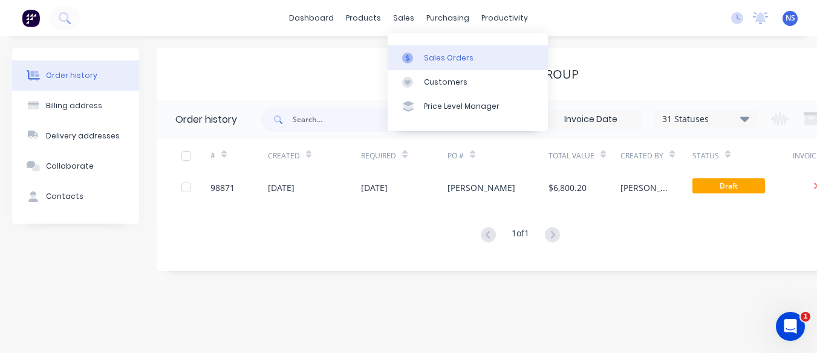
click at [445, 57] on div "Sales Orders" at bounding box center [449, 58] width 50 height 11
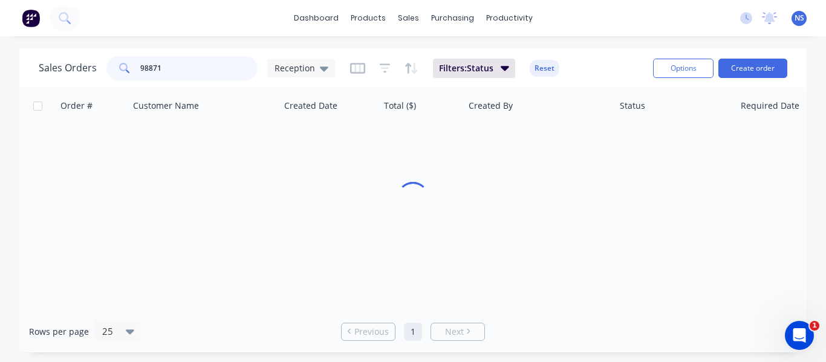
drag, startPoint x: 189, startPoint y: 74, endPoint x: 164, endPoint y: 74, distance: 25.4
click at [164, 74] on input "98871" at bounding box center [199, 68] width 118 height 24
drag, startPoint x: 164, startPoint y: 74, endPoint x: 70, endPoint y: 51, distance: 96.5
click at [70, 51] on div "Sales Orders 98871 Reception Filters: Status Reset Options Create order" at bounding box center [412, 67] width 787 height 39
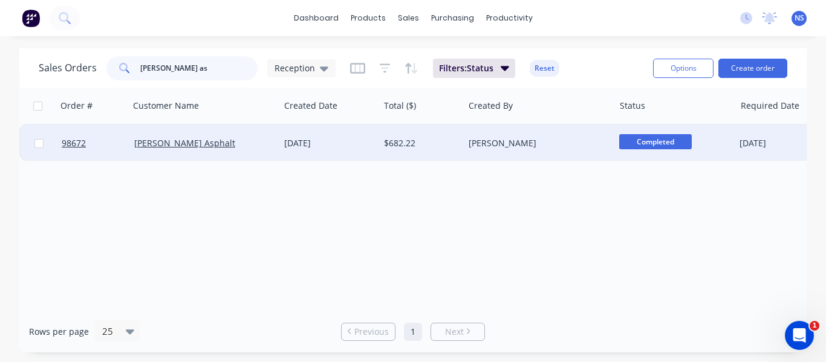
type input "jackson as"
click at [206, 151] on div "Jackson Asphalt" at bounding box center [204, 143] width 151 height 36
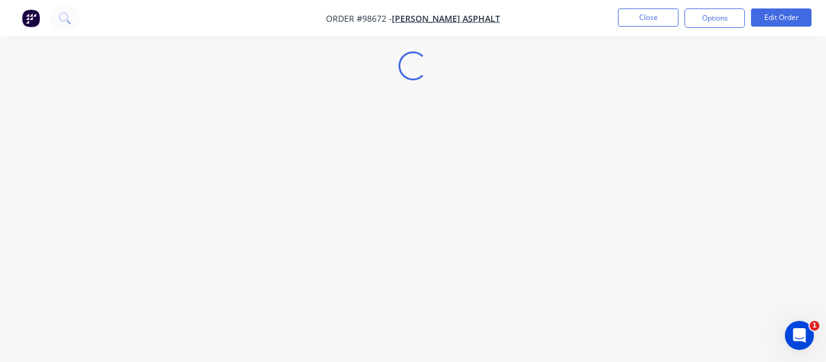
click at [206, 151] on div "Loading..." at bounding box center [413, 181] width 826 height 362
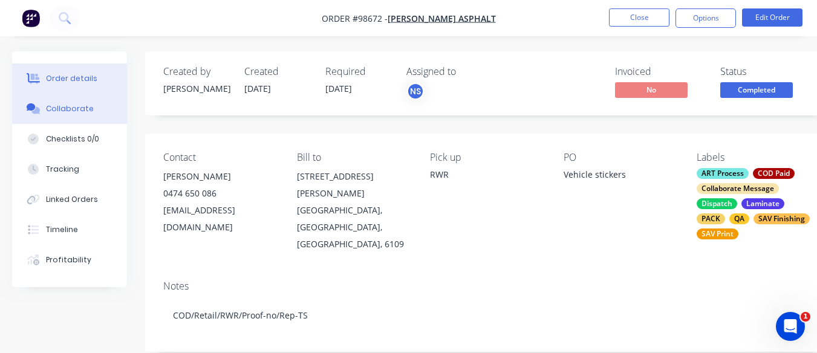
click at [83, 112] on div "Collaborate" at bounding box center [70, 108] width 48 height 11
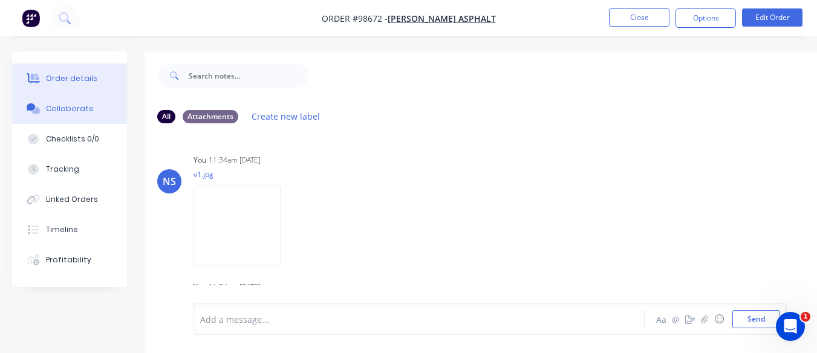
click at [75, 77] on div "Order details" at bounding box center [71, 78] width 51 height 11
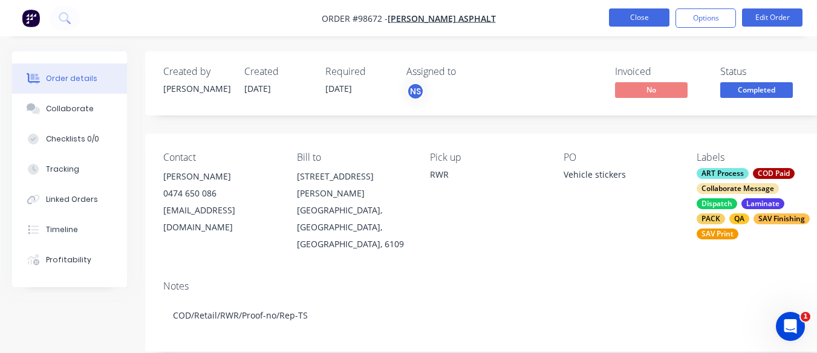
click at [629, 18] on button "Close" at bounding box center [639, 17] width 60 height 18
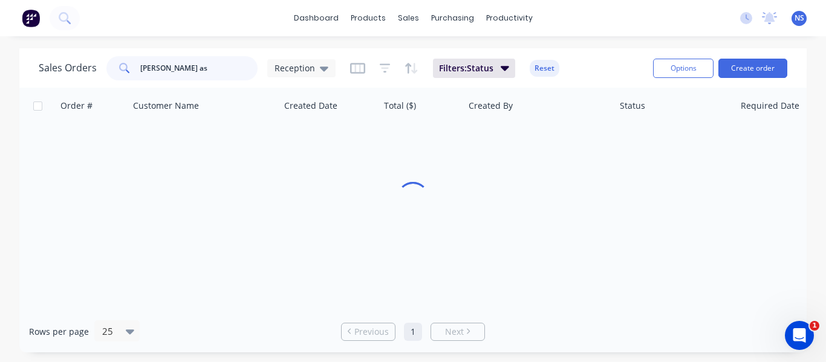
drag, startPoint x: 204, startPoint y: 70, endPoint x: 105, endPoint y: 70, distance: 98.6
click at [106, 70] on div "jackson as" at bounding box center [181, 68] width 151 height 24
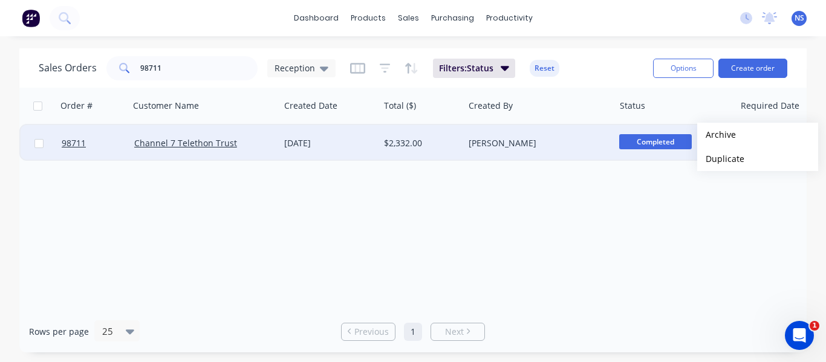
click at [717, 135] on button "Archive" at bounding box center [757, 135] width 121 height 24
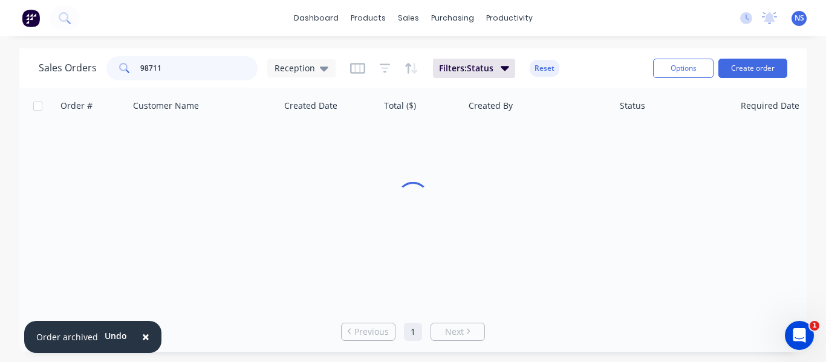
click at [181, 64] on input "98711" at bounding box center [199, 68] width 118 height 24
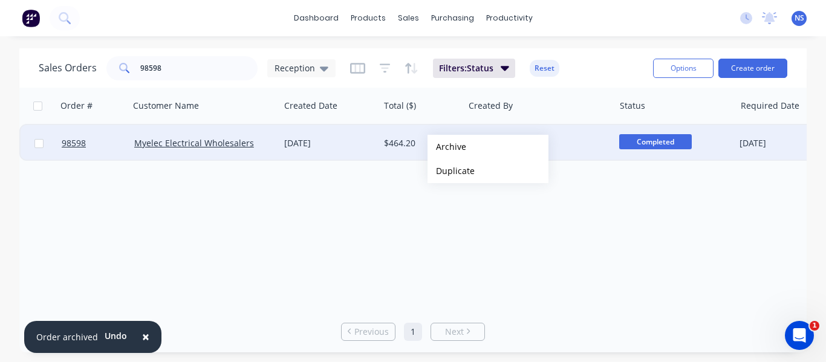
click at [447, 147] on button "Archive" at bounding box center [488, 147] width 121 height 24
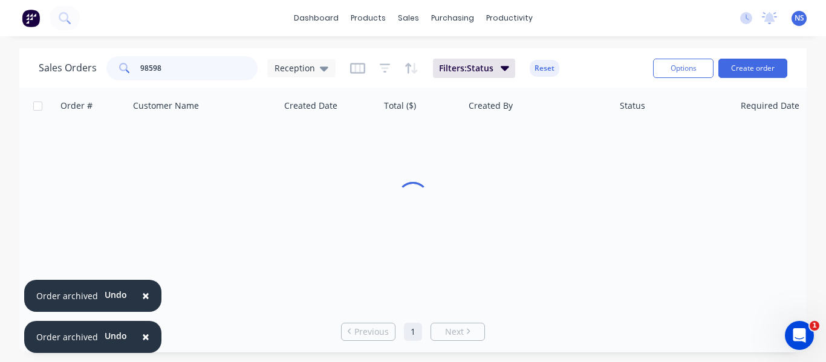
click at [189, 68] on input "98598" at bounding box center [199, 68] width 118 height 24
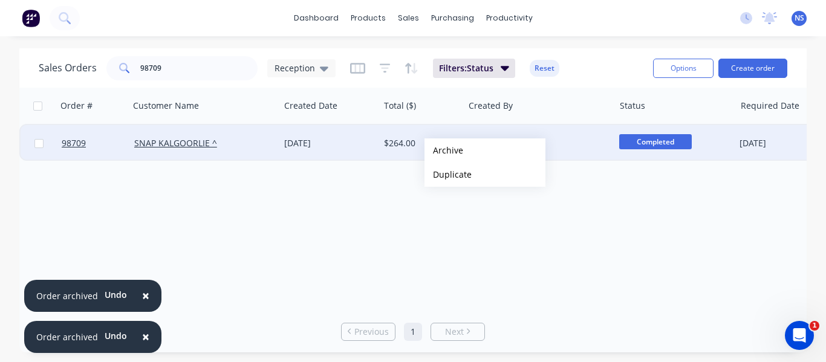
click at [444, 151] on button "Archive" at bounding box center [485, 151] width 121 height 24
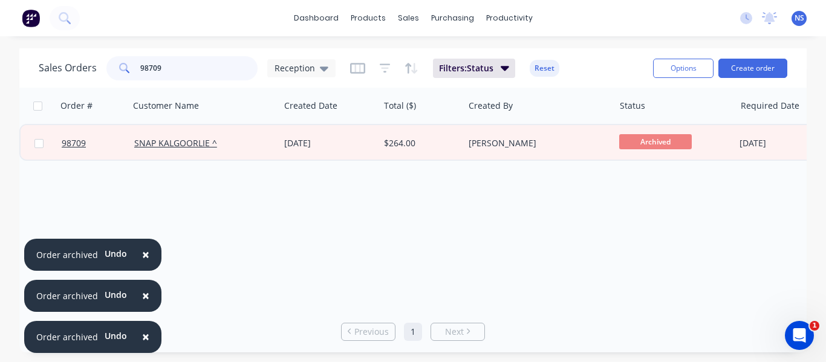
click at [216, 65] on input "98709" at bounding box center [199, 68] width 118 height 24
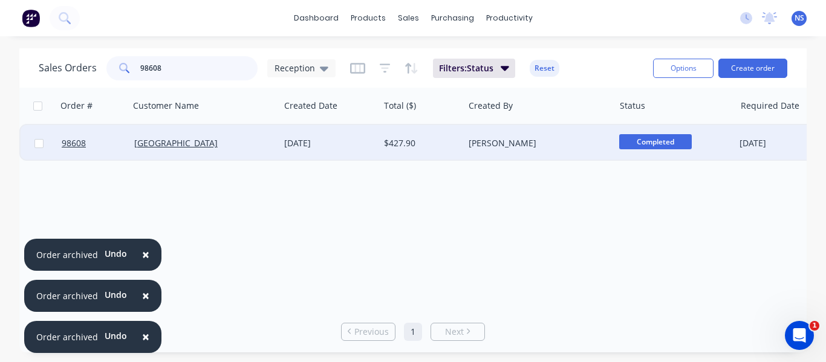
type input "98608"
click at [579, 149] on div "Rhonda Wagener" at bounding box center [536, 143] width 134 height 12
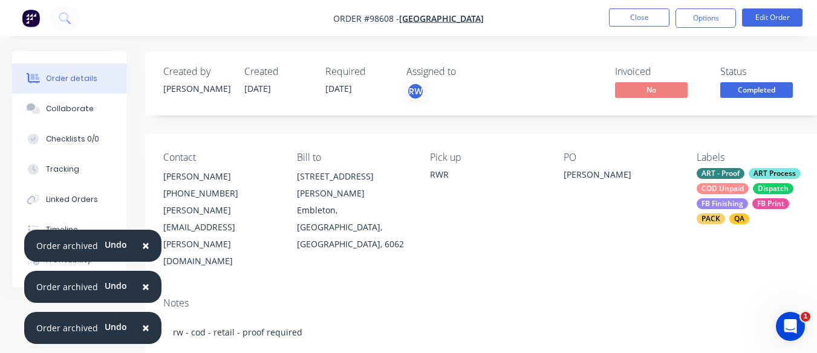
click at [749, 180] on div "ART - Proof ART Process COD Unpaid Dispatch FB Finishing FB Print PACK QA" at bounding box center [754, 196] width 114 height 56
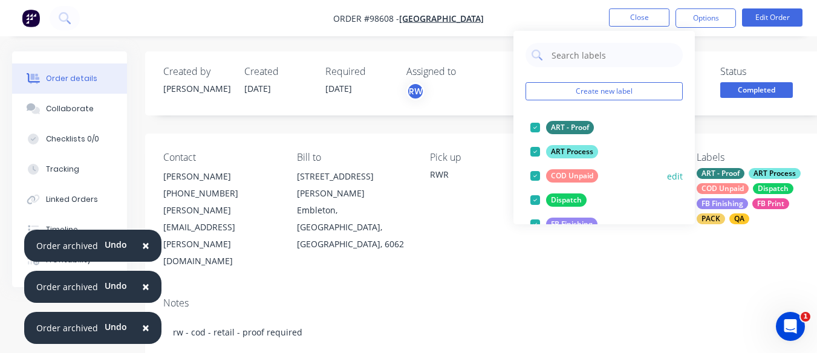
click at [533, 178] on div at bounding box center [535, 176] width 24 height 24
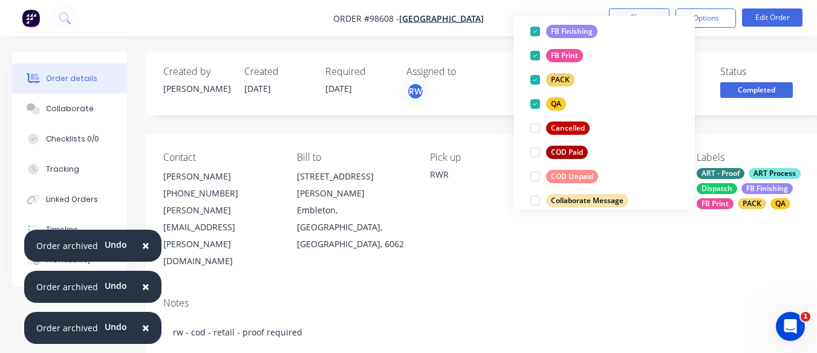
scroll to position [169, 0]
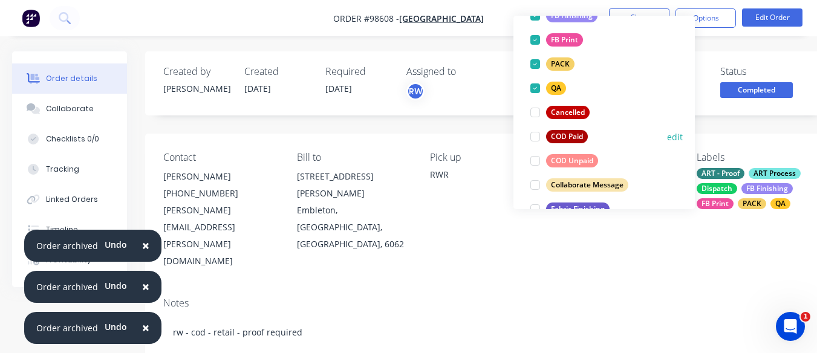
click at [538, 137] on div at bounding box center [535, 137] width 24 height 24
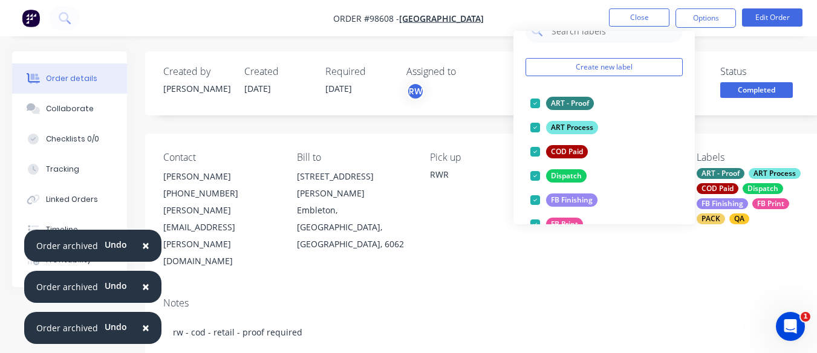
scroll to position [0, 0]
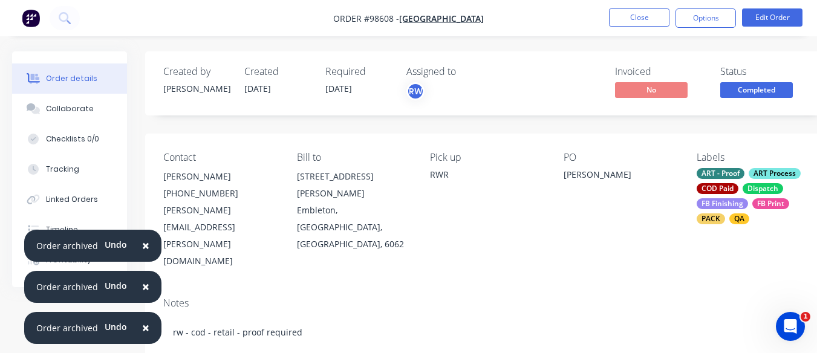
click at [646, 13] on button "Close" at bounding box center [639, 17] width 60 height 18
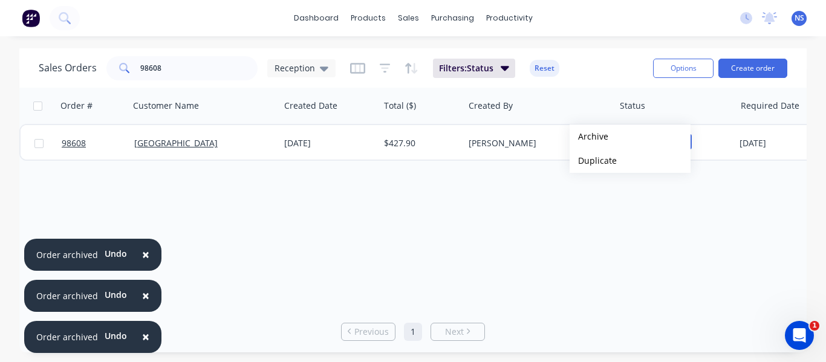
click at [589, 137] on button "Archive" at bounding box center [630, 137] width 121 height 24
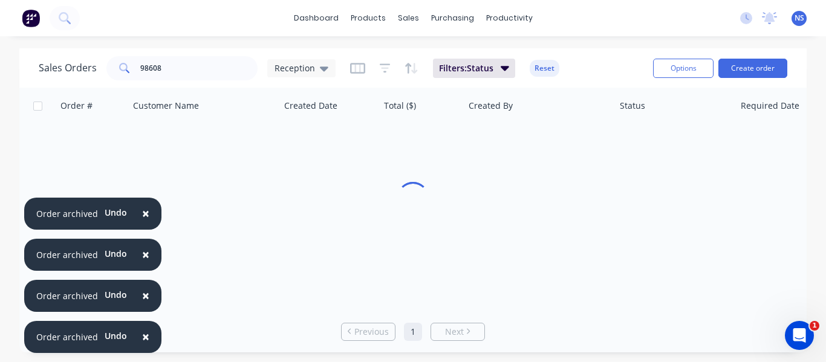
click at [150, 209] on button "×" at bounding box center [145, 214] width 31 height 29
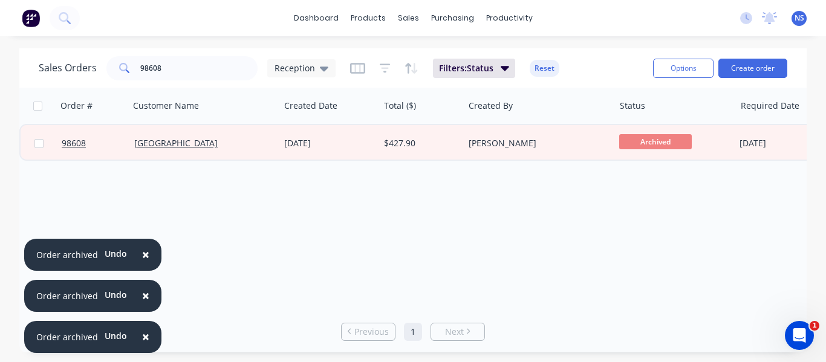
click at [142, 257] on span "×" at bounding box center [145, 254] width 7 height 17
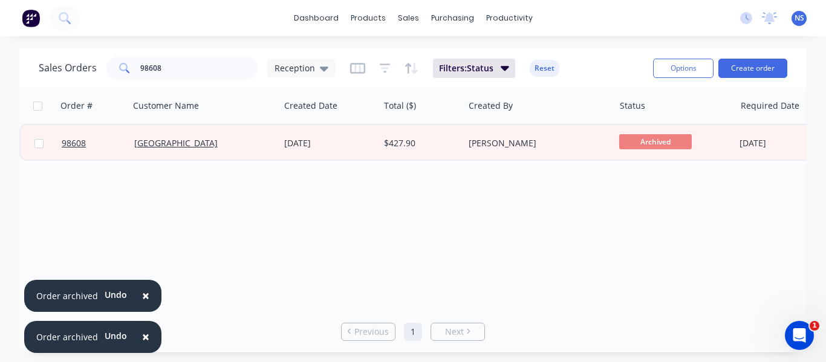
click at [142, 289] on span "×" at bounding box center [145, 295] width 7 height 17
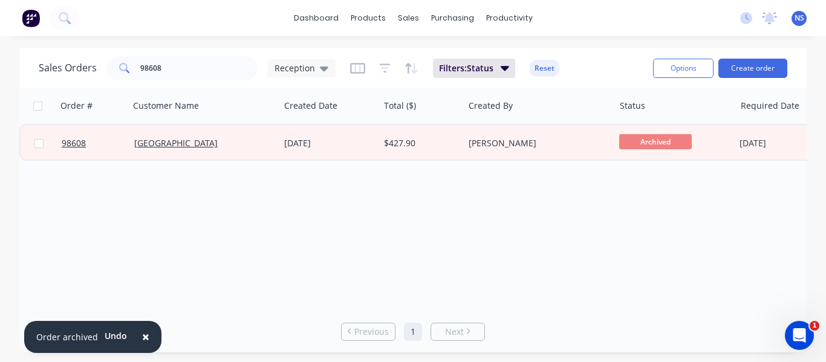
click at [142, 334] on span "×" at bounding box center [145, 336] width 7 height 17
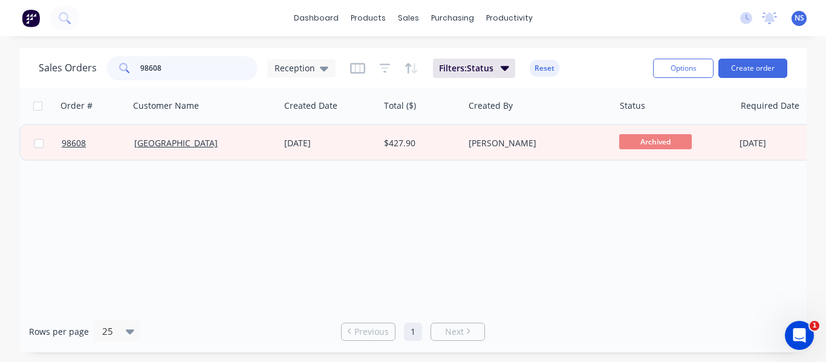
click at [177, 75] on input "98608" at bounding box center [199, 68] width 118 height 24
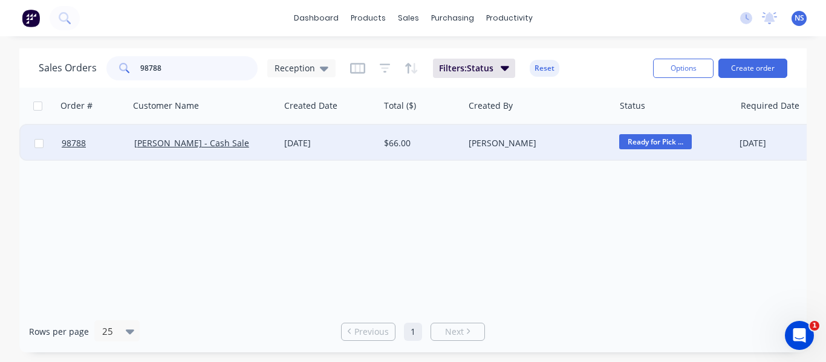
type input "98788"
click at [364, 145] on div "02 Oct 2025" at bounding box center [329, 143] width 90 height 12
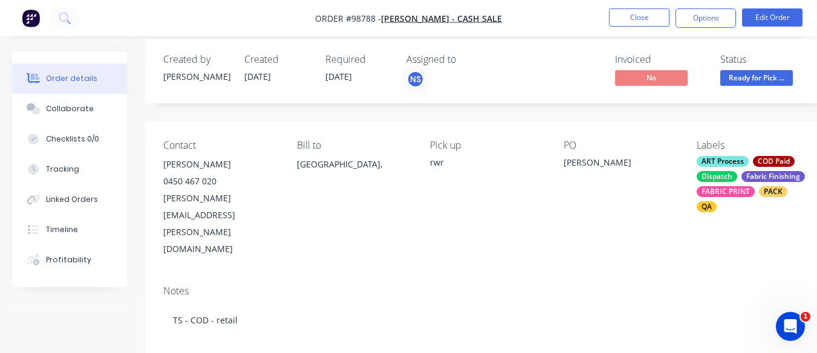
scroll to position [4, 0]
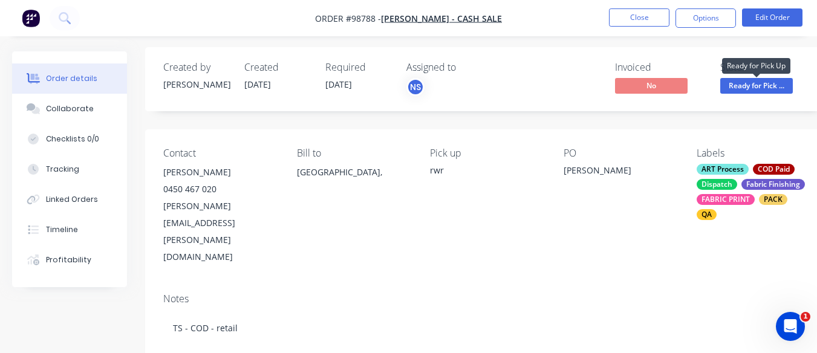
click at [761, 83] on span "Ready for Pick ..." at bounding box center [756, 85] width 73 height 15
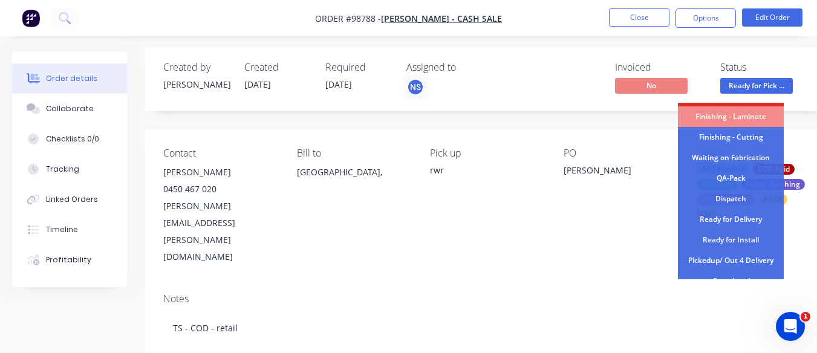
scroll to position [299, 0]
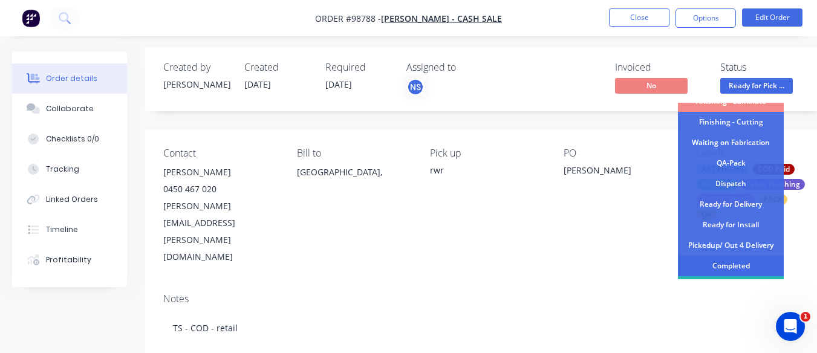
click at [740, 263] on div "Completed" at bounding box center [731, 266] width 106 height 21
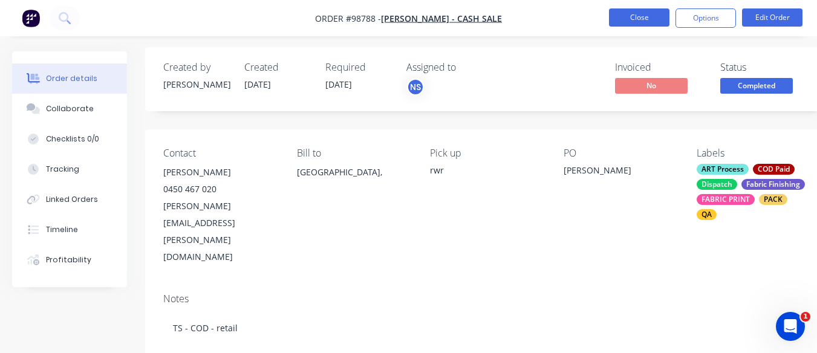
click at [641, 16] on button "Close" at bounding box center [639, 17] width 60 height 18
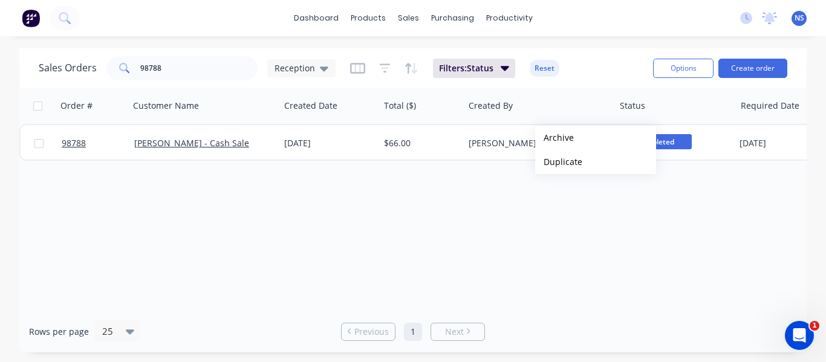
click at [555, 138] on button "Archive" at bounding box center [595, 138] width 121 height 24
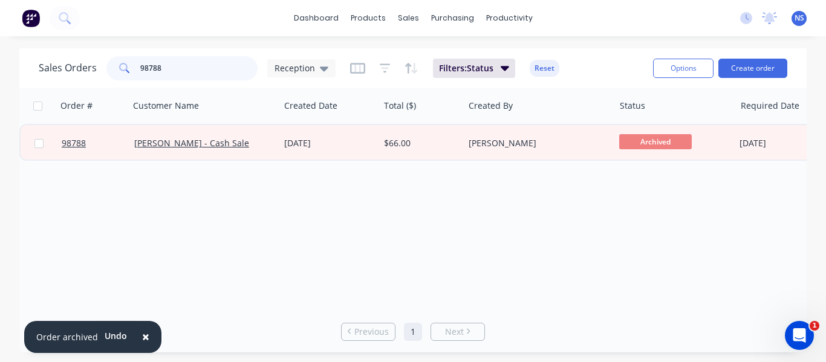
click at [198, 69] on input "98788" at bounding box center [199, 68] width 118 height 24
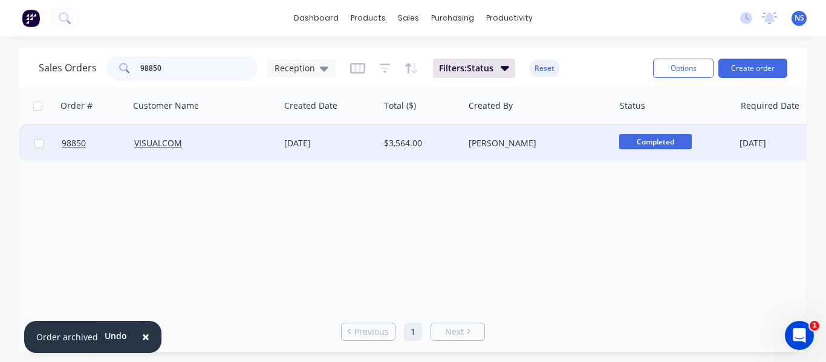
type input "98850"
click at [531, 145] on div "Gino Dilello" at bounding box center [536, 143] width 134 height 12
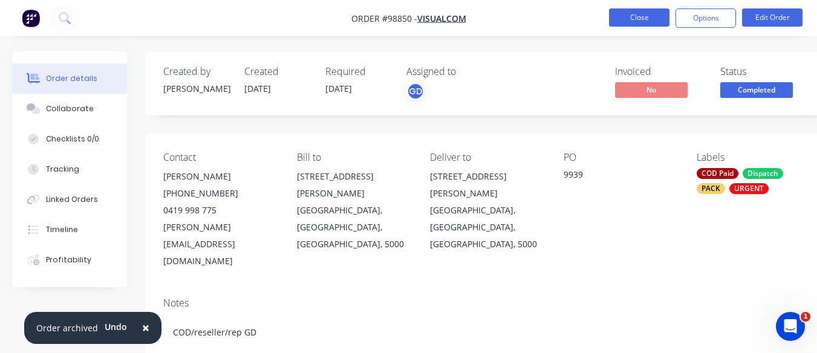
click at [638, 25] on button "Close" at bounding box center [639, 17] width 60 height 18
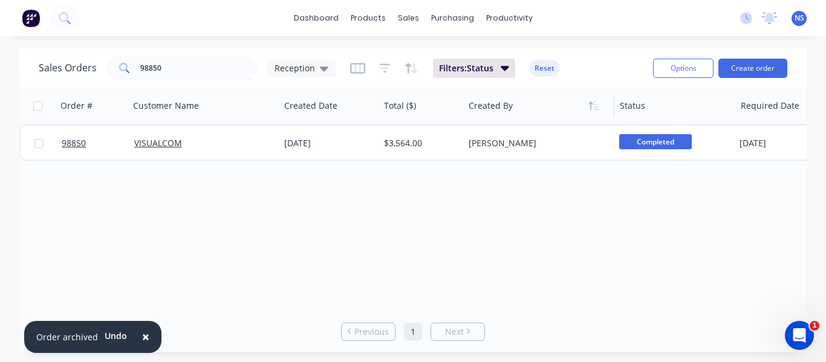
drag, startPoint x: 528, startPoint y: 129, endPoint x: 487, endPoint y: 114, distance: 43.0
click at [487, 114] on div "Created By" at bounding box center [536, 106] width 134 height 24
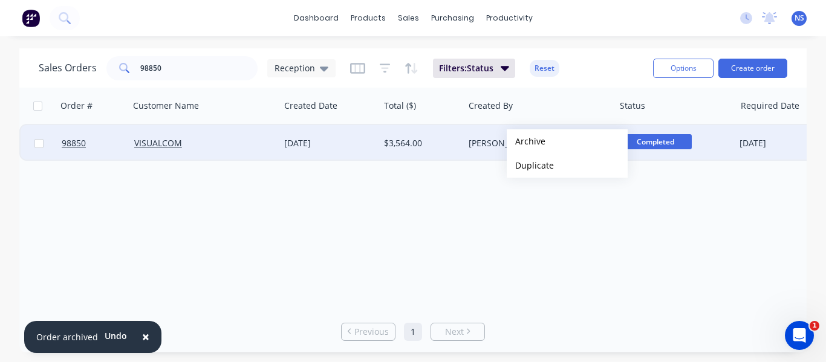
click at [526, 142] on button "Archive" at bounding box center [567, 141] width 121 height 24
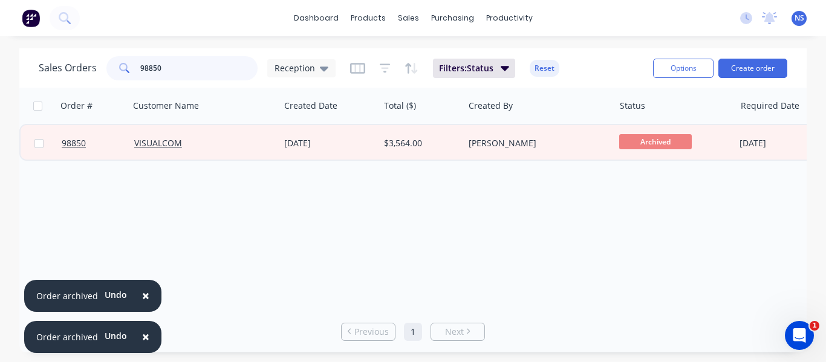
click at [185, 62] on input "98850" at bounding box center [199, 68] width 118 height 24
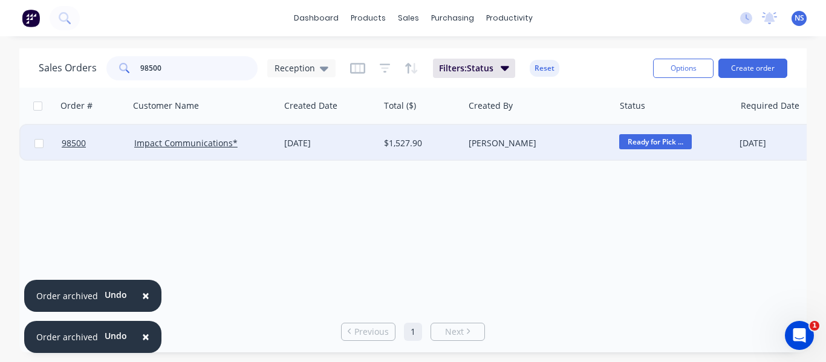
type input "98500"
click at [454, 140] on div "$1,527.90" at bounding box center [419, 143] width 71 height 12
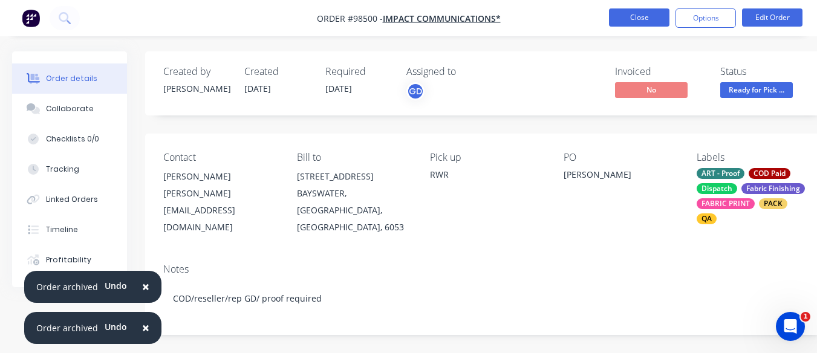
click at [636, 16] on button "Close" at bounding box center [639, 17] width 60 height 18
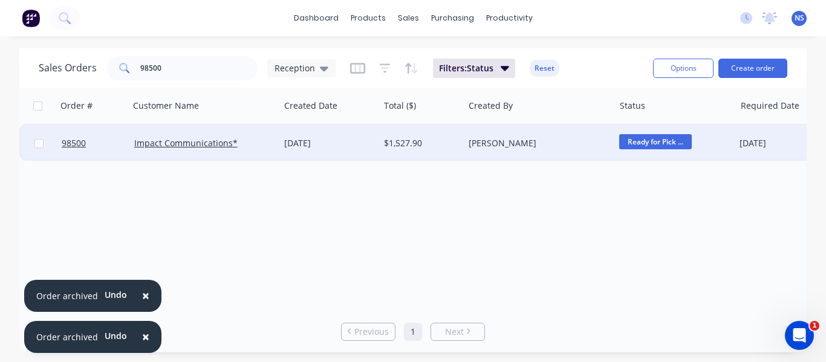
click at [641, 139] on span "Ready for Pick ..." at bounding box center [655, 141] width 73 height 15
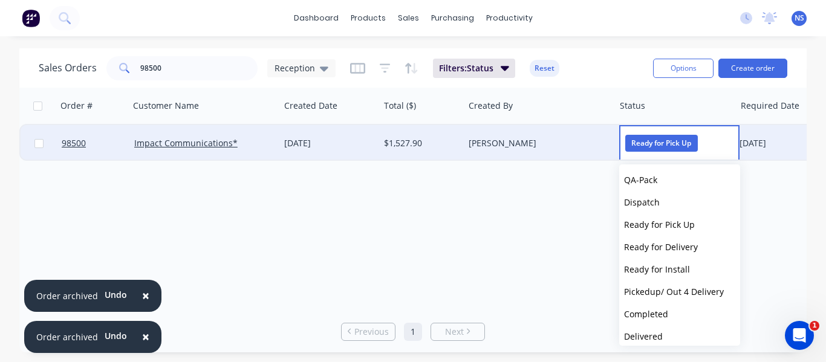
scroll to position [381, 0]
click at [688, 312] on button "Completed" at bounding box center [679, 314] width 121 height 22
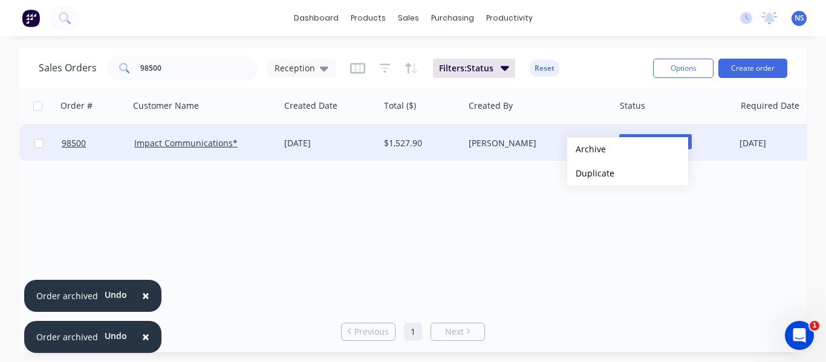
click at [587, 149] on button "Archive" at bounding box center [627, 149] width 121 height 24
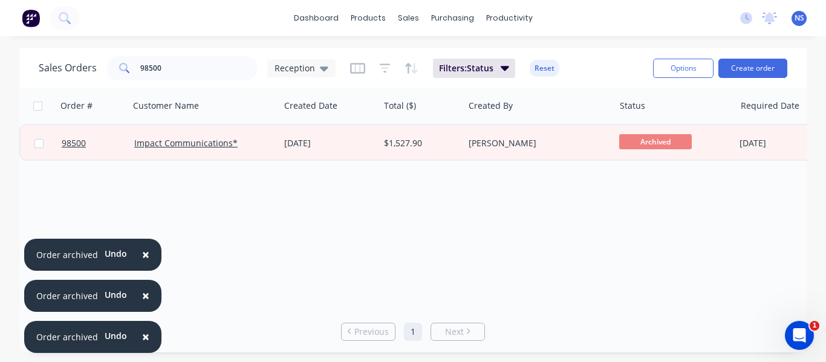
click at [143, 254] on span "×" at bounding box center [145, 254] width 7 height 17
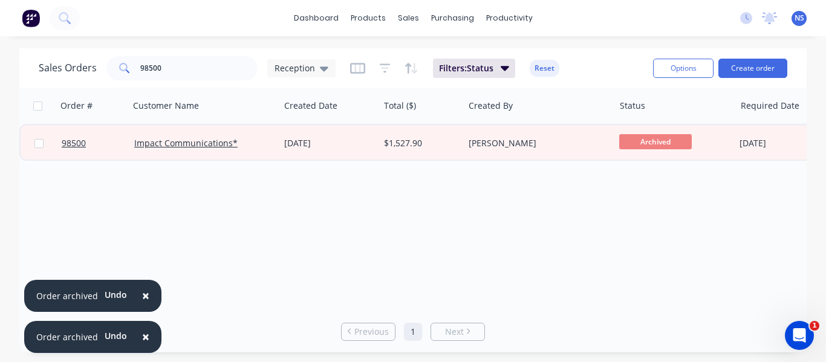
click at [142, 297] on span "×" at bounding box center [145, 295] width 7 height 17
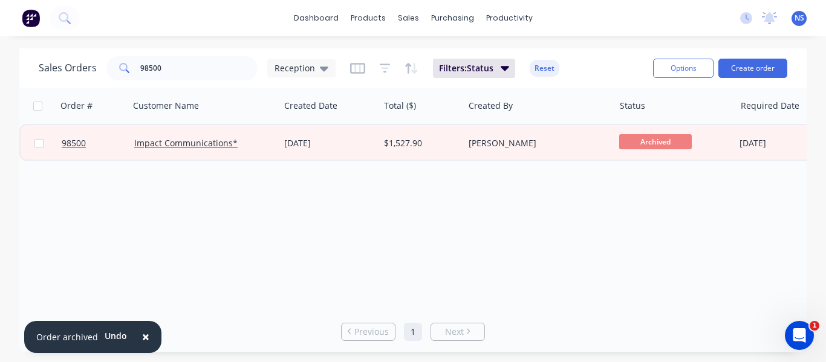
click at [142, 341] on span "×" at bounding box center [145, 336] width 7 height 17
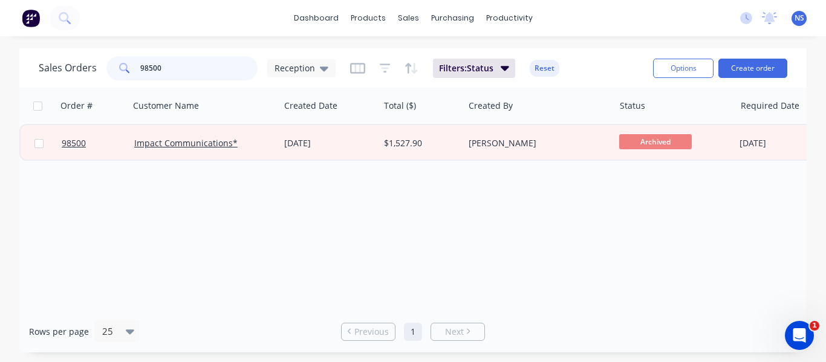
click at [181, 60] on input "98500" at bounding box center [199, 68] width 118 height 24
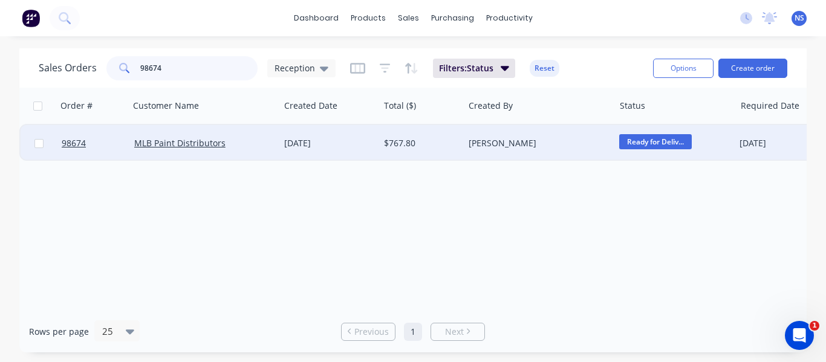
type input "98674"
click at [559, 141] on div "Natasha Searle" at bounding box center [536, 143] width 134 height 12
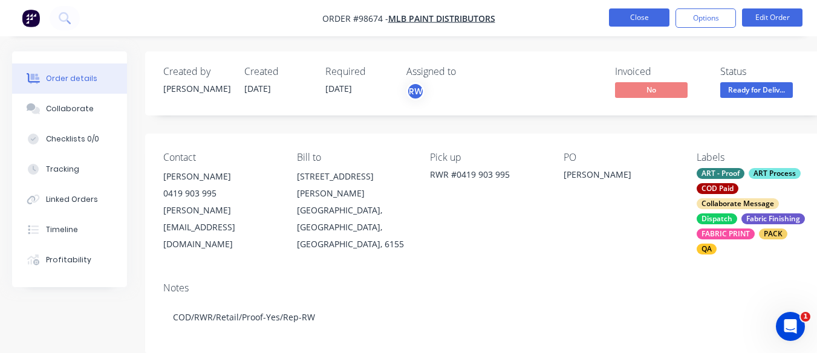
click at [631, 9] on button "Close" at bounding box center [639, 17] width 60 height 18
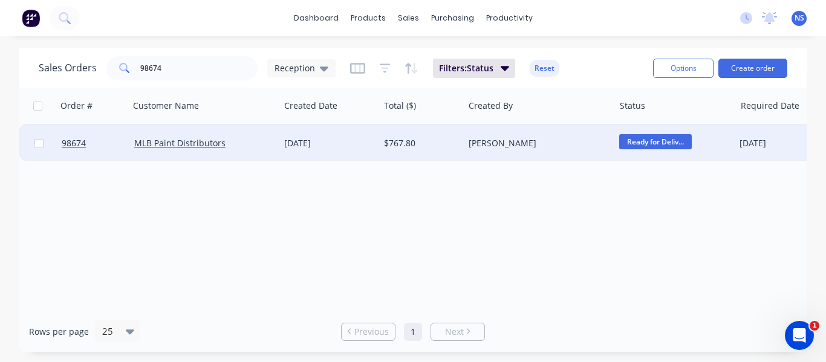
click at [676, 143] on span "Ready for Deliv..." at bounding box center [655, 141] width 73 height 15
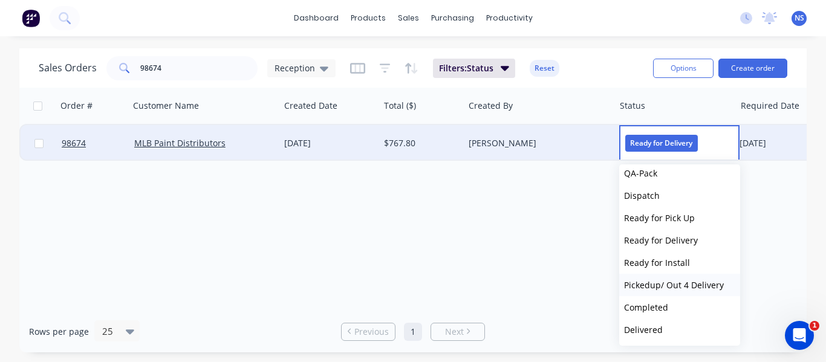
scroll to position [383, 0]
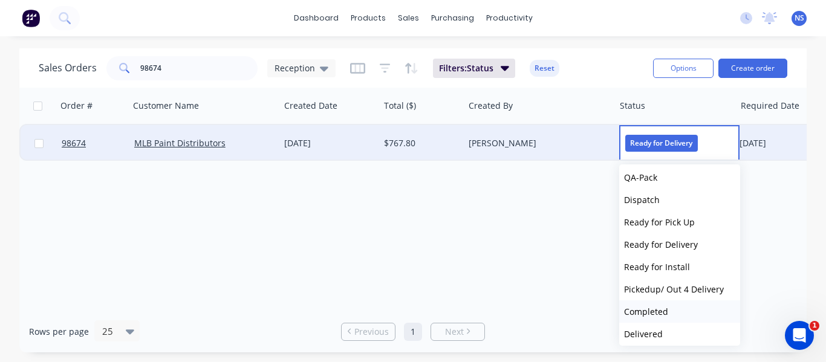
click at [690, 307] on button "Completed" at bounding box center [679, 312] width 121 height 22
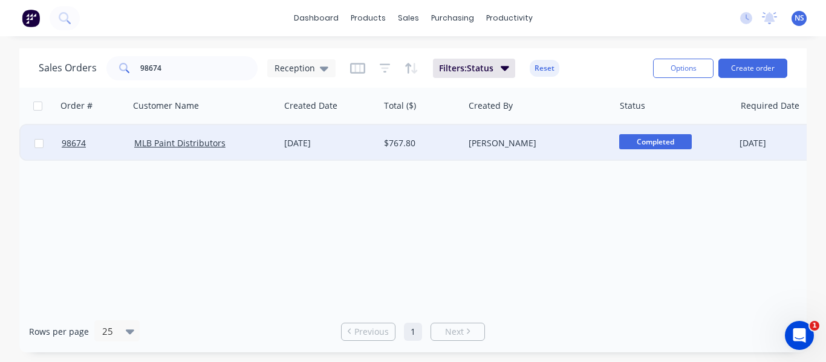
click at [725, 149] on div "Completed" at bounding box center [674, 143] width 111 height 18
click at [567, 153] on div "Natasha Searle" at bounding box center [539, 143] width 151 height 36
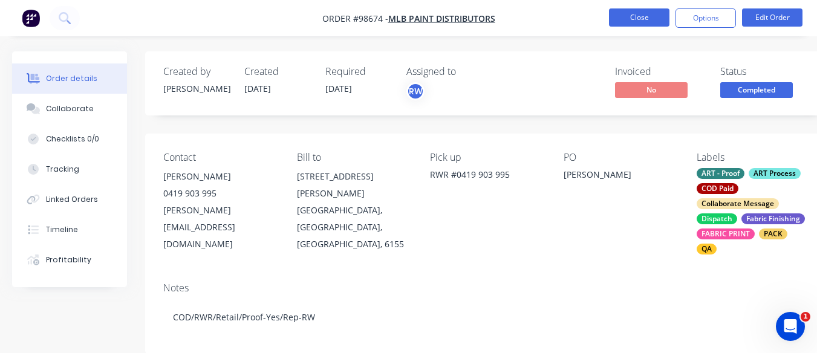
click at [630, 22] on button "Close" at bounding box center [639, 17] width 60 height 18
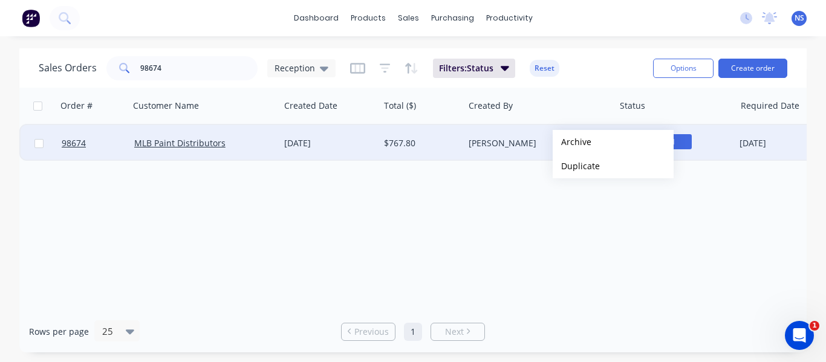
click at [572, 142] on button "Archive" at bounding box center [613, 142] width 121 height 24
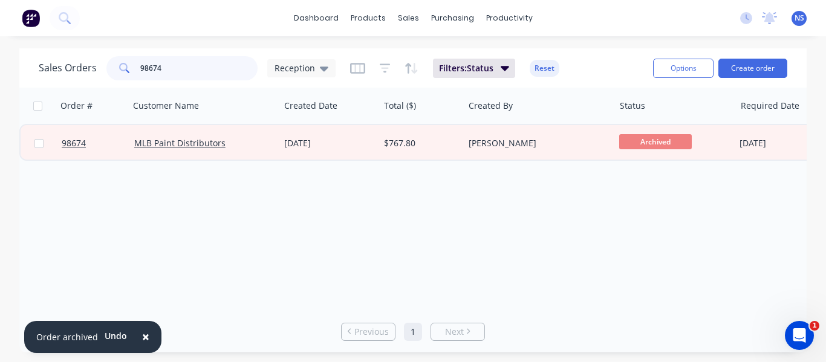
click at [193, 72] on input "98674" at bounding box center [199, 68] width 118 height 24
type input "98708"
